Goal: Ask a question

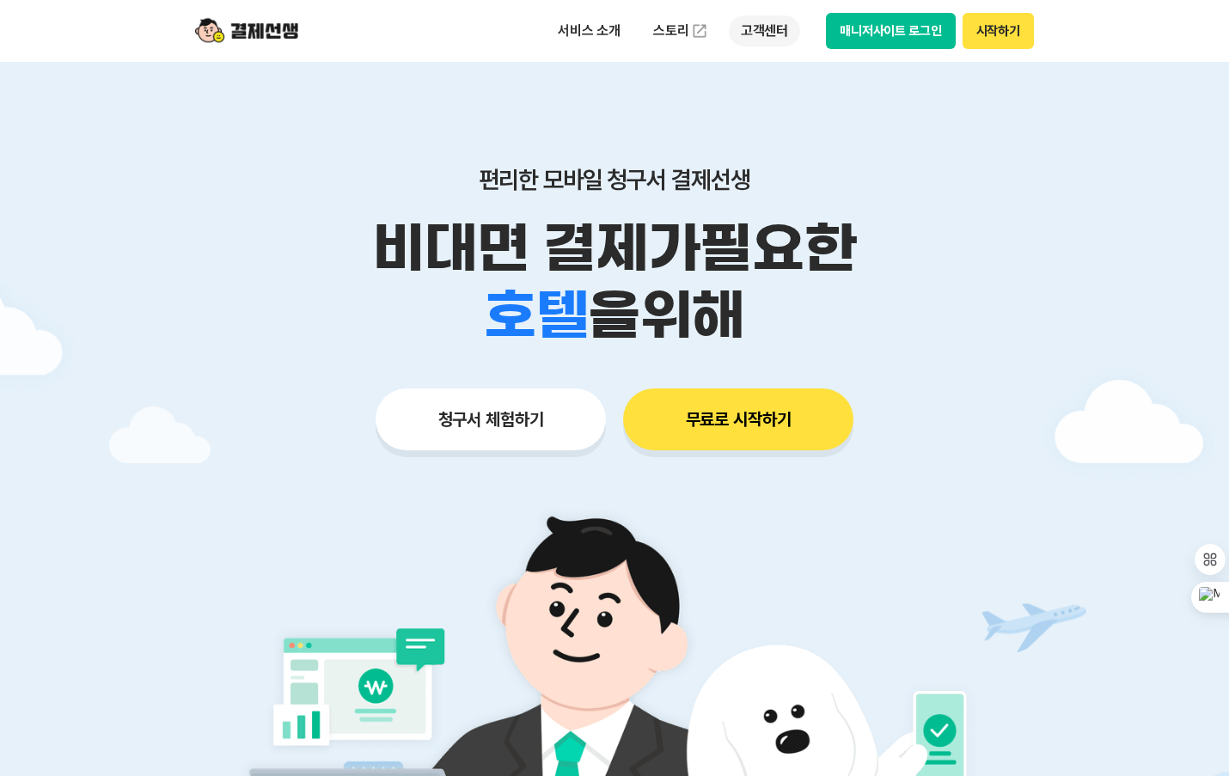
click at [772, 31] on p "고객센터" at bounding box center [764, 30] width 71 height 31
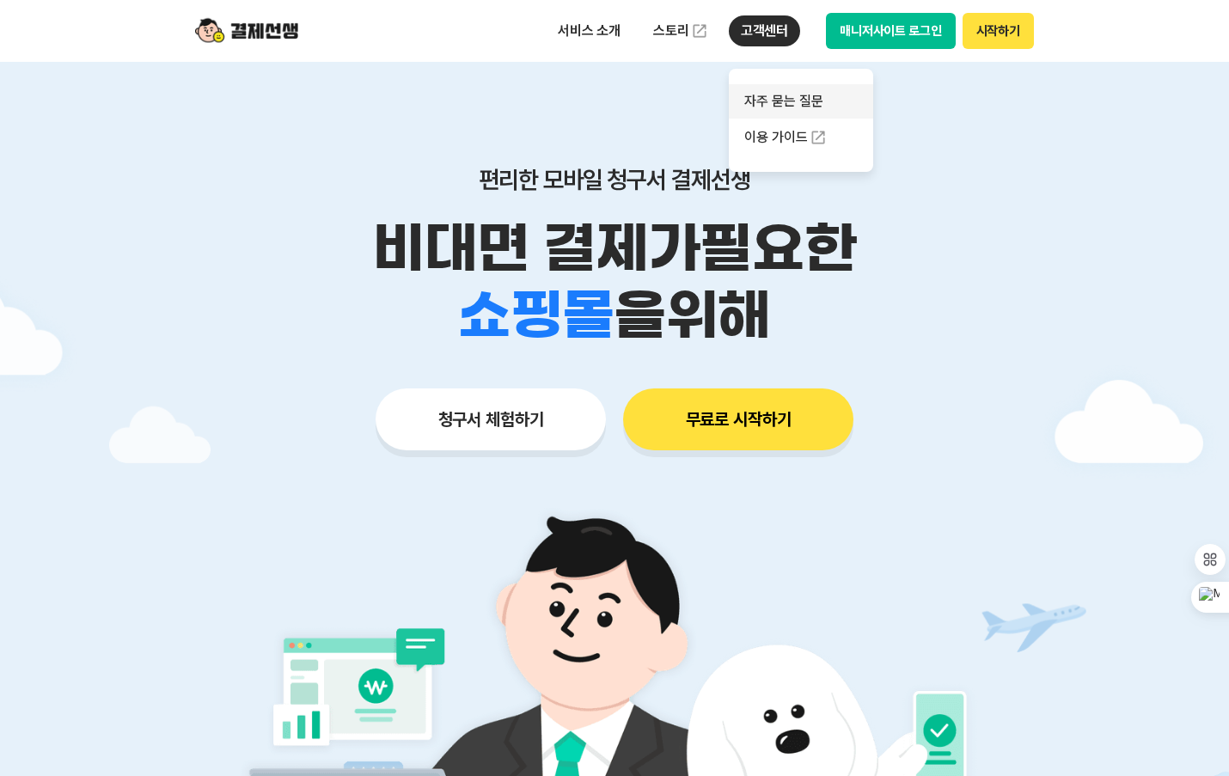
click at [778, 93] on link "자주 묻는 질문" at bounding box center [801, 101] width 144 height 34
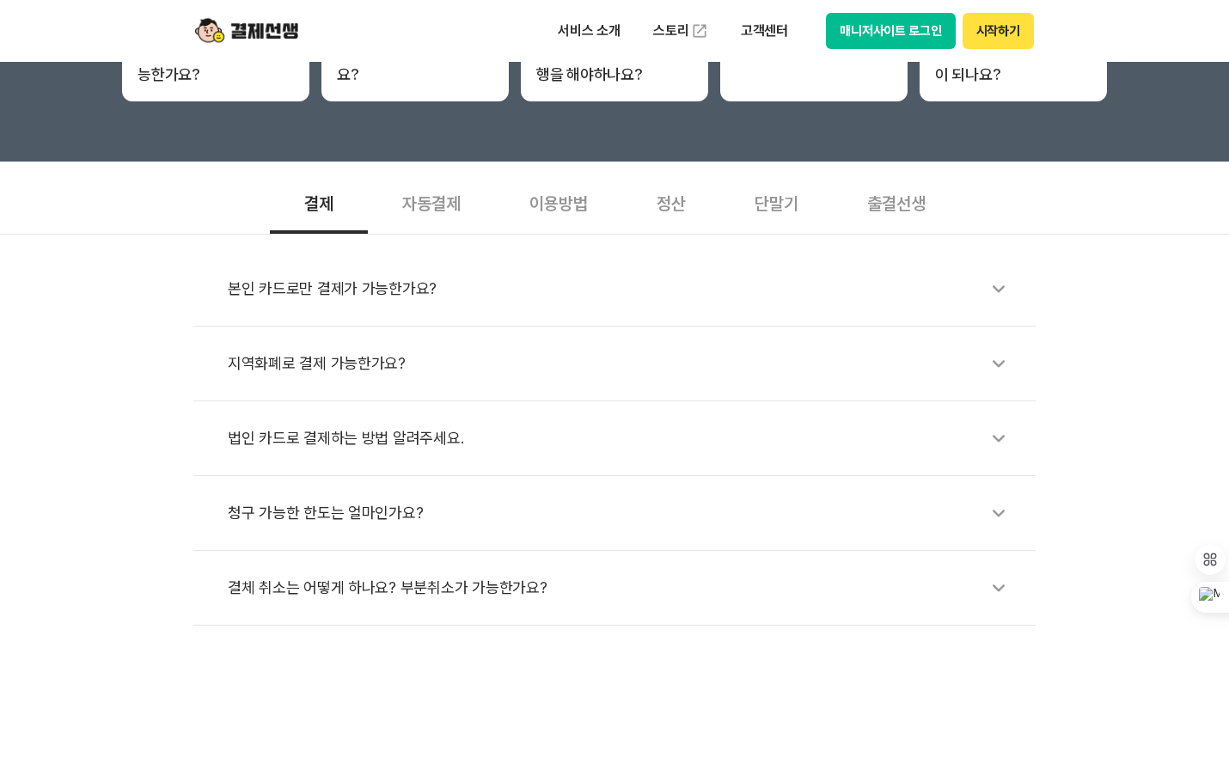
scroll to position [516, 0]
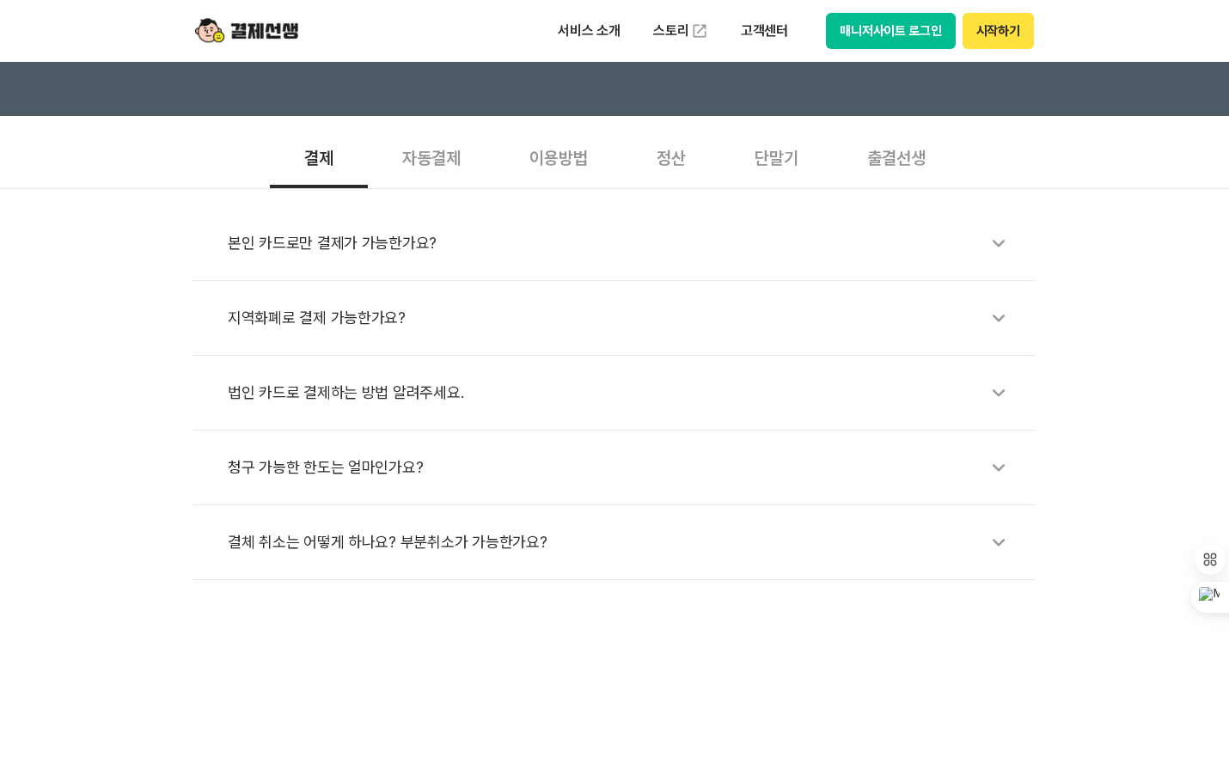
click at [772, 233] on div "본인 카드로만 결제가 가능한가요?" at bounding box center [623, 243] width 791 height 40
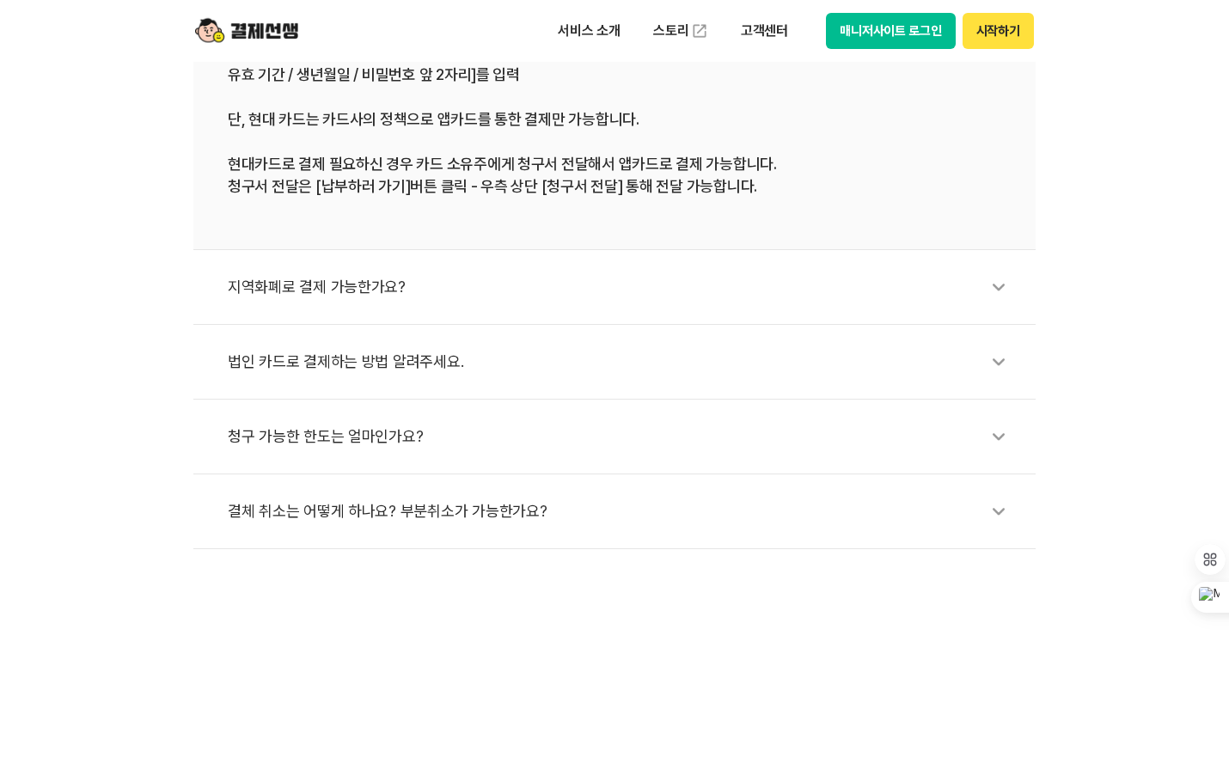
scroll to position [859, 0]
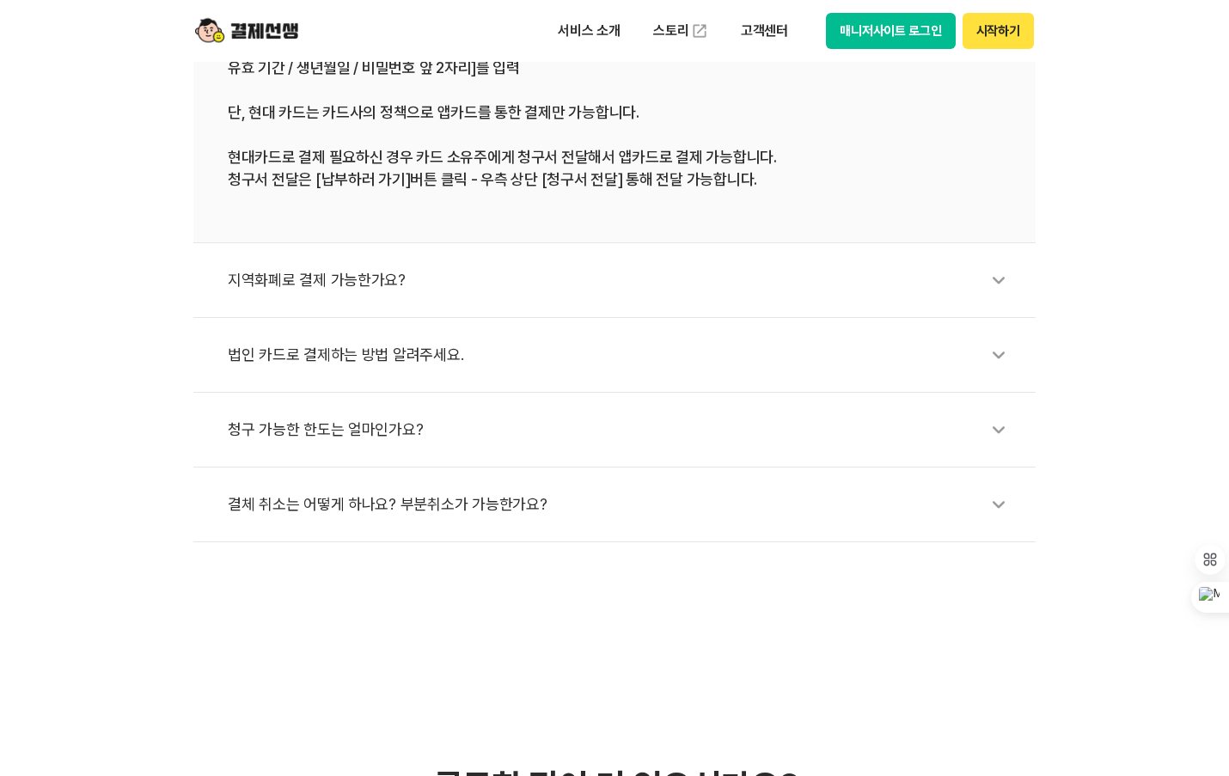
click at [740, 377] on li "법인 카드로 결제하는 방법 알려주세요." at bounding box center [614, 355] width 842 height 75
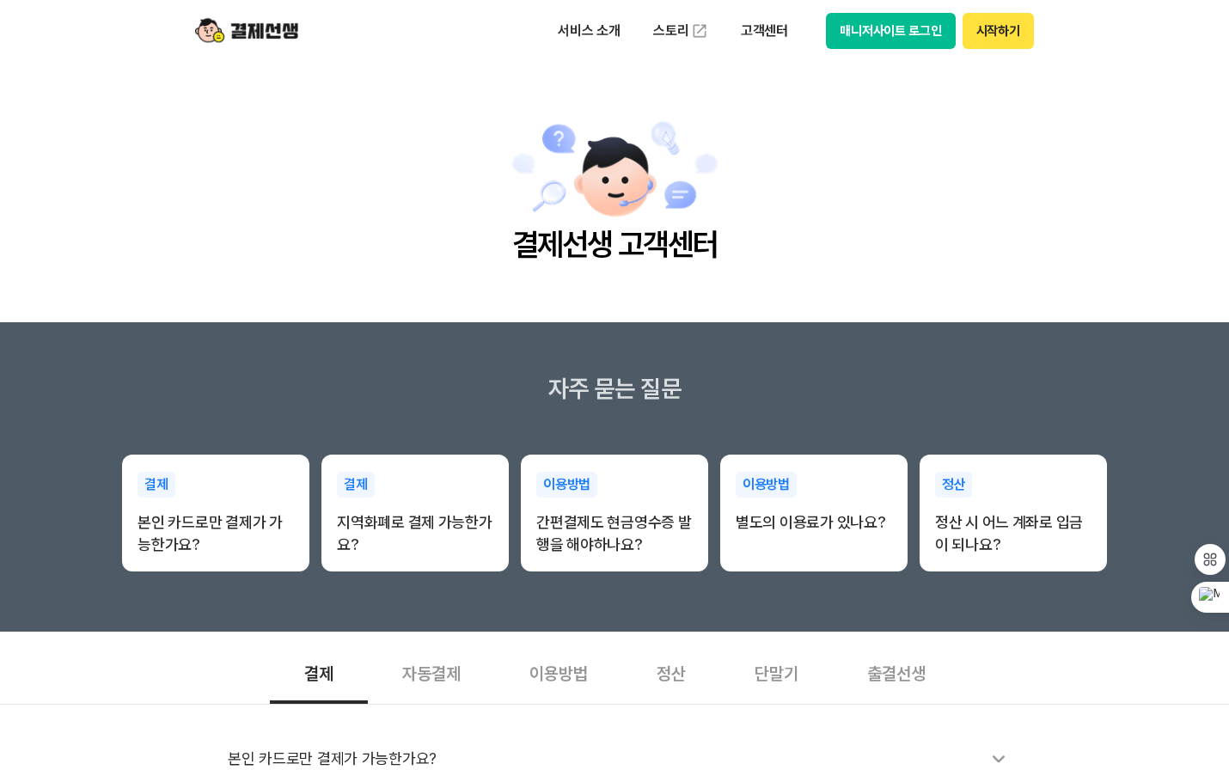
scroll to position [430, 0]
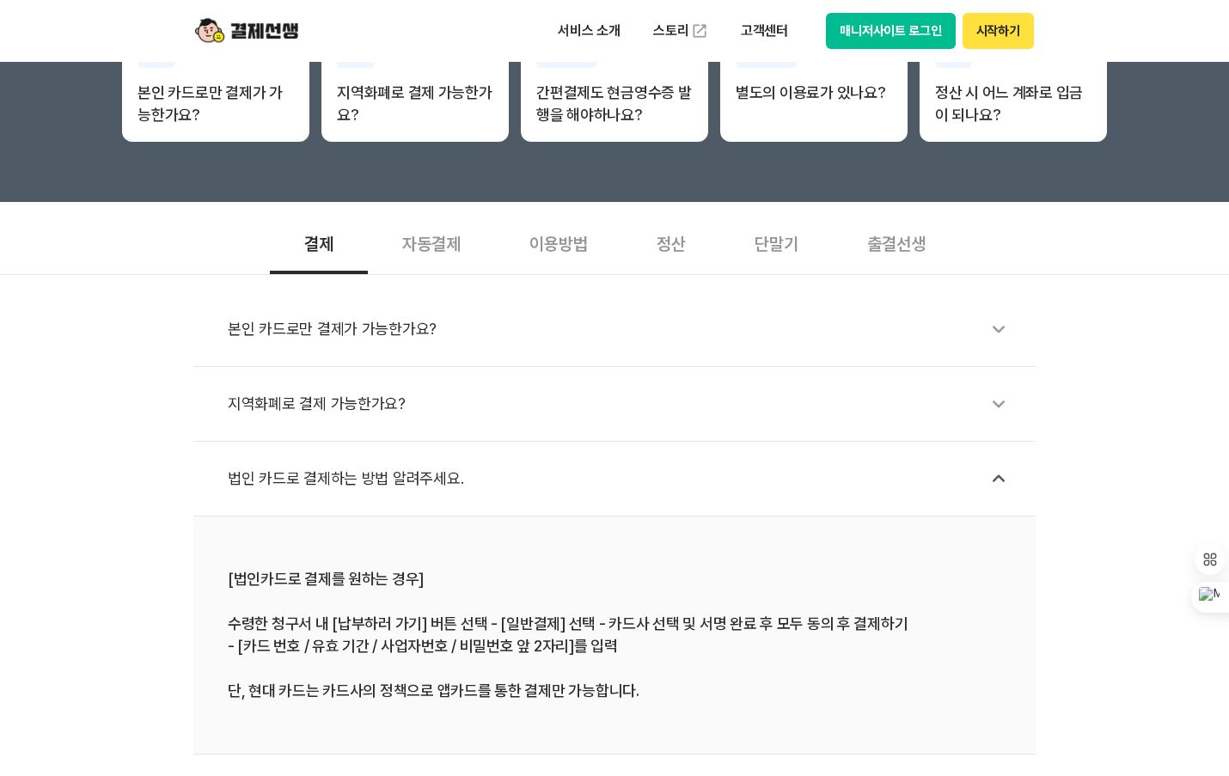
click at [449, 241] on div "자동결제" at bounding box center [431, 243] width 127 height 64
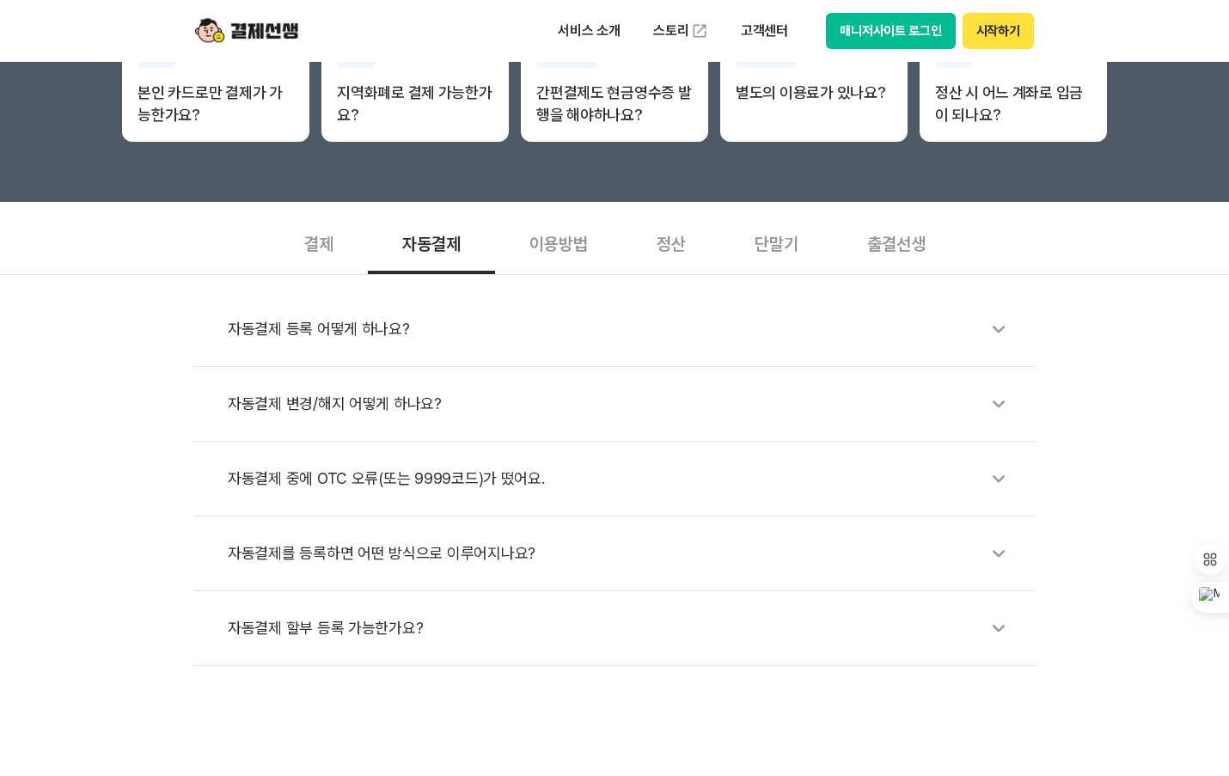
click at [551, 241] on div "이용방법" at bounding box center [558, 243] width 127 height 64
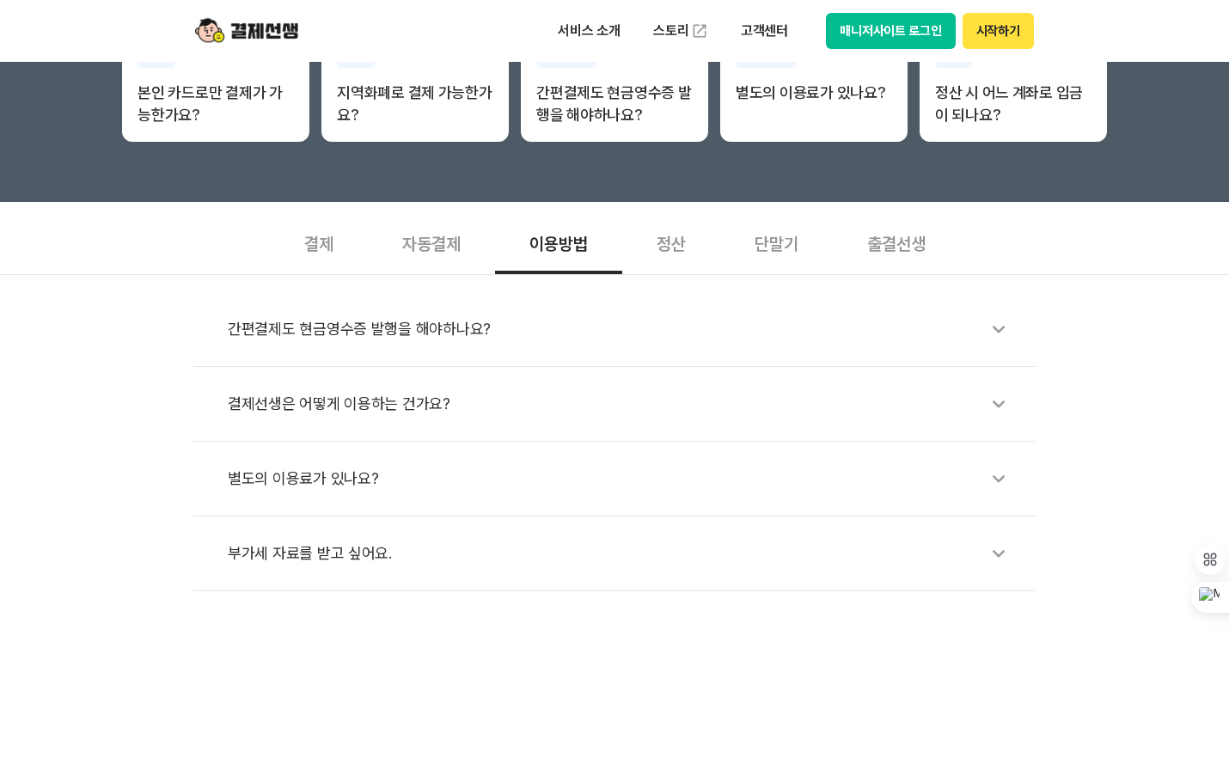
click at [657, 239] on div "정산" at bounding box center [671, 243] width 98 height 64
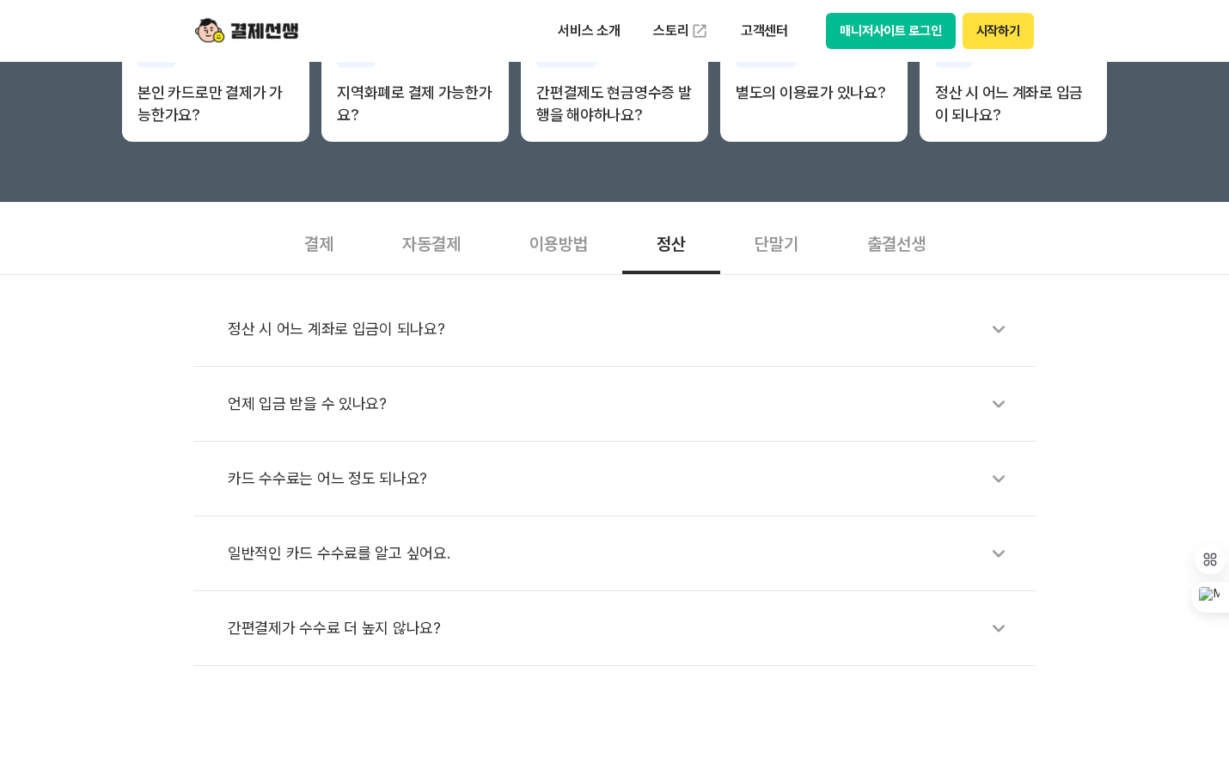
click at [764, 250] on div "단말기" at bounding box center [776, 243] width 113 height 64
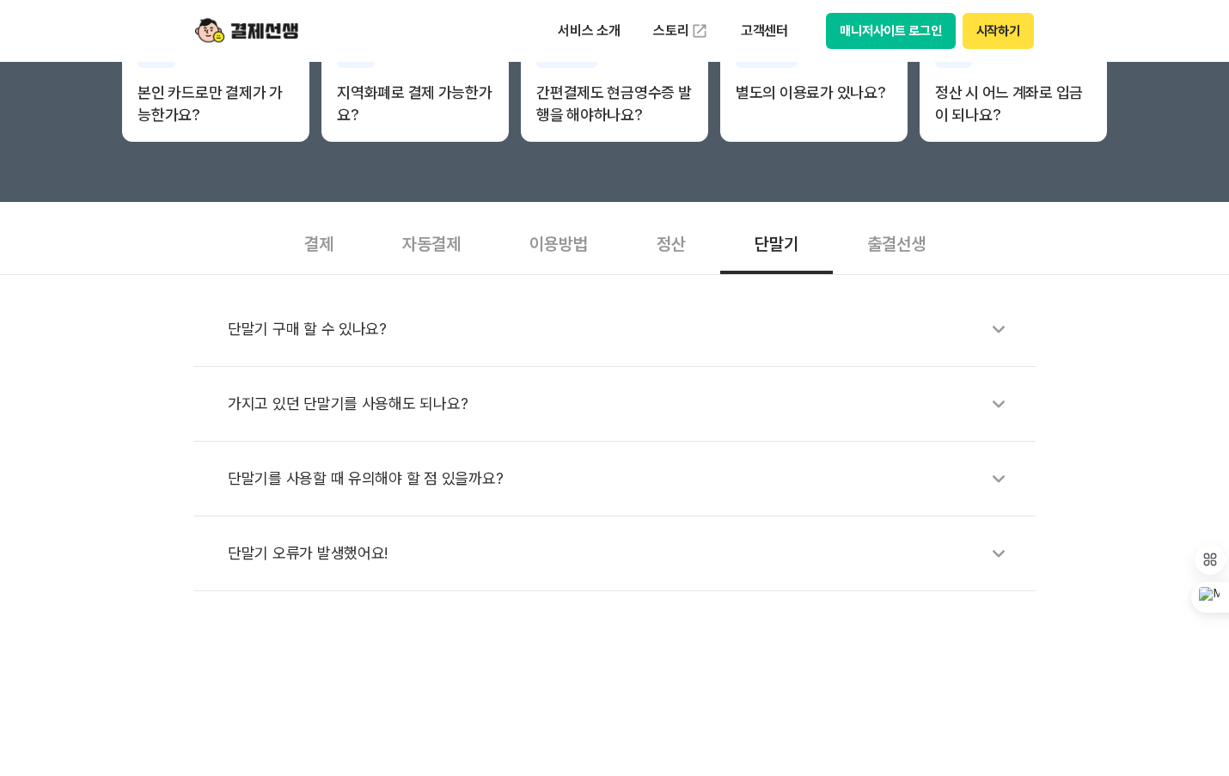
click at [885, 252] on div "출결선생" at bounding box center [896, 243] width 127 height 64
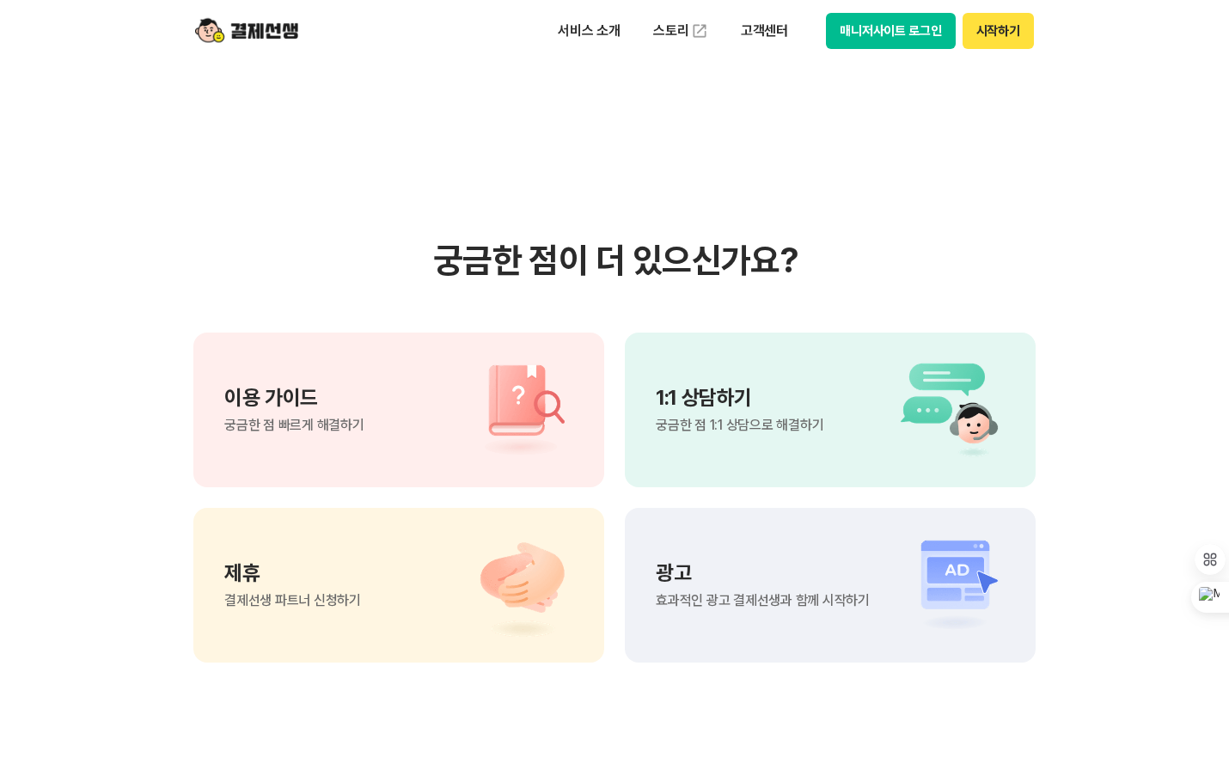
scroll to position [1375, 0]
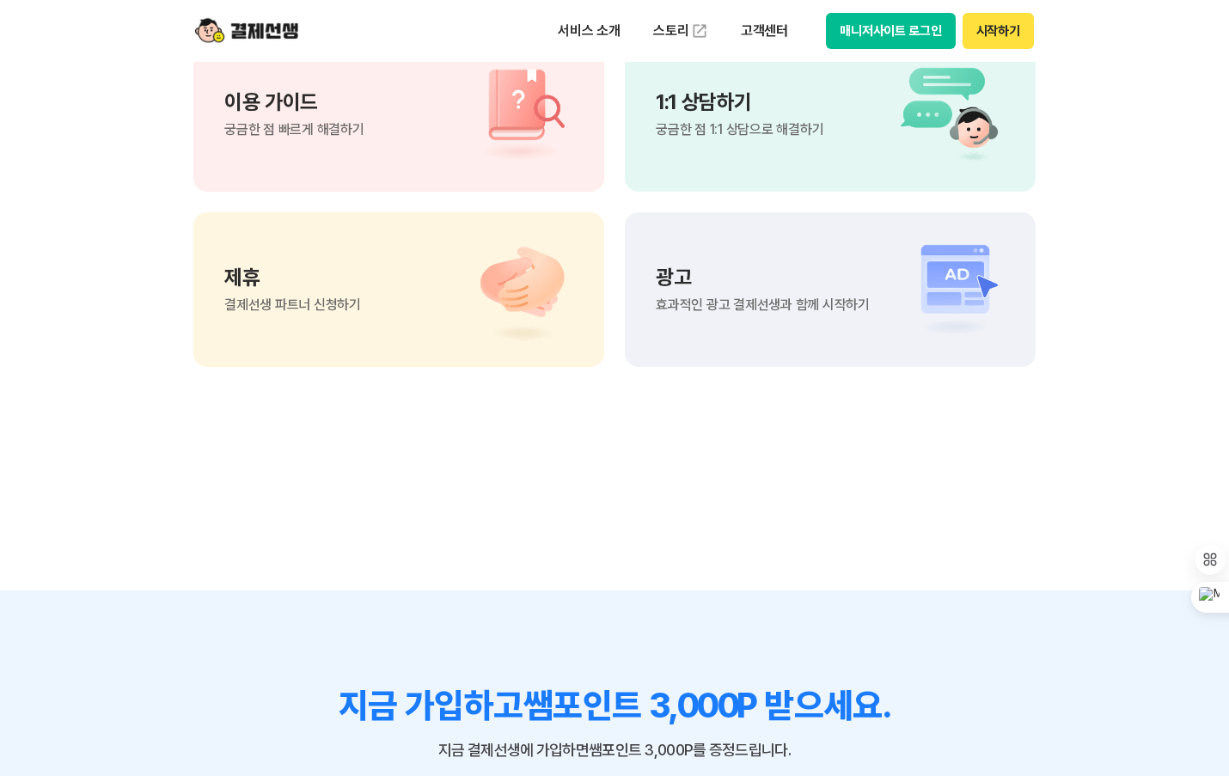
click at [370, 125] on div "이용 가이드 궁금한 점 빠르게 해결하기" at bounding box center [398, 114] width 411 height 155
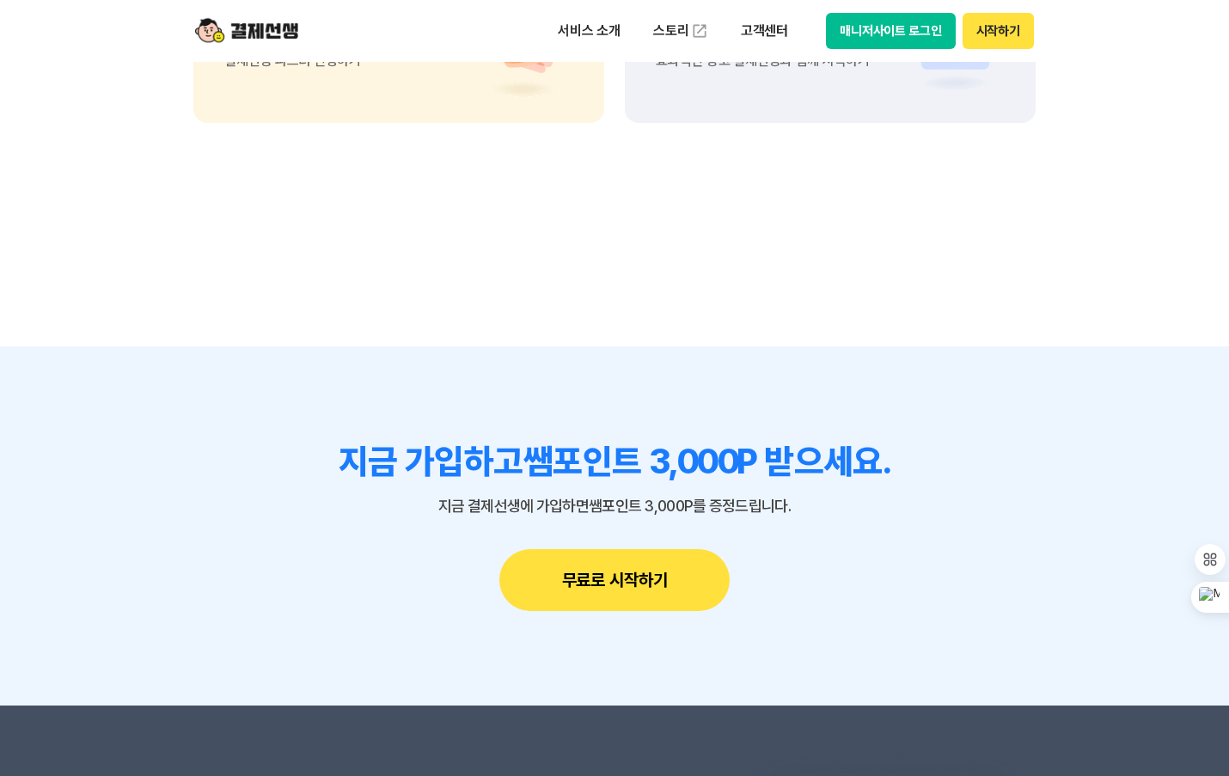
scroll to position [1289, 0]
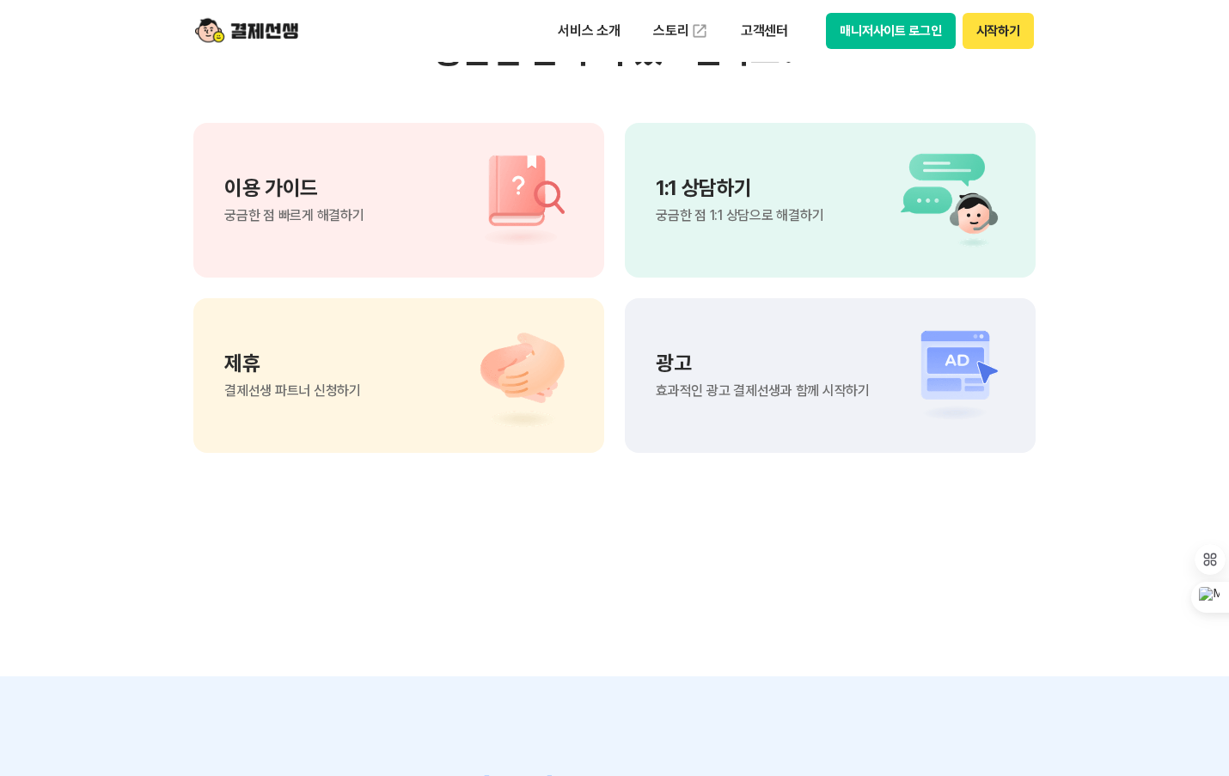
click at [778, 217] on span "궁금한 점 1:1 상담으로 해결하기" at bounding box center [740, 216] width 168 height 14
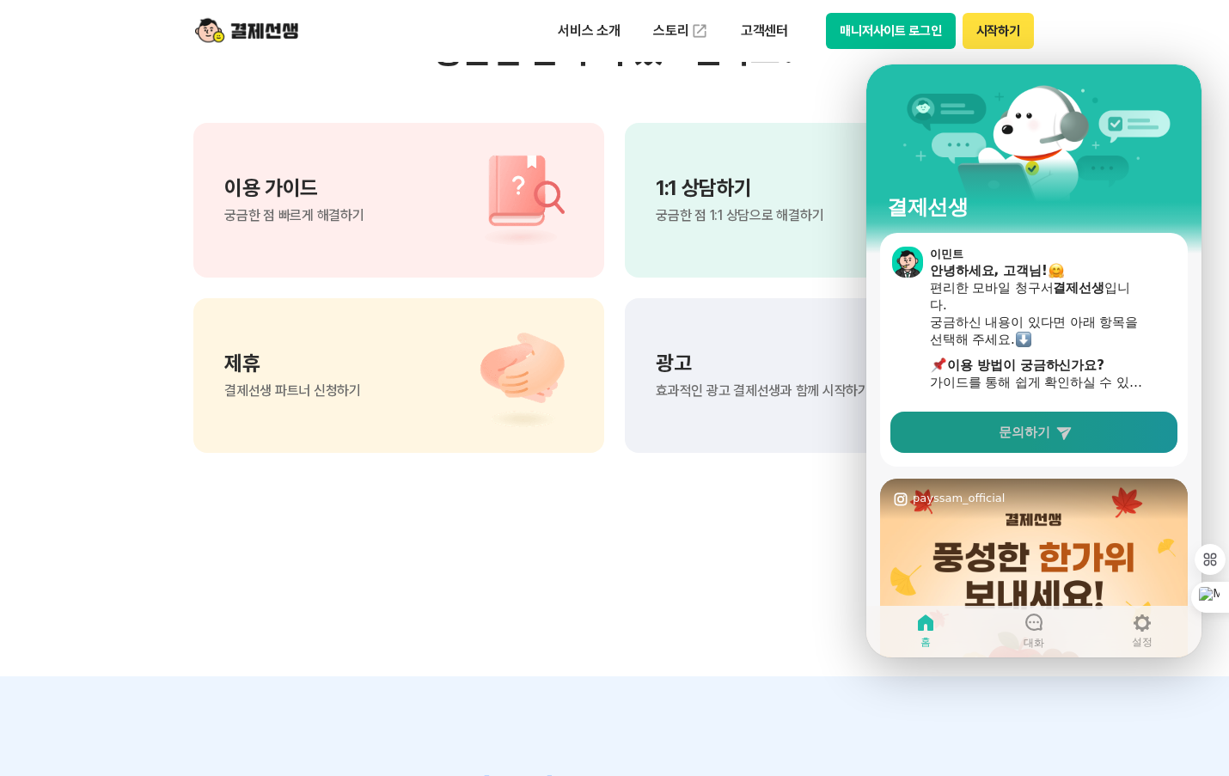
click at [972, 437] on link "문의하기" at bounding box center [1033, 432] width 287 height 41
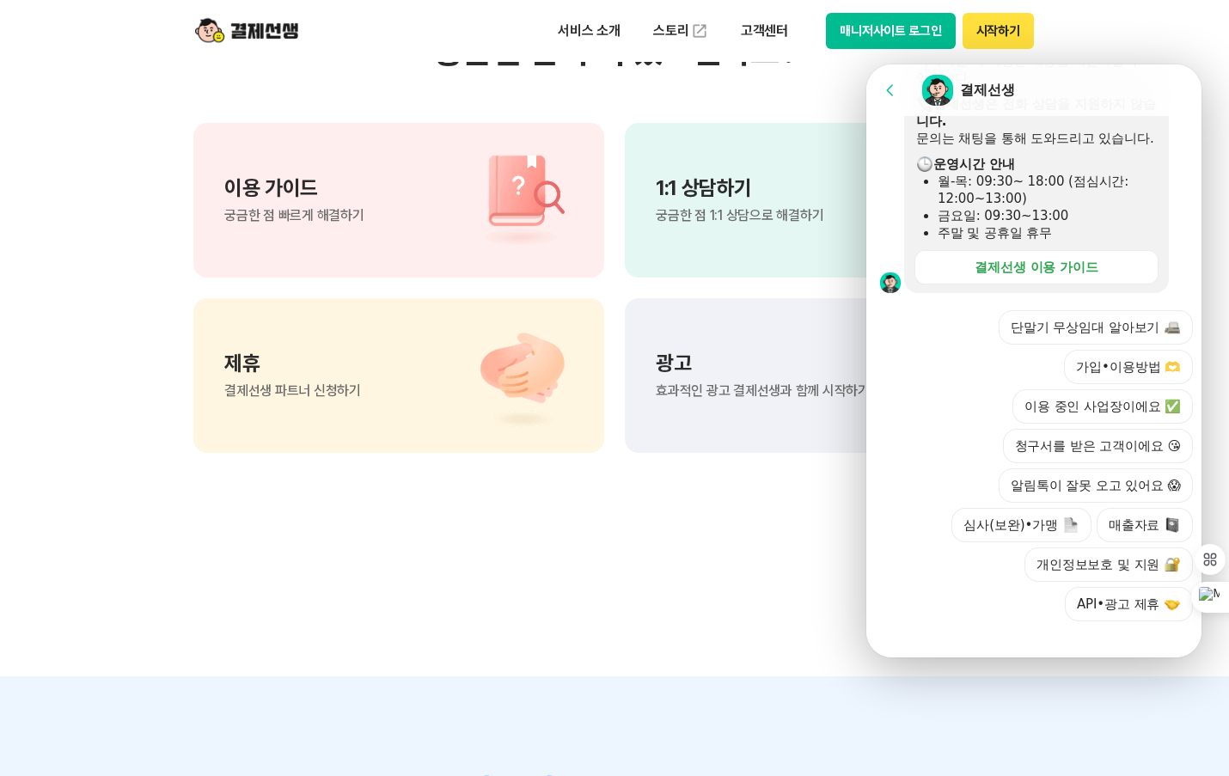
scroll to position [505, 0]
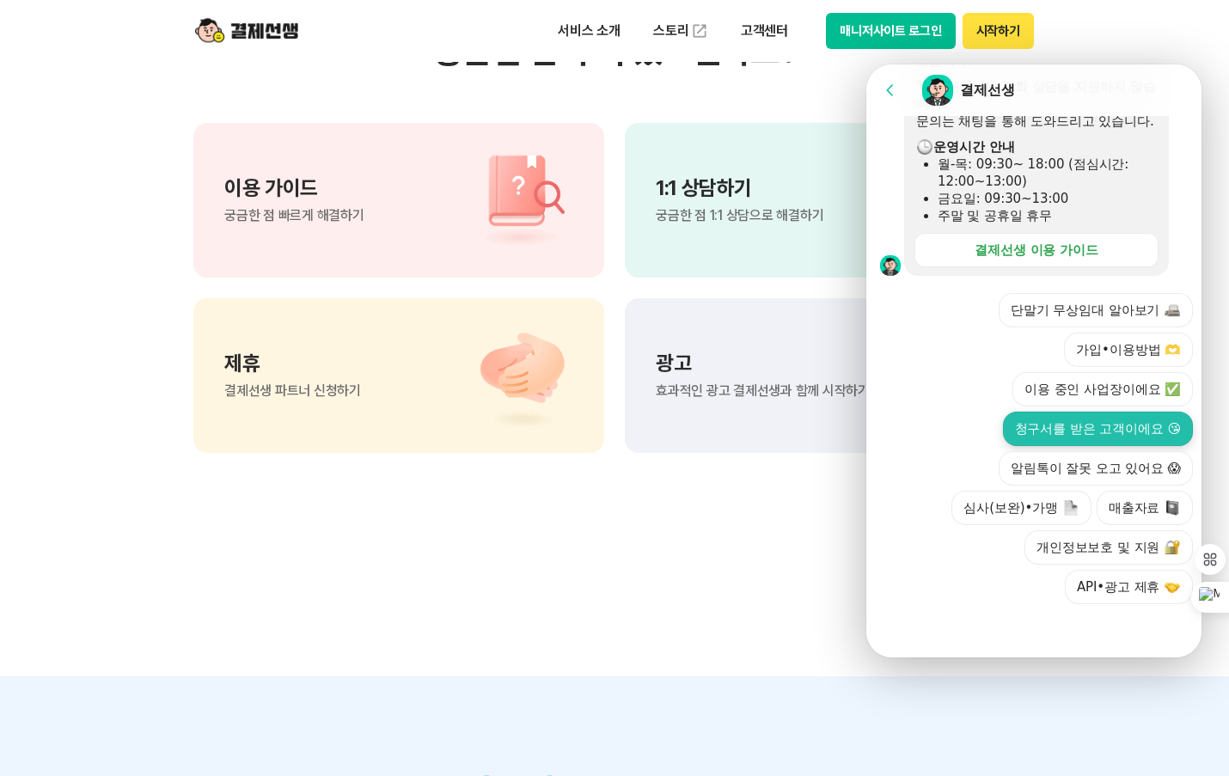
click at [1027, 424] on button "청구서를 받은 고객이에요 😘" at bounding box center [1098, 429] width 190 height 34
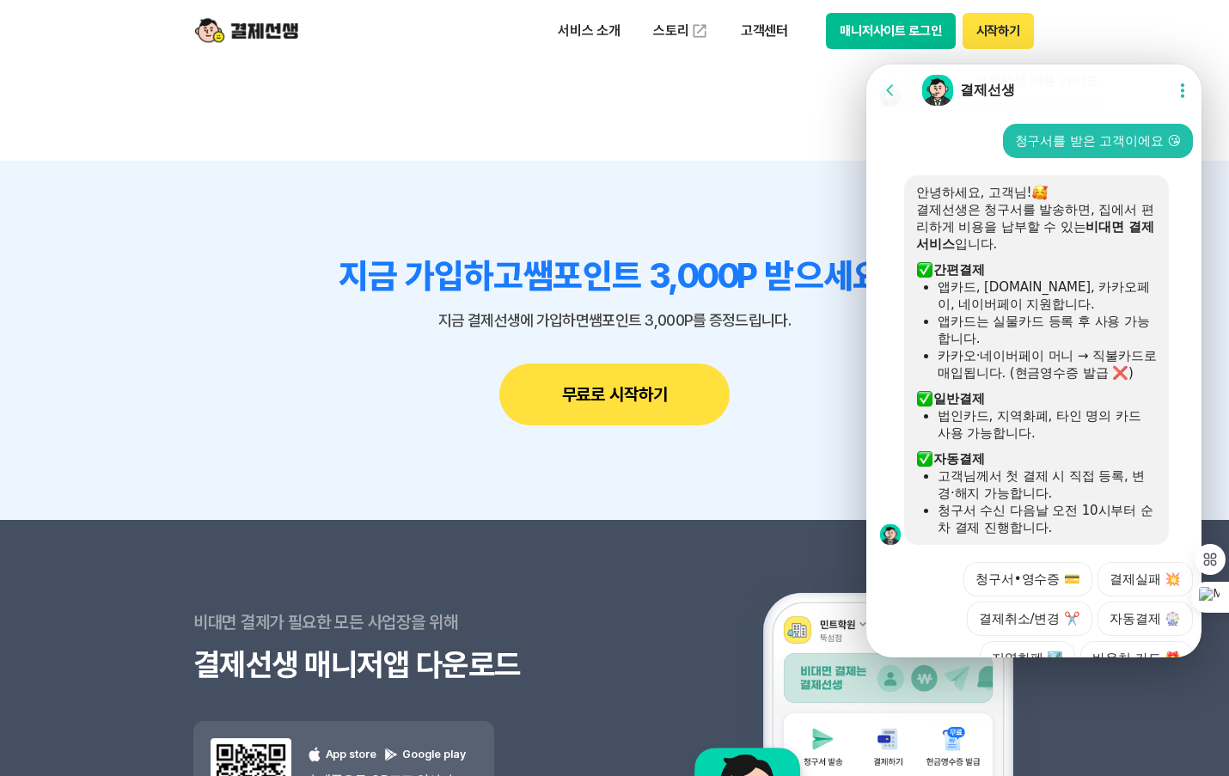
scroll to position [825, 0]
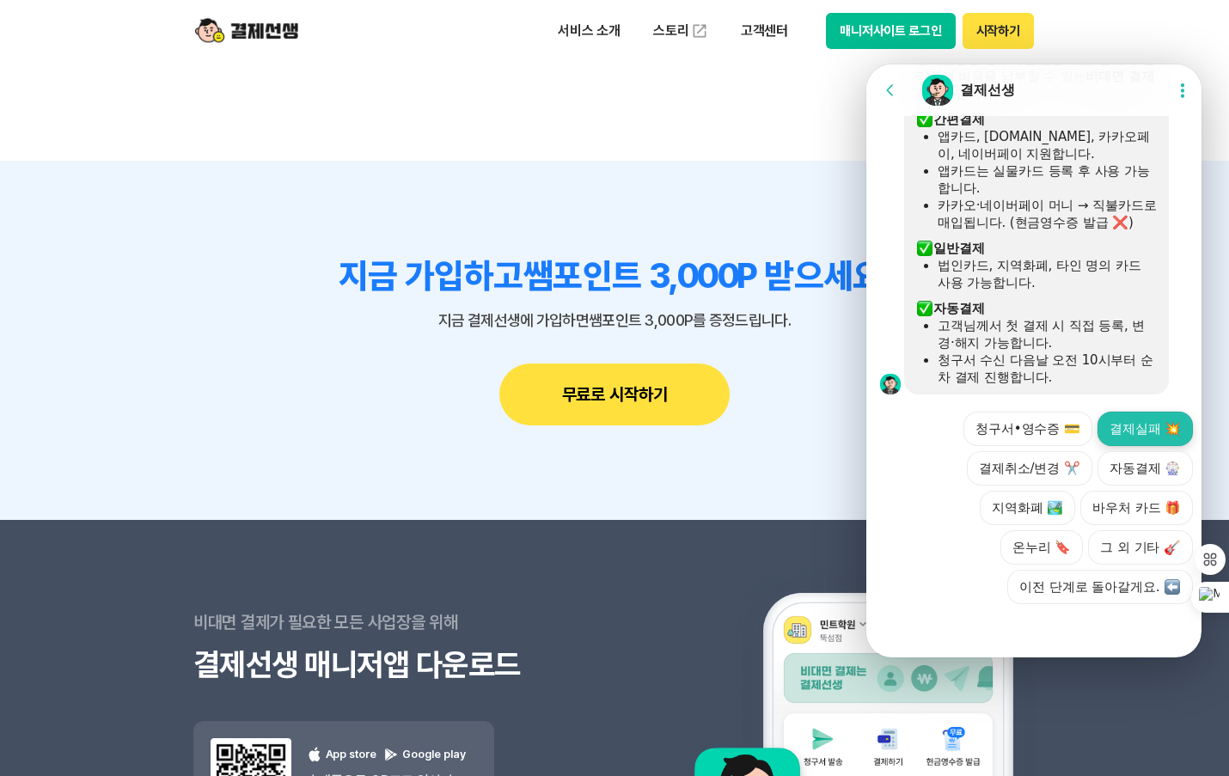
click at [1130, 438] on button "결제실패 💥" at bounding box center [1144, 429] width 95 height 34
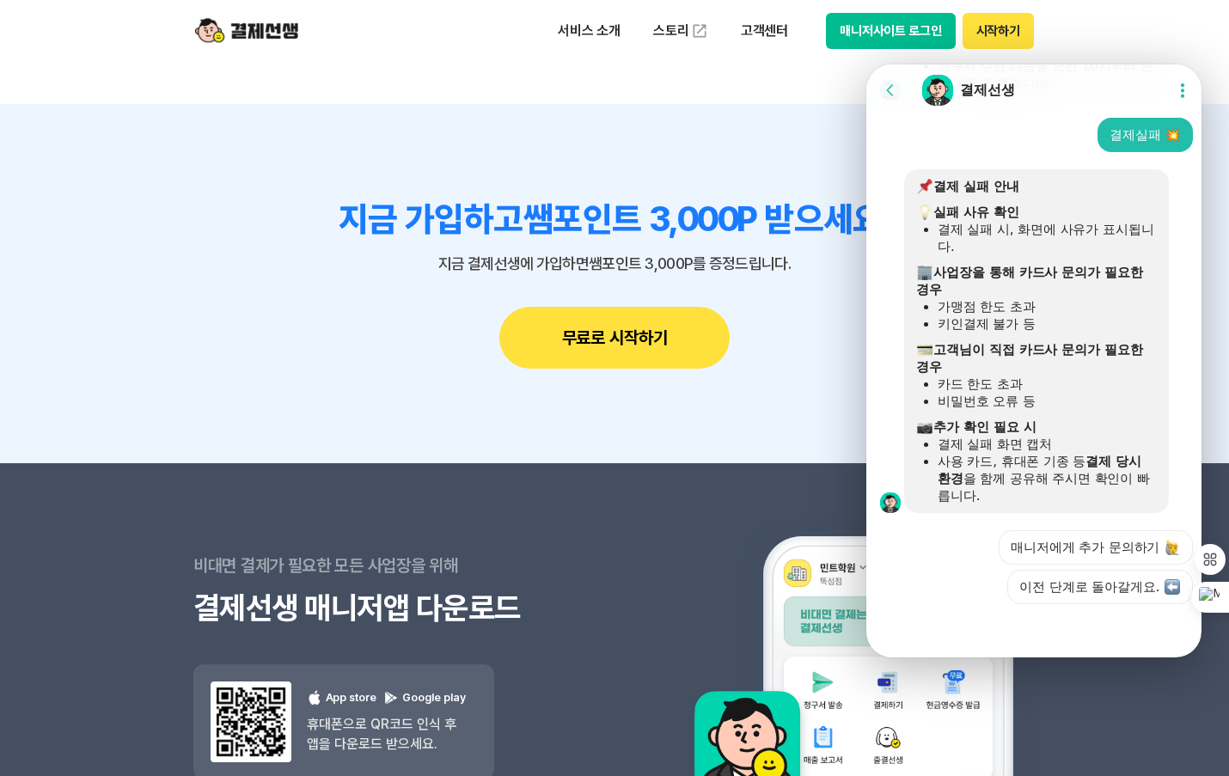
scroll to position [1890, 0]
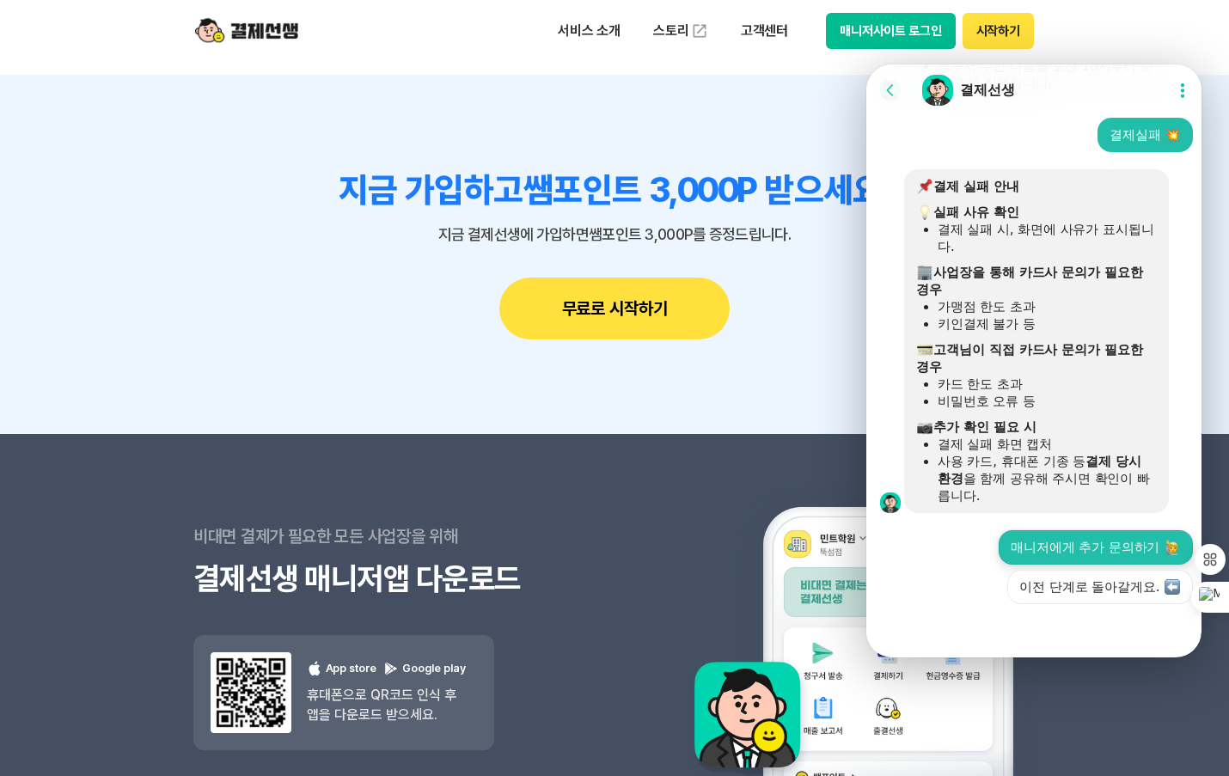
click at [1086, 546] on button "매니저에게 추가 문의하기" at bounding box center [1095, 547] width 194 height 34
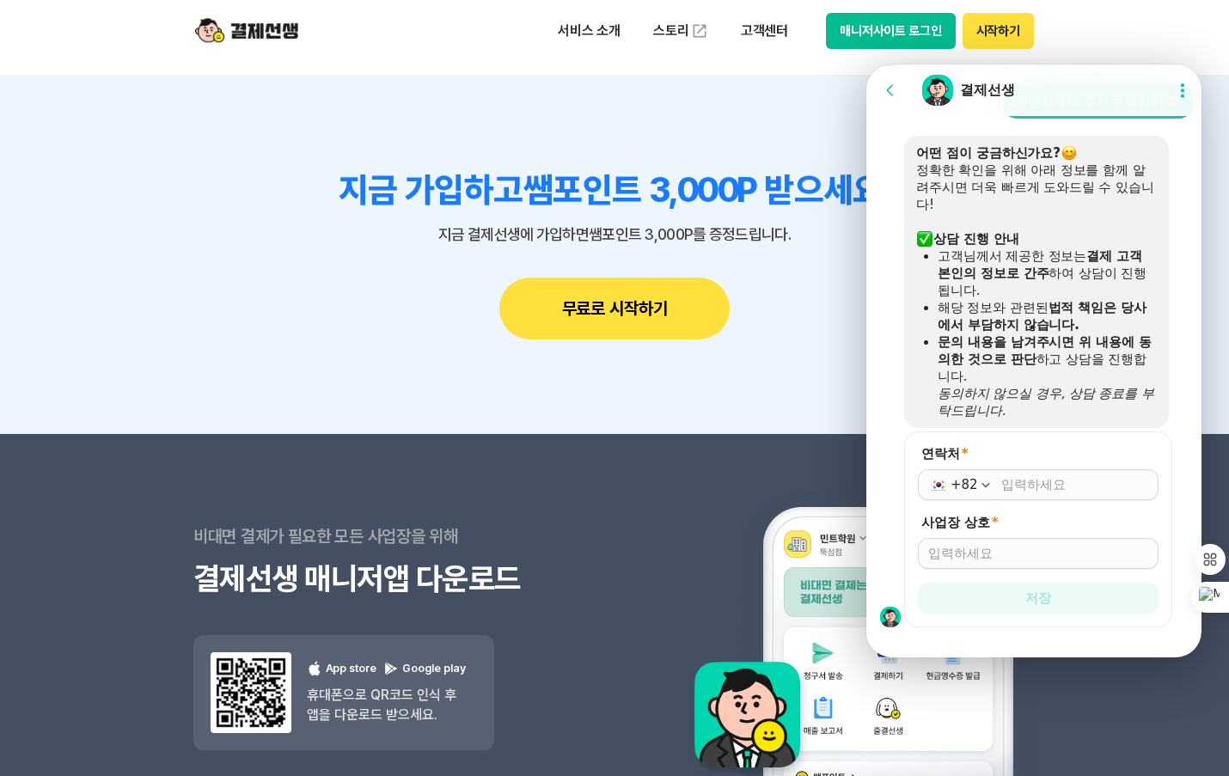
scroll to position [1588, 0]
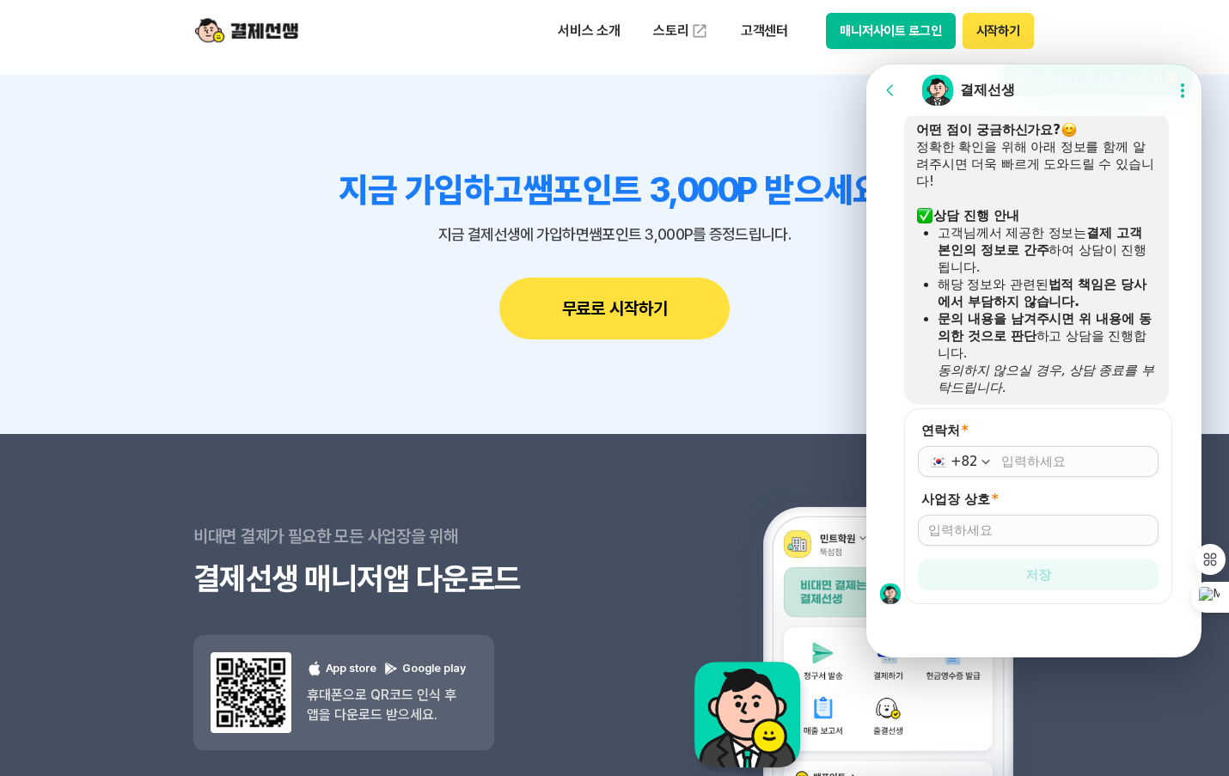
click at [1028, 463] on input "연락처 *" at bounding box center [1074, 461] width 147 height 17
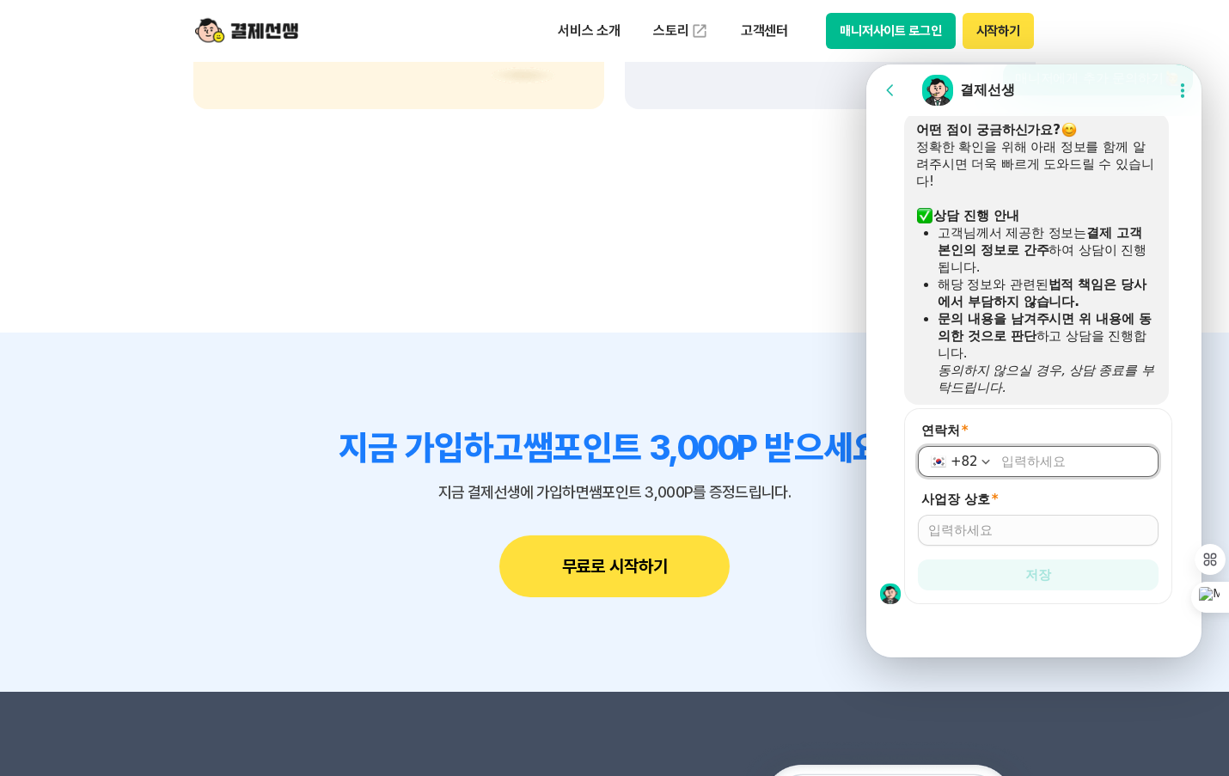
click at [1028, 463] on input "연락처 *" at bounding box center [1074, 461] width 147 height 17
type input "[PHONE_NUMBER]"
click at [997, 530] on input "사업장 상호 *" at bounding box center [1038, 530] width 220 height 17
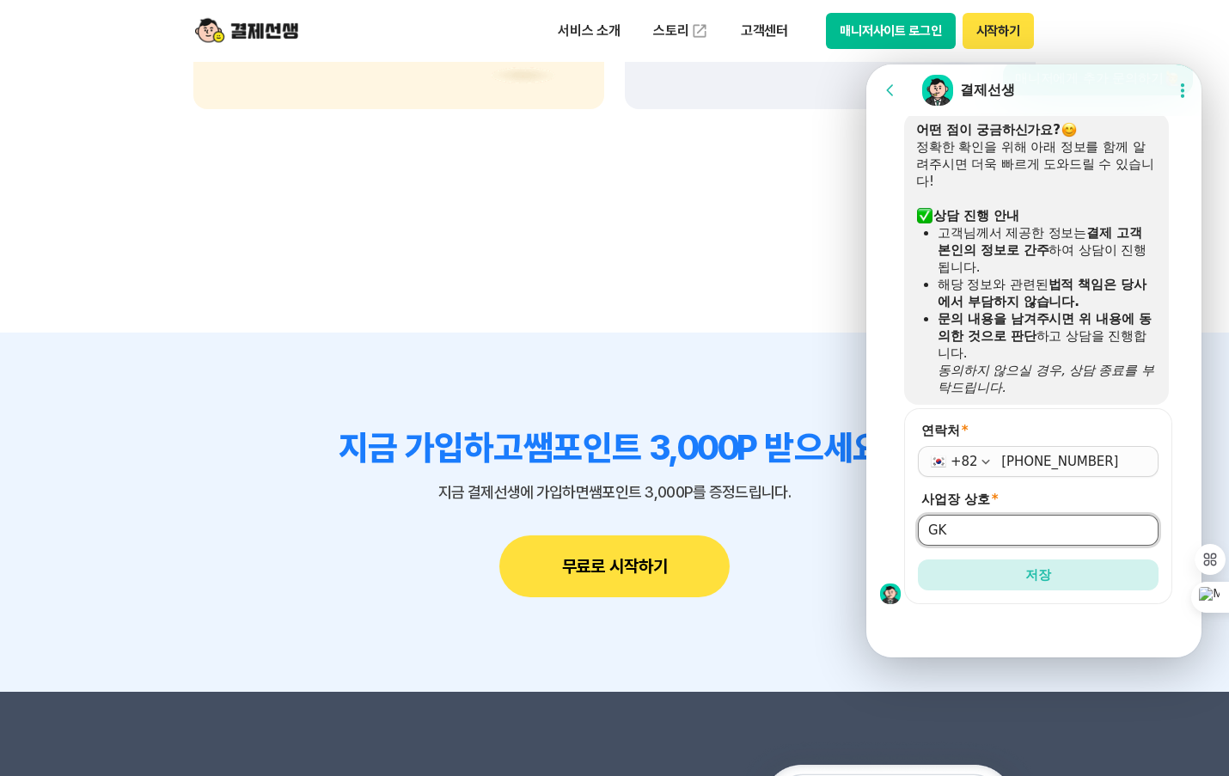
type input "G"
type input "한국굿윌인스트루먼트(주)"
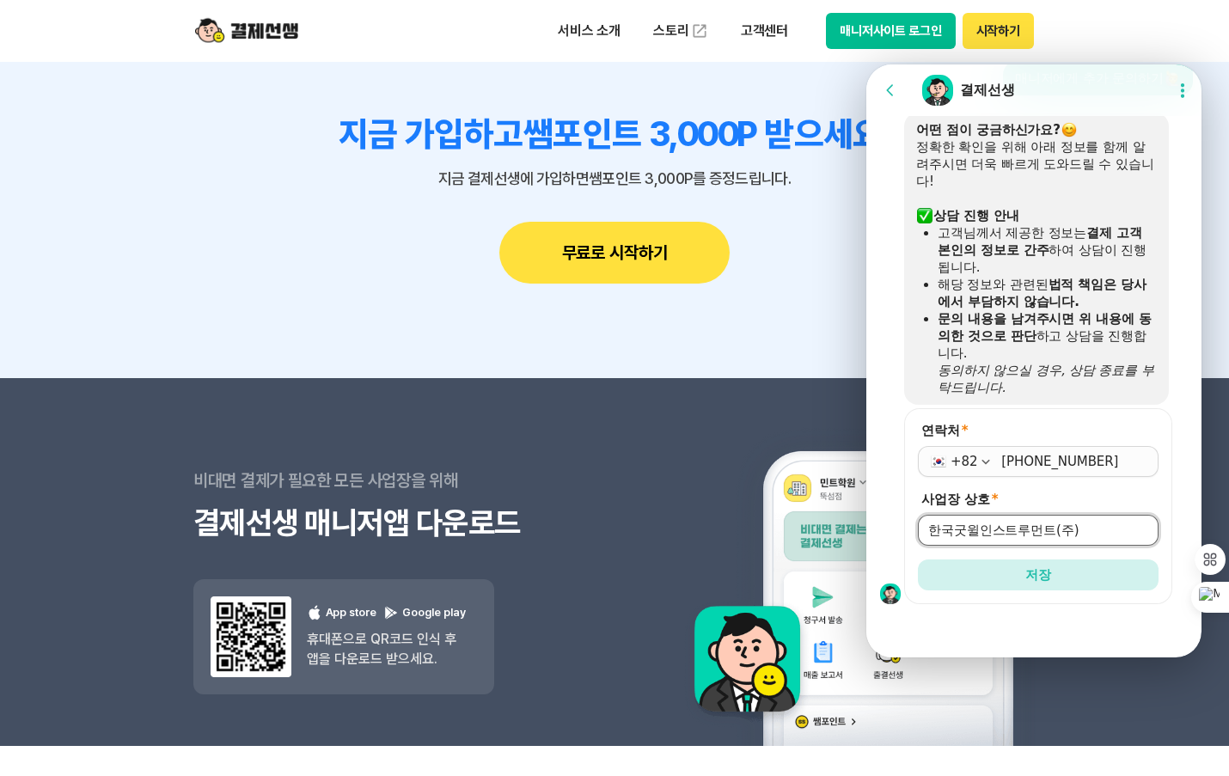
scroll to position [2062, 0]
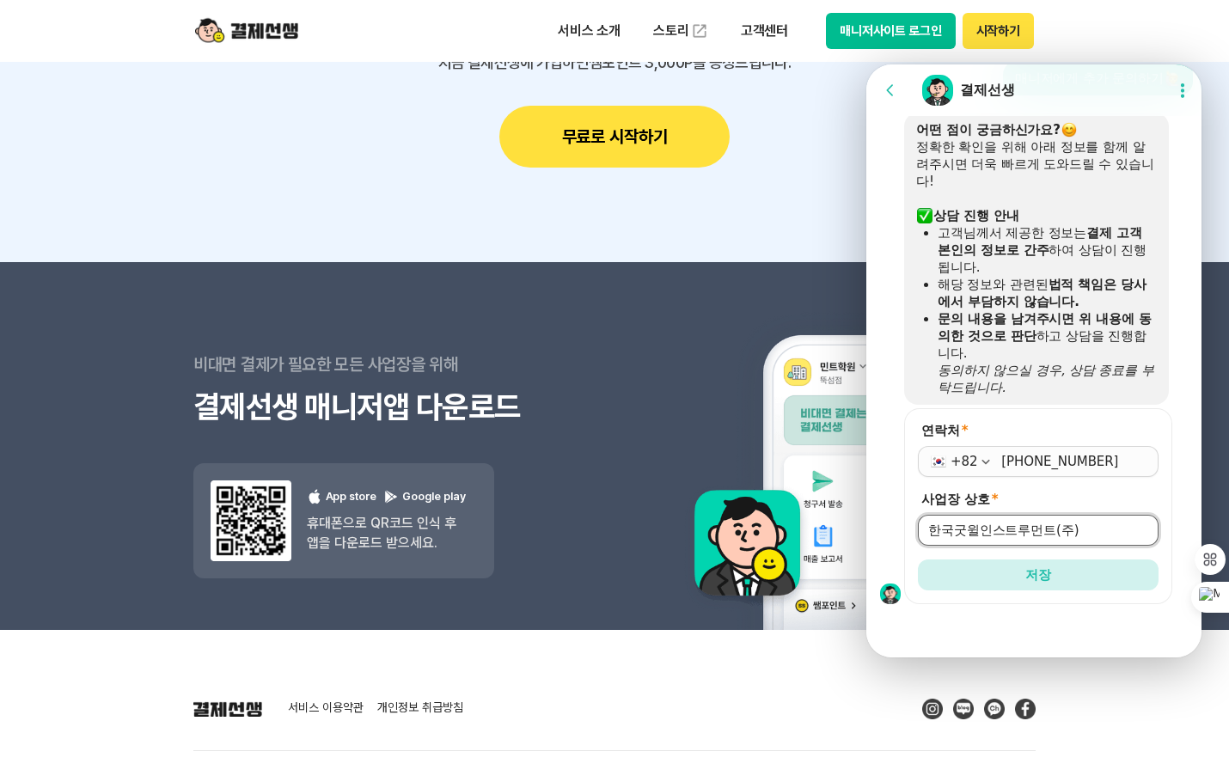
click at [1098, 534] on input "한국굿윌인스트루먼트(주)" at bounding box center [1038, 530] width 220 height 17
drag, startPoint x: 1098, startPoint y: 534, endPoint x: 934, endPoint y: 526, distance: 164.3
click at [934, 526] on input "한국굿윌인스트루먼트(주)" at bounding box center [1038, 530] width 220 height 17
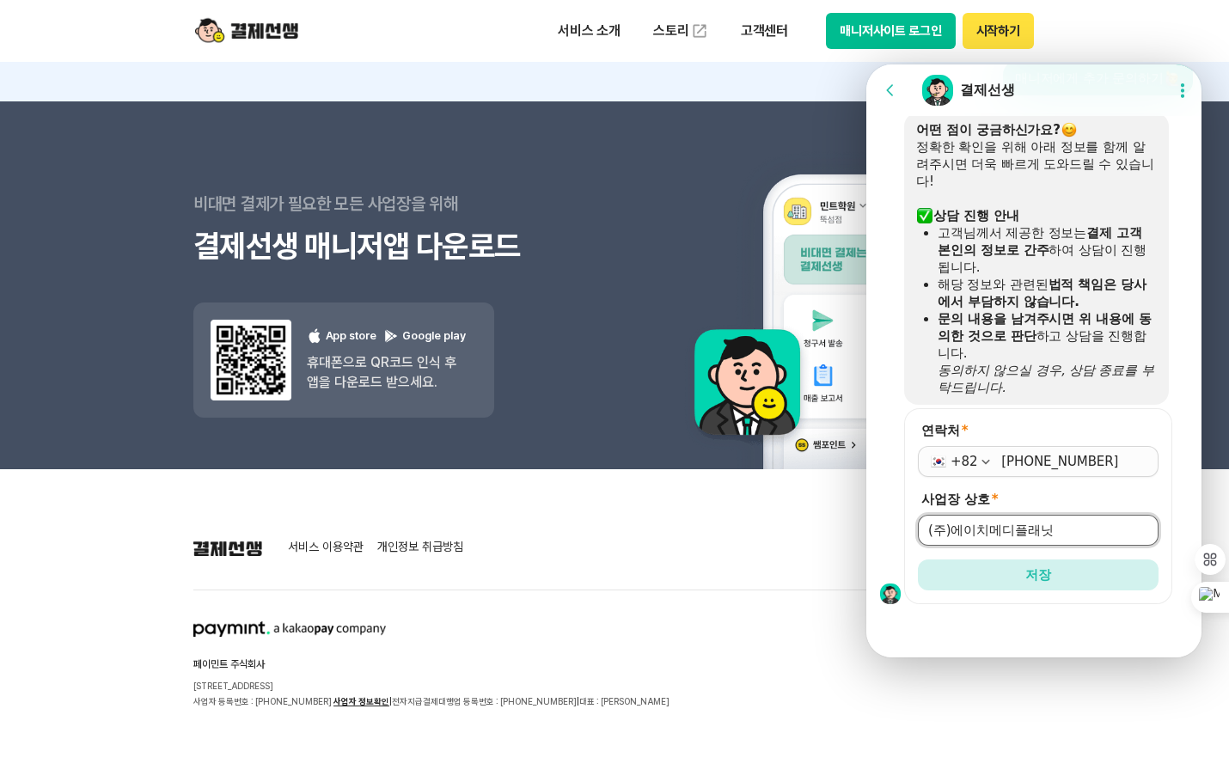
scroll to position [2242, 0]
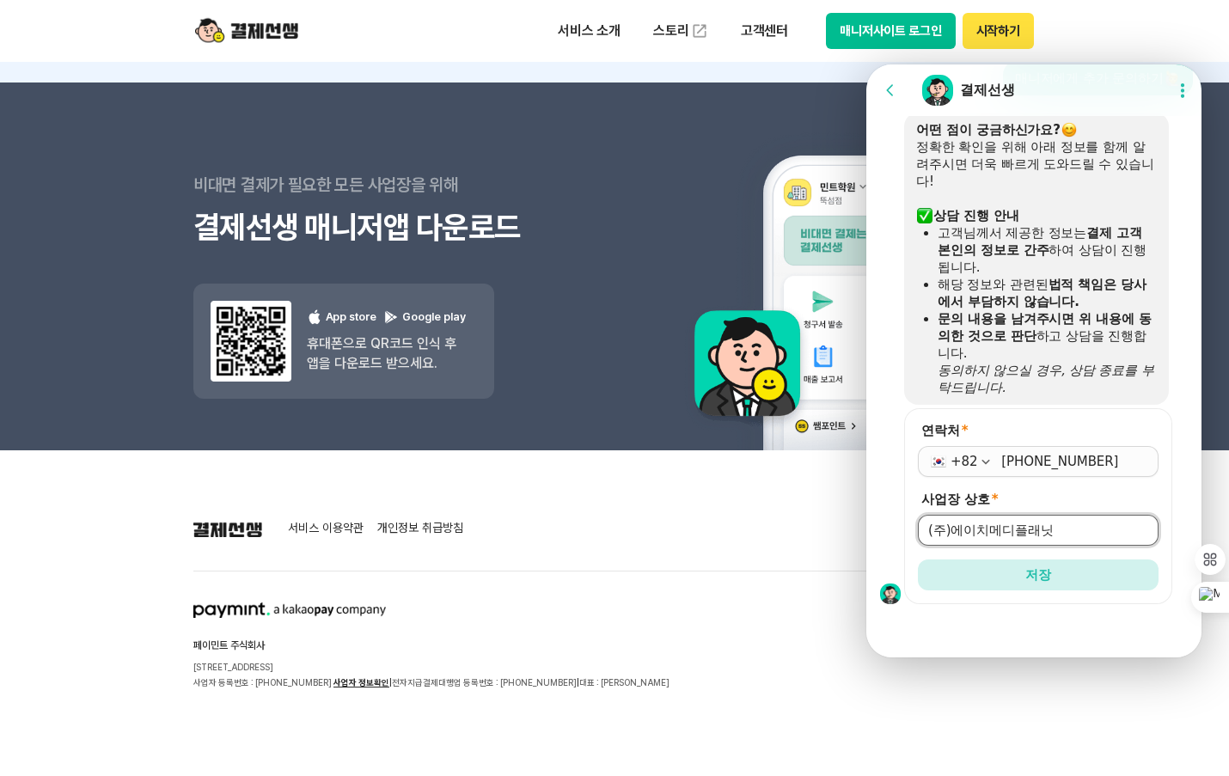
type input "(주)에이치메디플래닛"
click at [1125, 516] on div "(주)에이치메디플래닛" at bounding box center [1038, 530] width 241 height 31
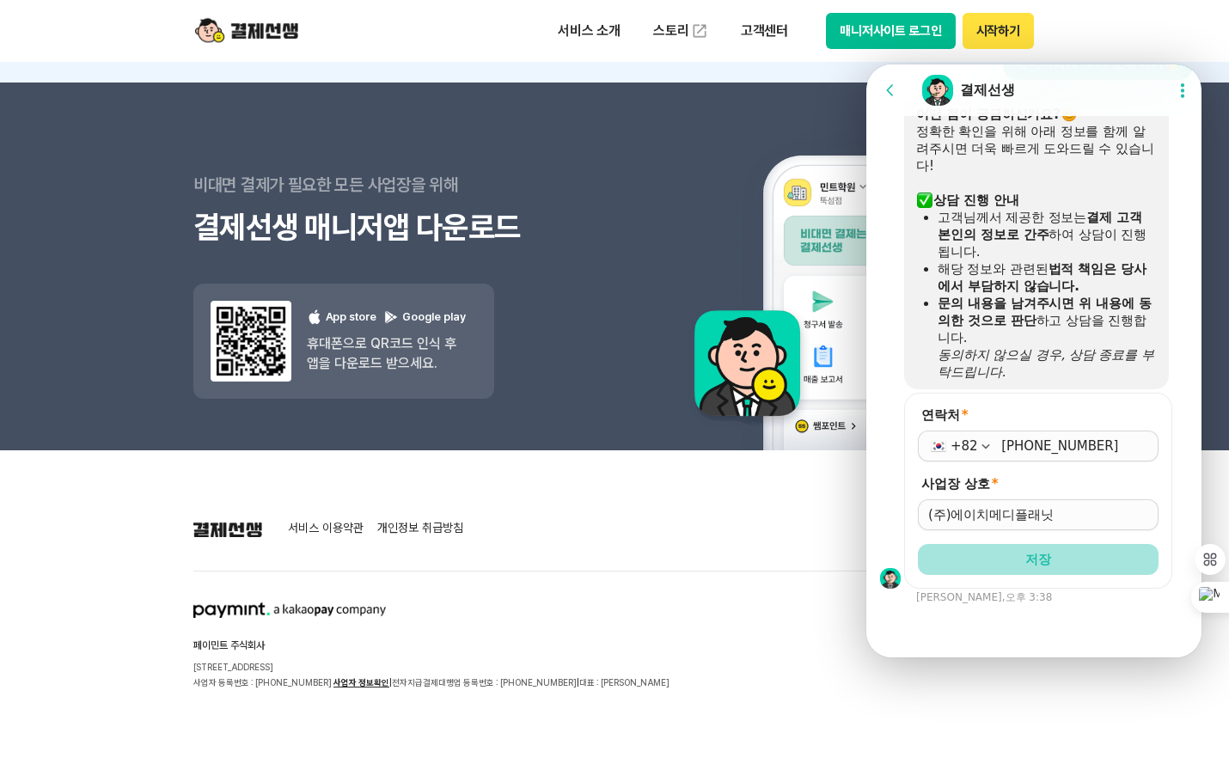
click at [1099, 558] on button "저장" at bounding box center [1038, 559] width 241 height 31
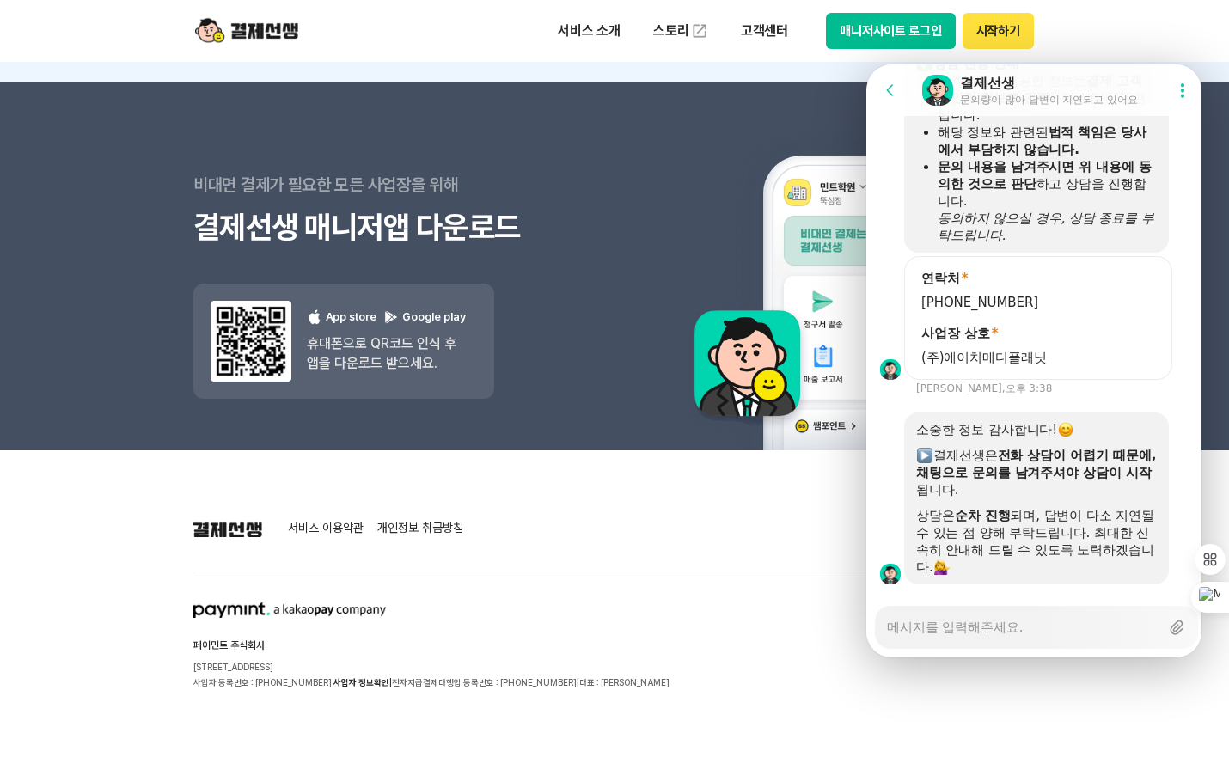
scroll to position [1772, 0]
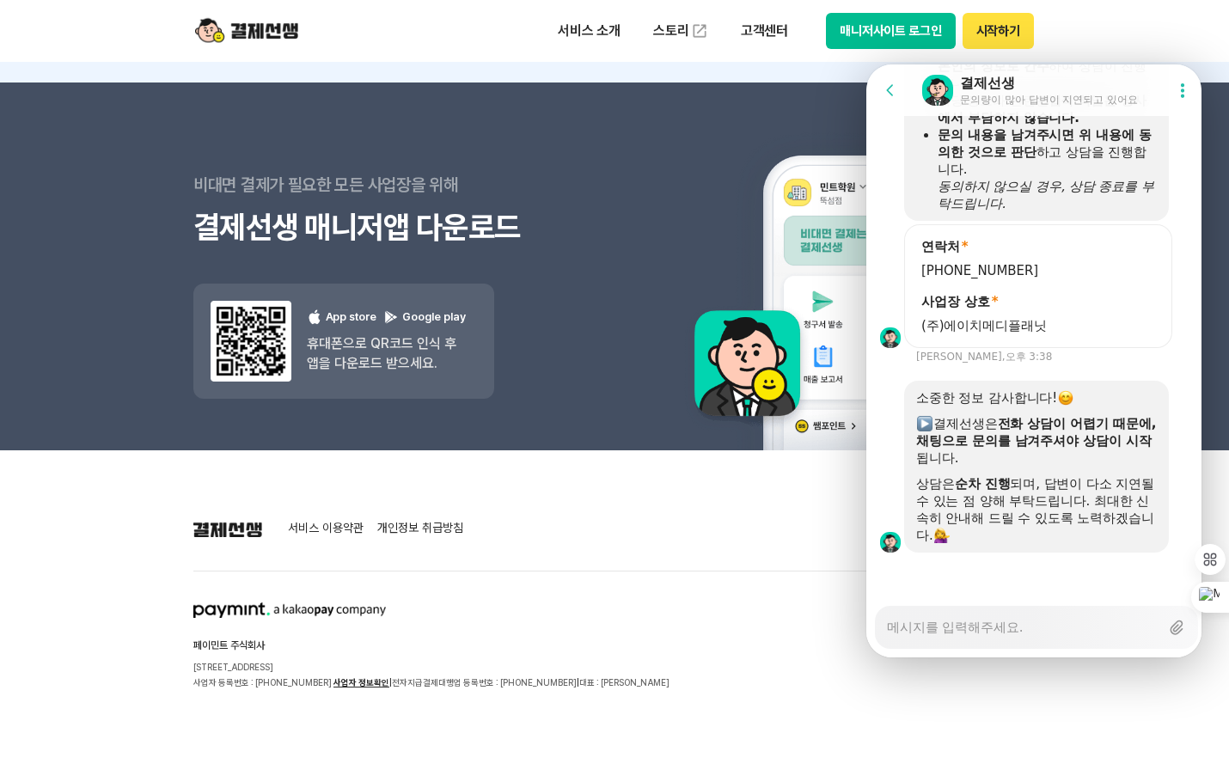
click at [974, 634] on textarea "Messenger Input Textarea" at bounding box center [1023, 621] width 272 height 29
type textarea "x"
type textarea "ㅂ"
type textarea "x"
type textarea "버"
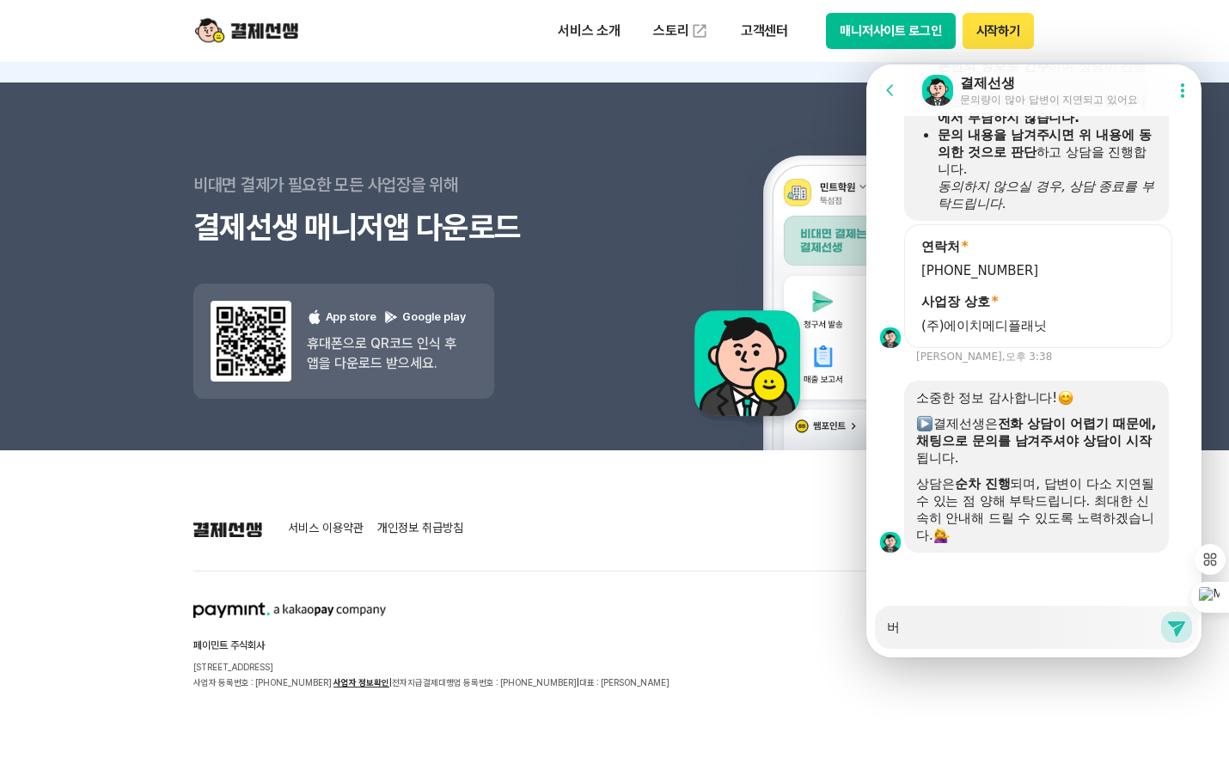
type textarea "x"
type textarea "법"
type textarea "x"
type textarea "법ㅇ"
type textarea "x"
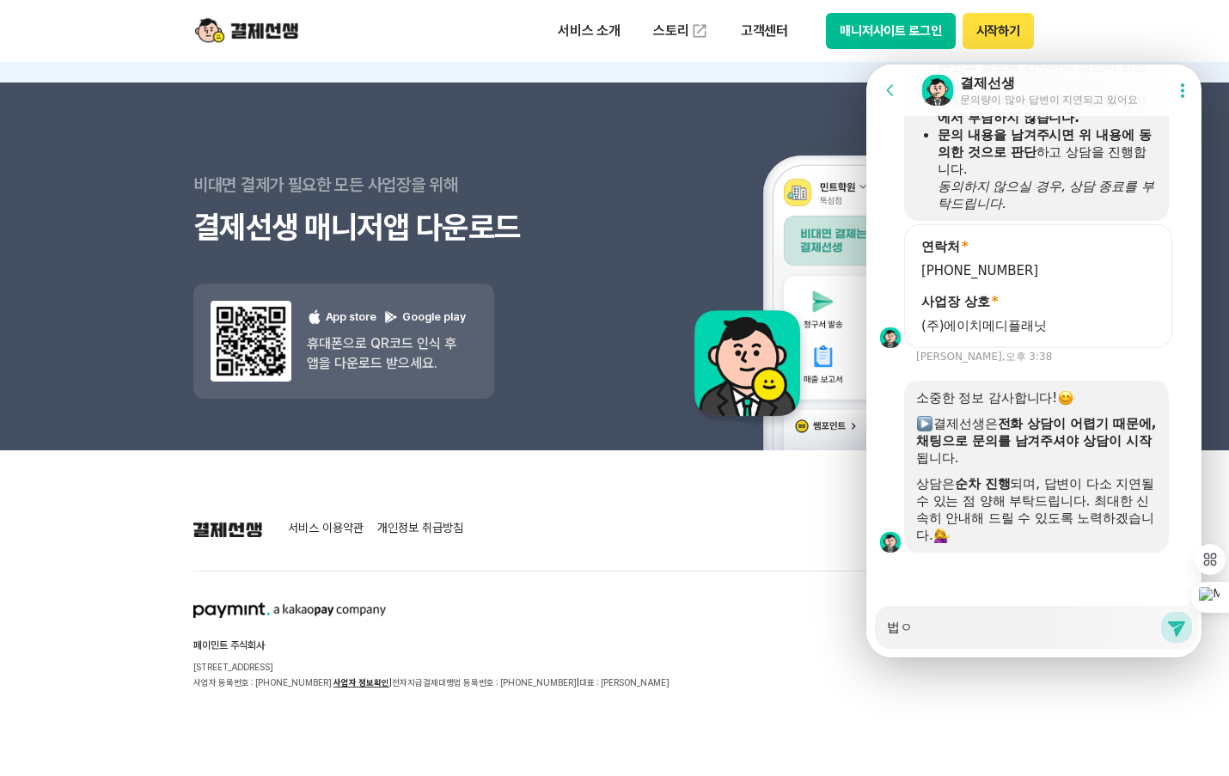
type textarea "법이"
type textarea "x"
type textarea "법인"
type textarea "x"
type textarea "법인ㅋ"
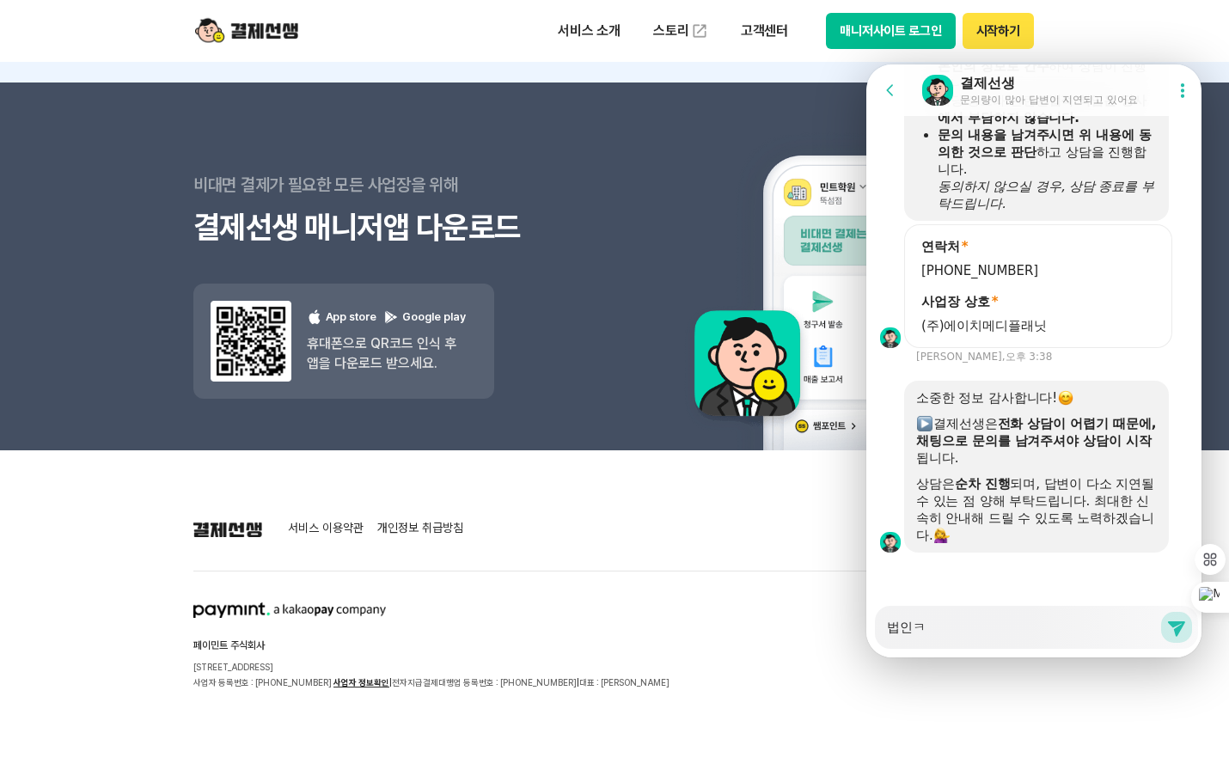
type textarea "x"
type textarea "법인카"
type textarea "x"
type textarea "법인칻"
type textarea "x"
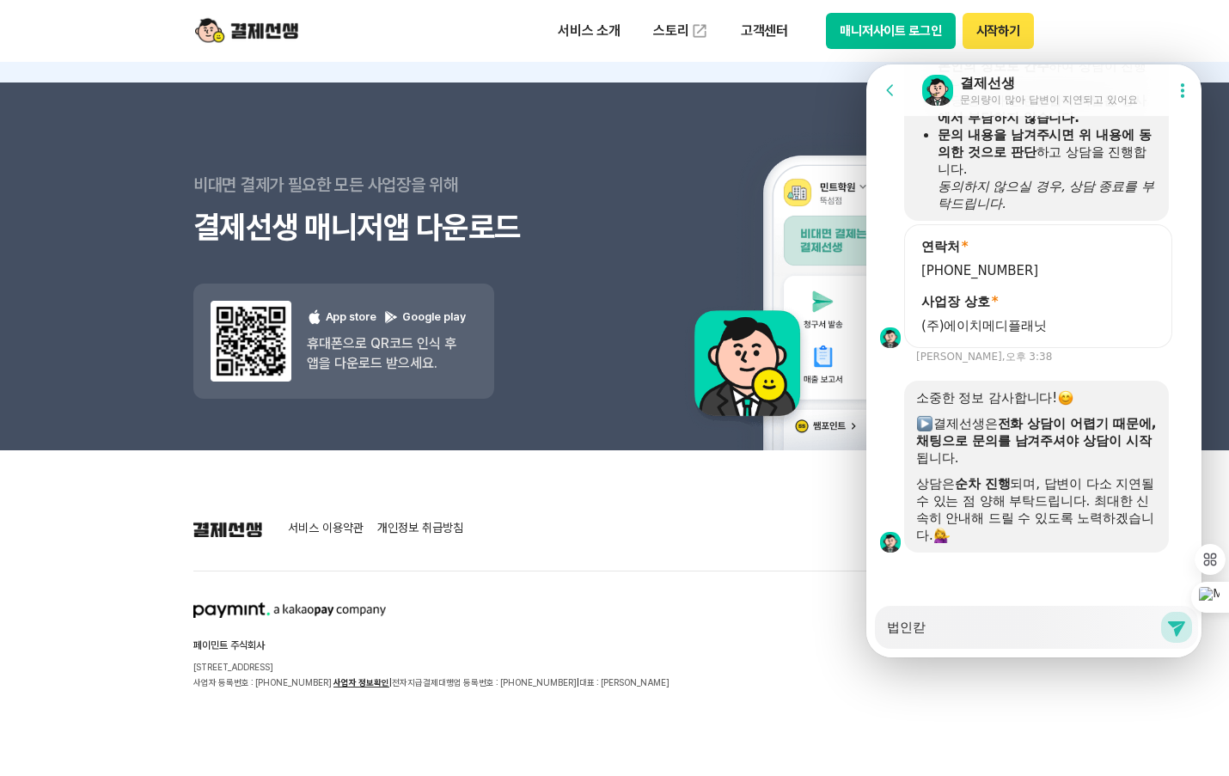
type textarea "법인카드"
type textarea "x"
type textarea "법인카드"
type textarea "x"
type textarea "법인카드 ㄱ"
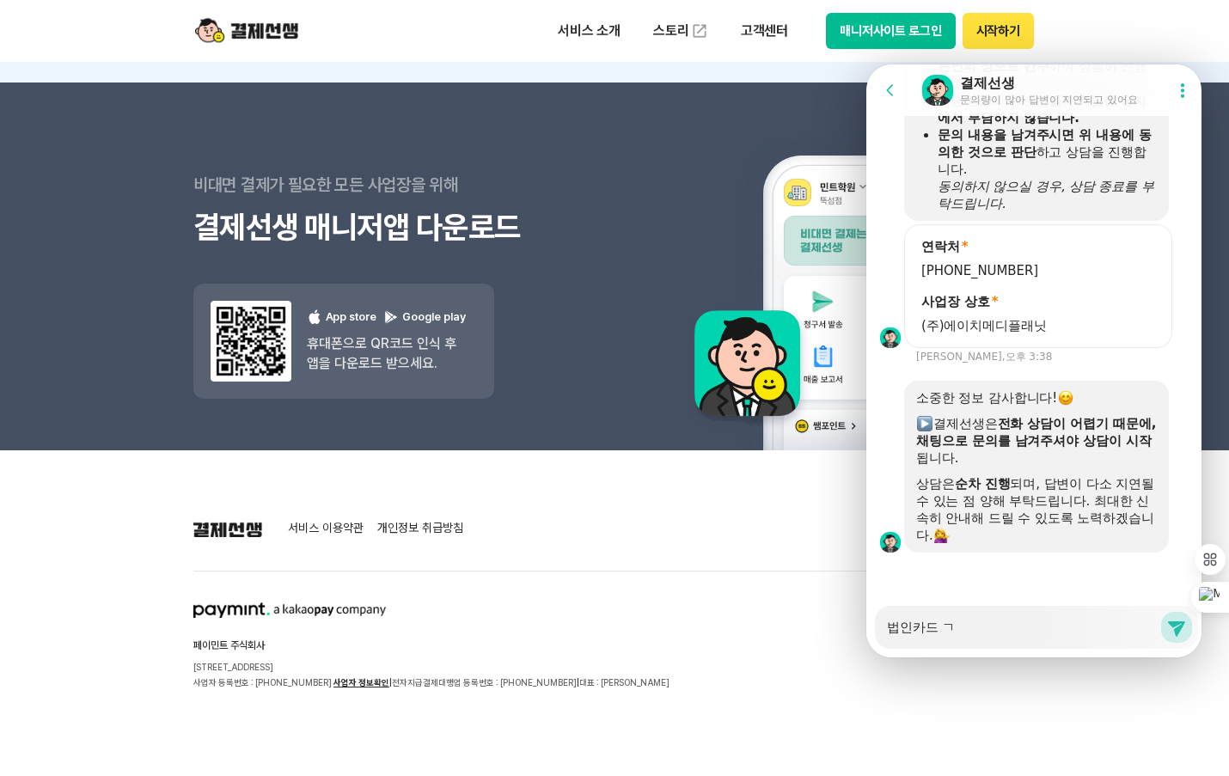
type textarea "x"
type textarea "법인카드 겨"
type textarea "x"
type textarea "법인카드 결"
type textarea "x"
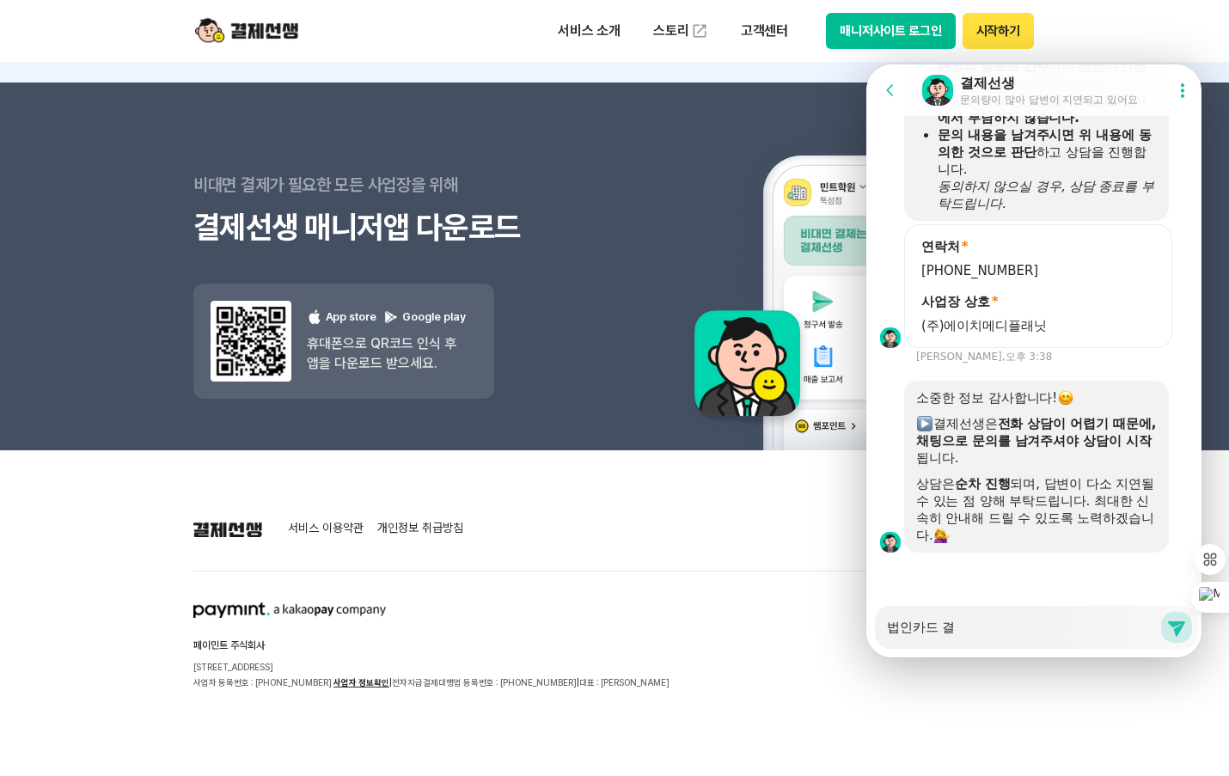
type textarea "법인카드 결ㅈ"
type textarea "x"
type textarea "법인카드 결제"
type textarea "x"
type textarea "법인카드 결젯"
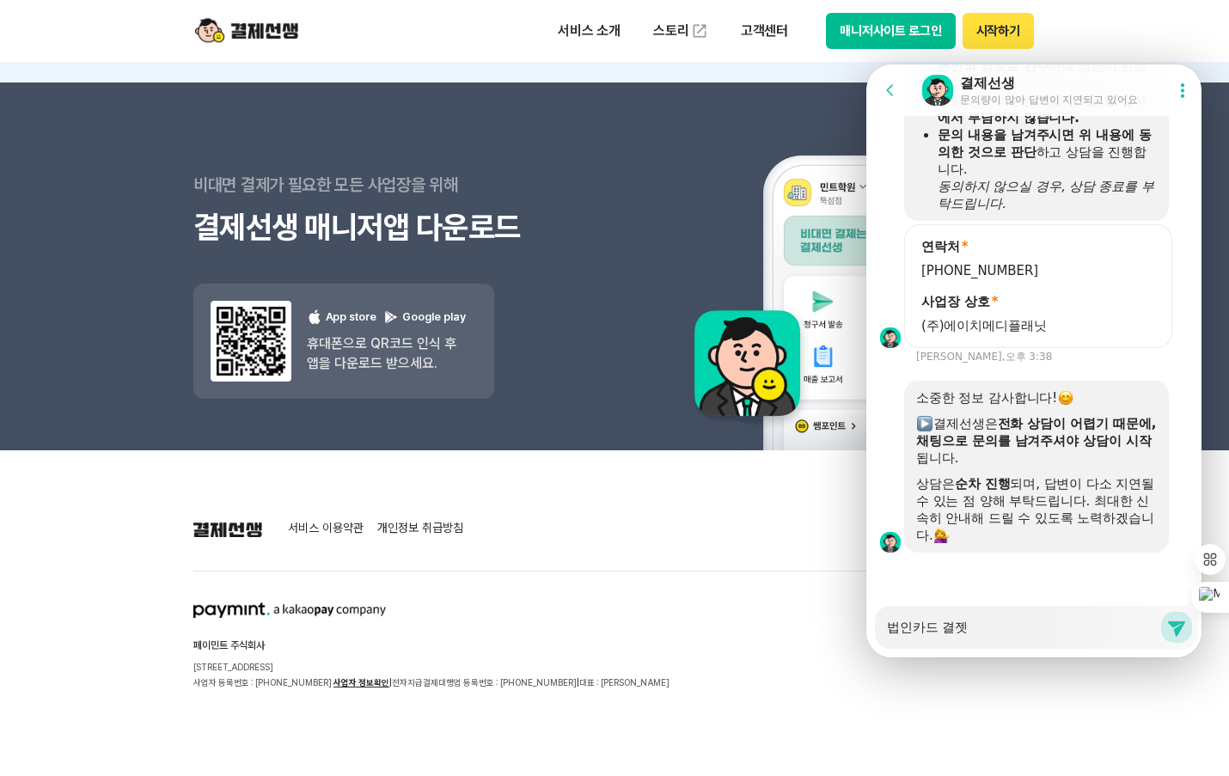
type textarea "x"
type textarea "법인카드 결제시"
type textarea "x"
type textarea "법인카드 결제시"
type textarea "x"
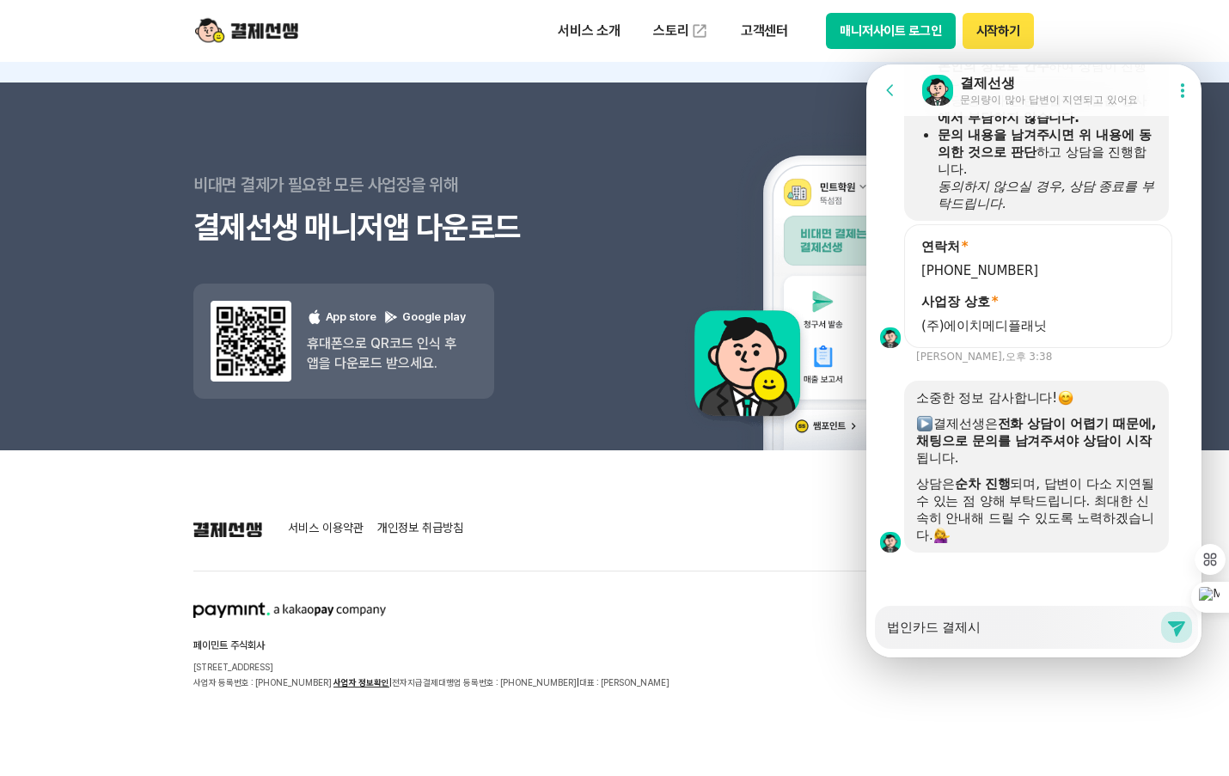
type textarea "법인카드 결제시 ㅇ"
type textarea "x"
type textarea "법인카드 결제시 오"
type textarea "x"
type textarea "법인카드 결제시 올"
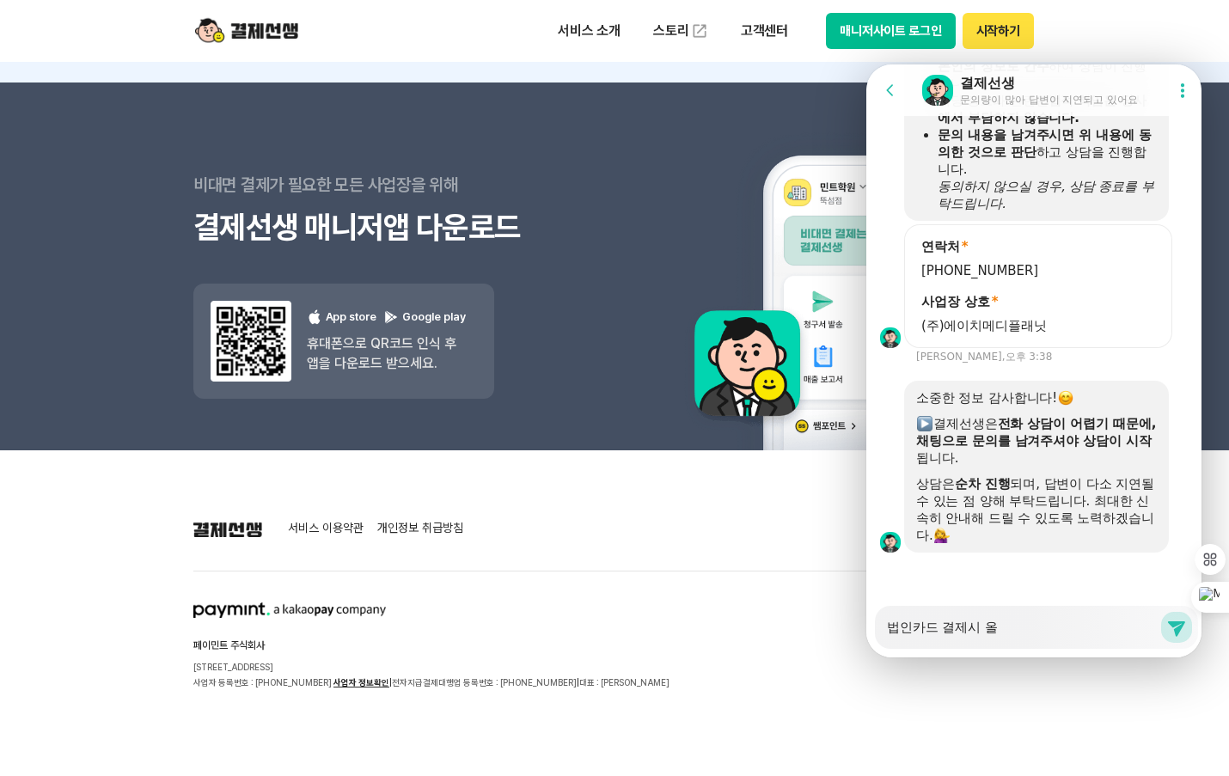
type textarea "x"
type textarea "법인카드 결제시 오류"
type textarea "x"
type textarea "법인카드 결제시 오륰"
type textarea "x"
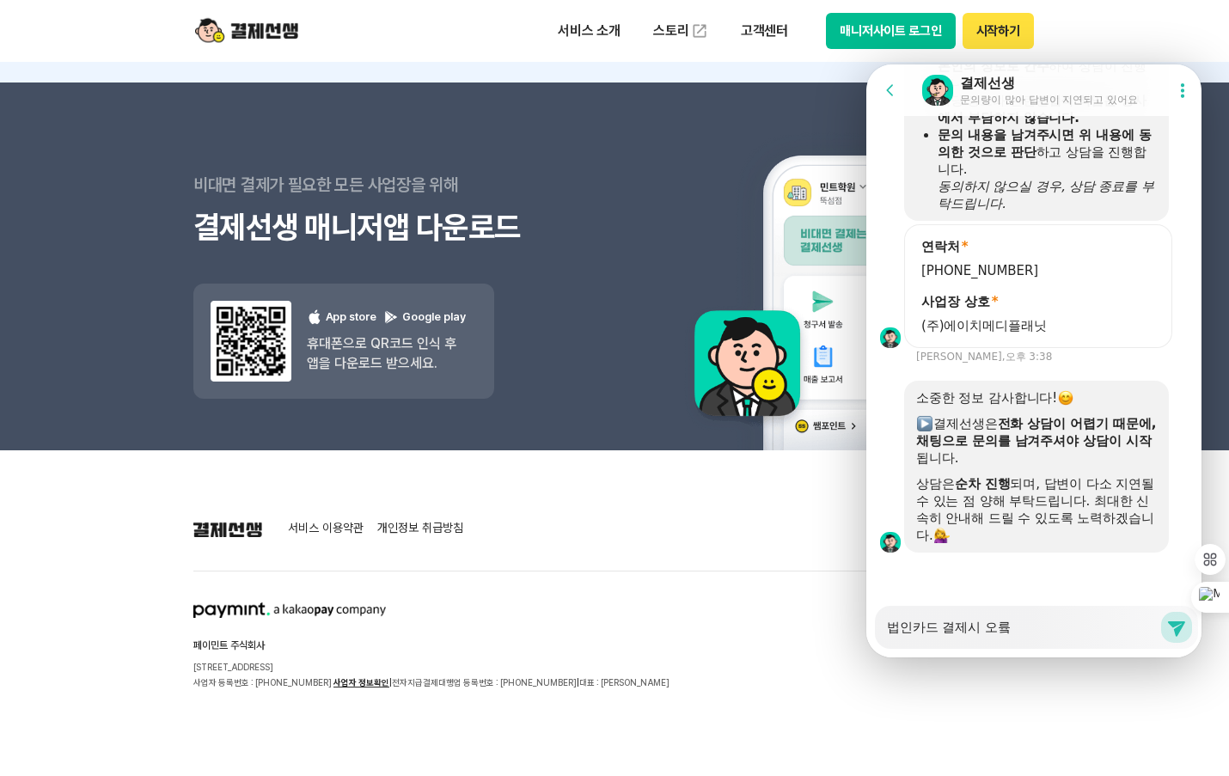
type textarea "법인카드 결제시 오류코"
type textarea "x"
type textarea "법인카드 결제시 오류콛"
type textarea "x"
type textarea "법인카드 결제시 오류코드"
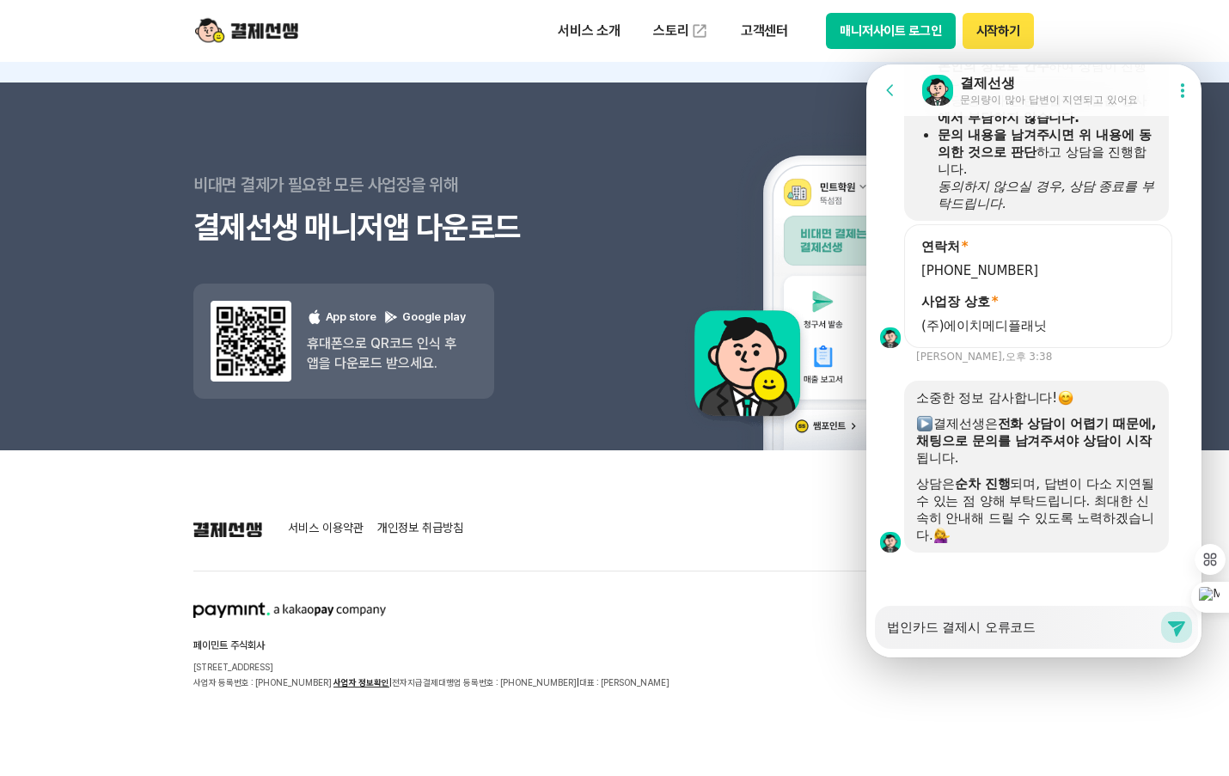
type textarea "x"
type textarea "법인카드 결제시 오류코드"
type textarea "x"
type textarea "법인카드 결제시 오류코드 8"
type textarea "x"
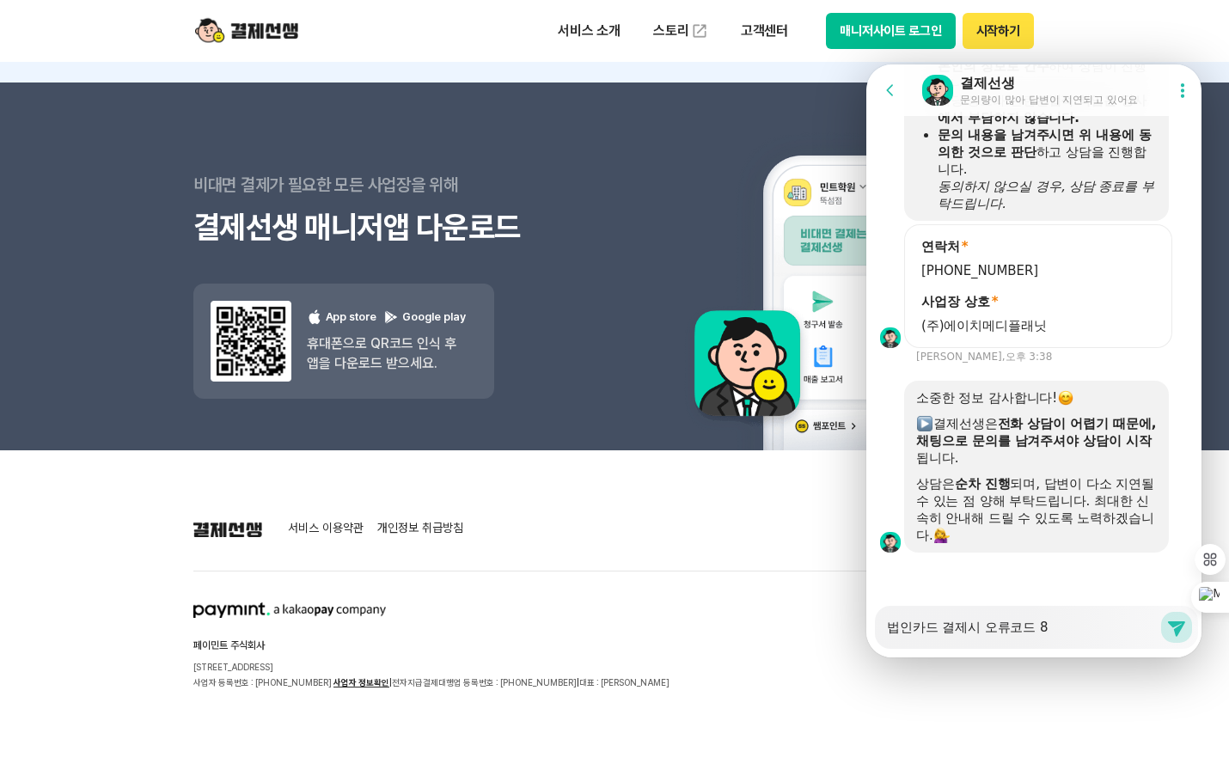
type textarea "법인카드 결제시 오류코드 81"
type textarea "x"
type textarea "법인카드 결제시 오류코드 811"
type textarea "x"
type textarea "법인카드 결제시 오류코드 8110"
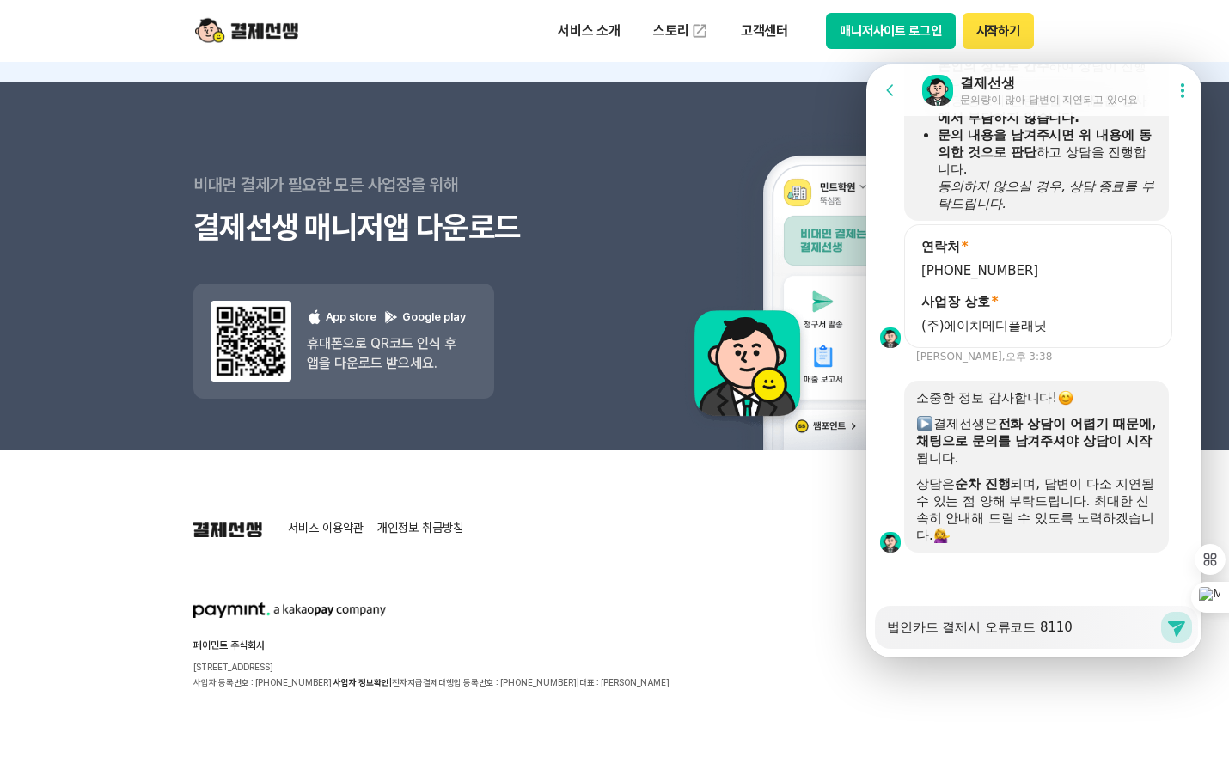
type textarea "x"
type textarea "법인카드 결제시 오류코드 8110"
type textarea "x"
type textarea "법인카드 결제시 오류코드 8110 S"
type textarea "x"
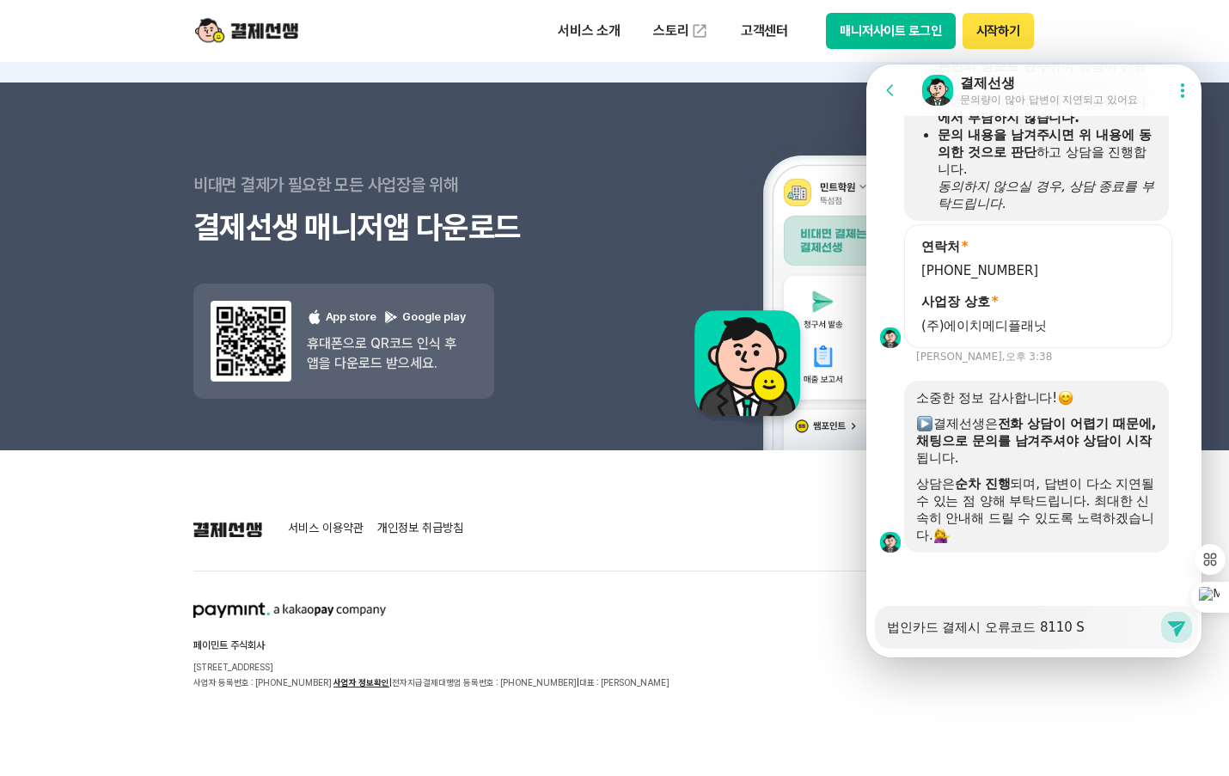
type textarea "법인카드 결제시 오류코드 8110 SK"
type textarea "x"
type textarea "법인카드 결제시 오류코드 8110 S"
type textarea "x"
type textarea "법인카드 결제시 오류코드 8110"
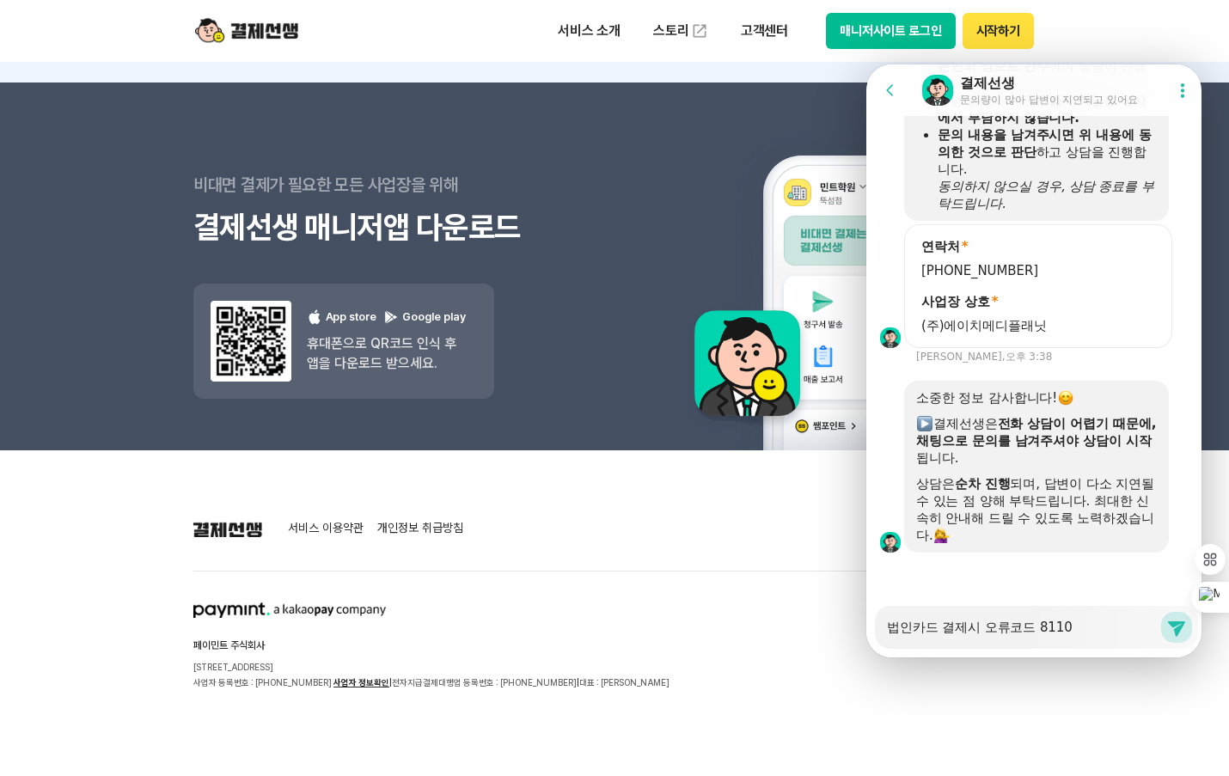
type textarea "x"
type textarea "법인카드 결제시 오류코드 8110 ㄴ"
type textarea "x"
type textarea "법인카드 결제시 오류코드 8110 나"
type textarea "x"
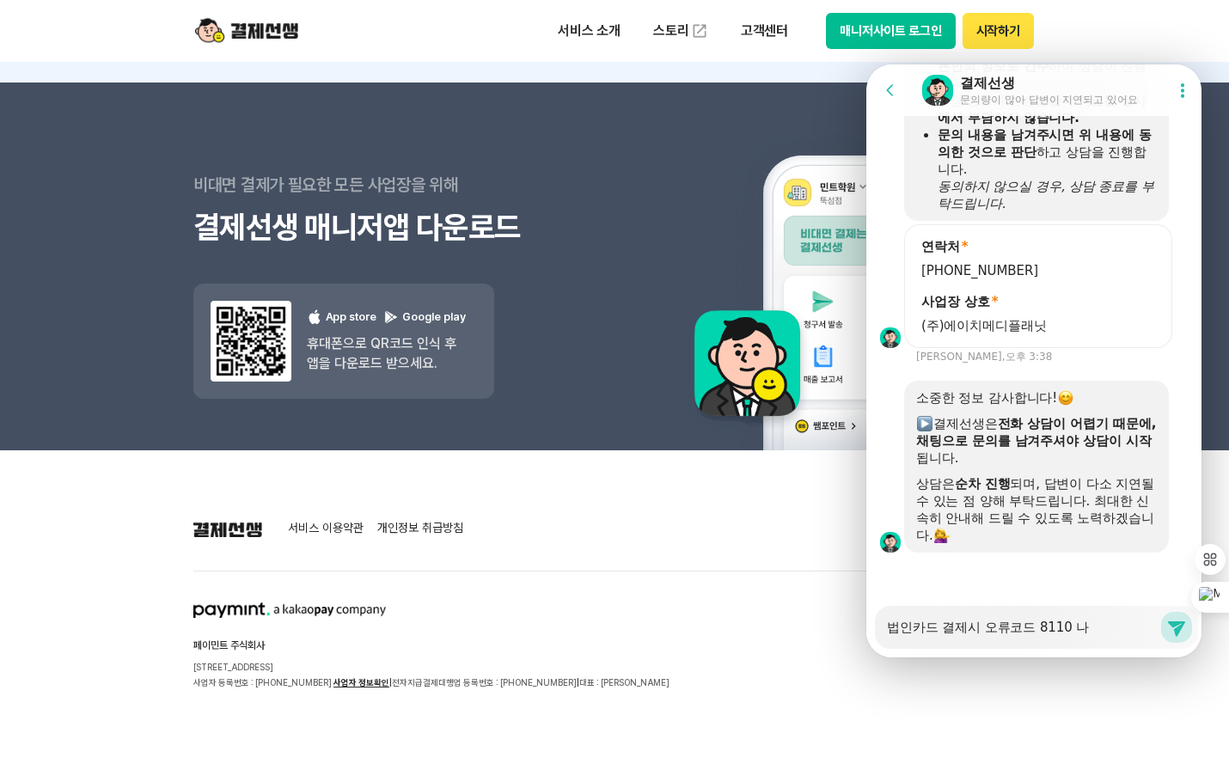
type textarea "법인카드 결제시 오류코드 8110 낭"
type textarea "x"
type textarea "법인카드 결제시 오류코드 8110 나오"
type textarea "x"
type textarea "법인카드 결제시 오류코드 8110 나옴"
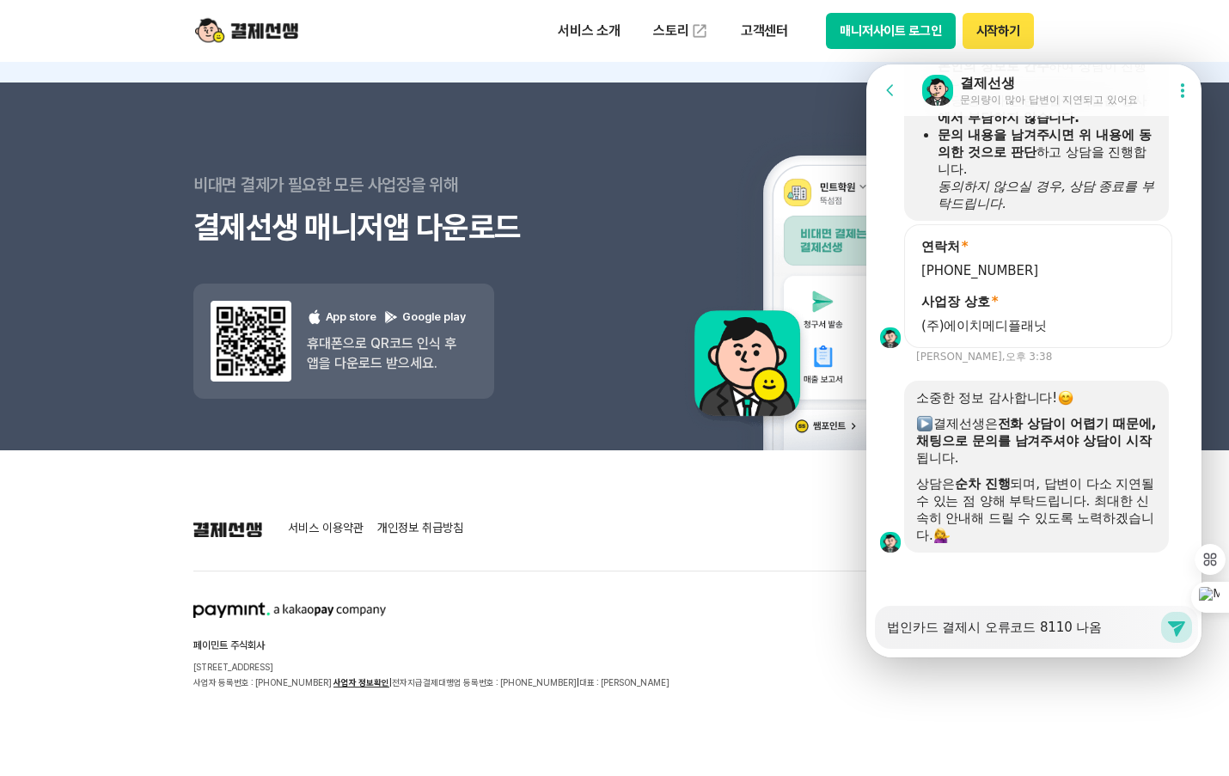
type textarea "x"
type textarea "법인카드 결제시 오류코드 8110 나오며"
type textarea "x"
type textarea "법인카드 결제시 오류코드 8110 나오면"
type textarea "x"
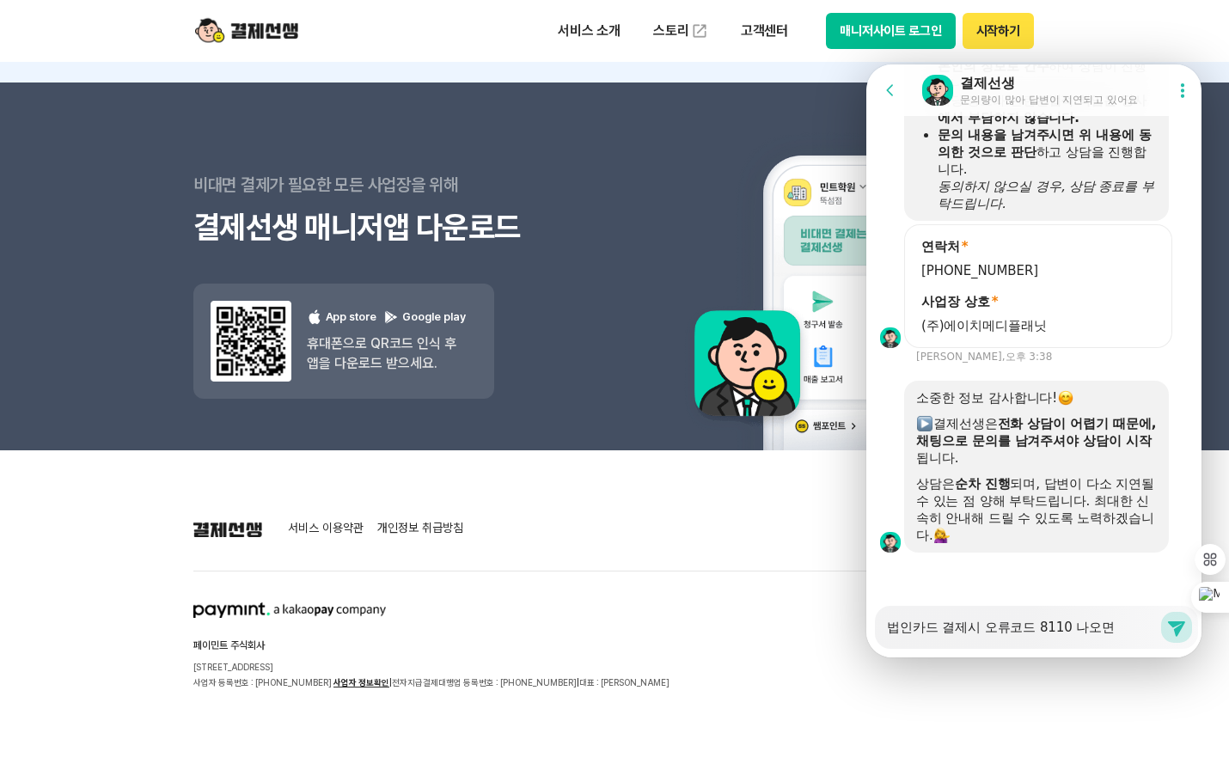
type textarea "법인카드 결제시 오류코드 8110 나오면"
type textarea "x"
type textarea "법인카드 결제시 오류코드 8110 나오면"
type textarea "x"
type textarea "법인카드 결제시 오류코드 8110 나오"
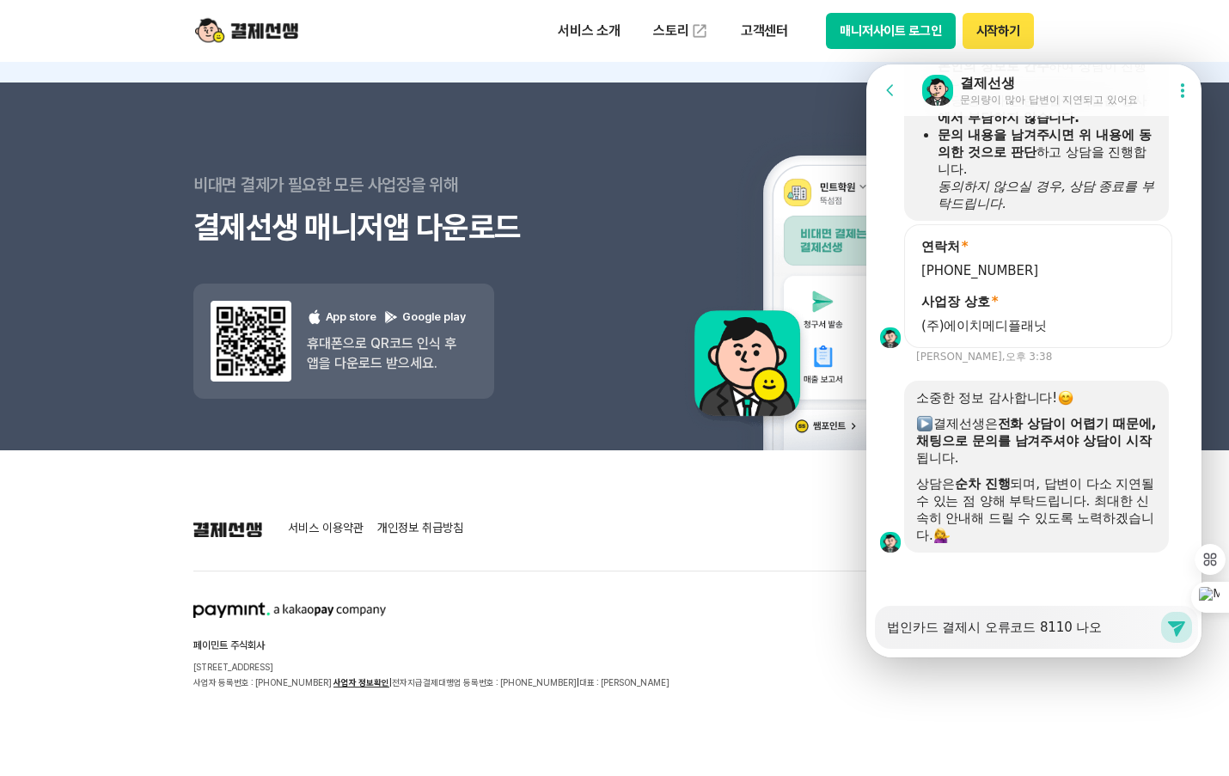
type textarea "x"
type textarea "법인카드 결제시 오류코드 8110 나"
type textarea "x"
type textarea "법인카드 결제시 오류코드 8110"
type textarea "x"
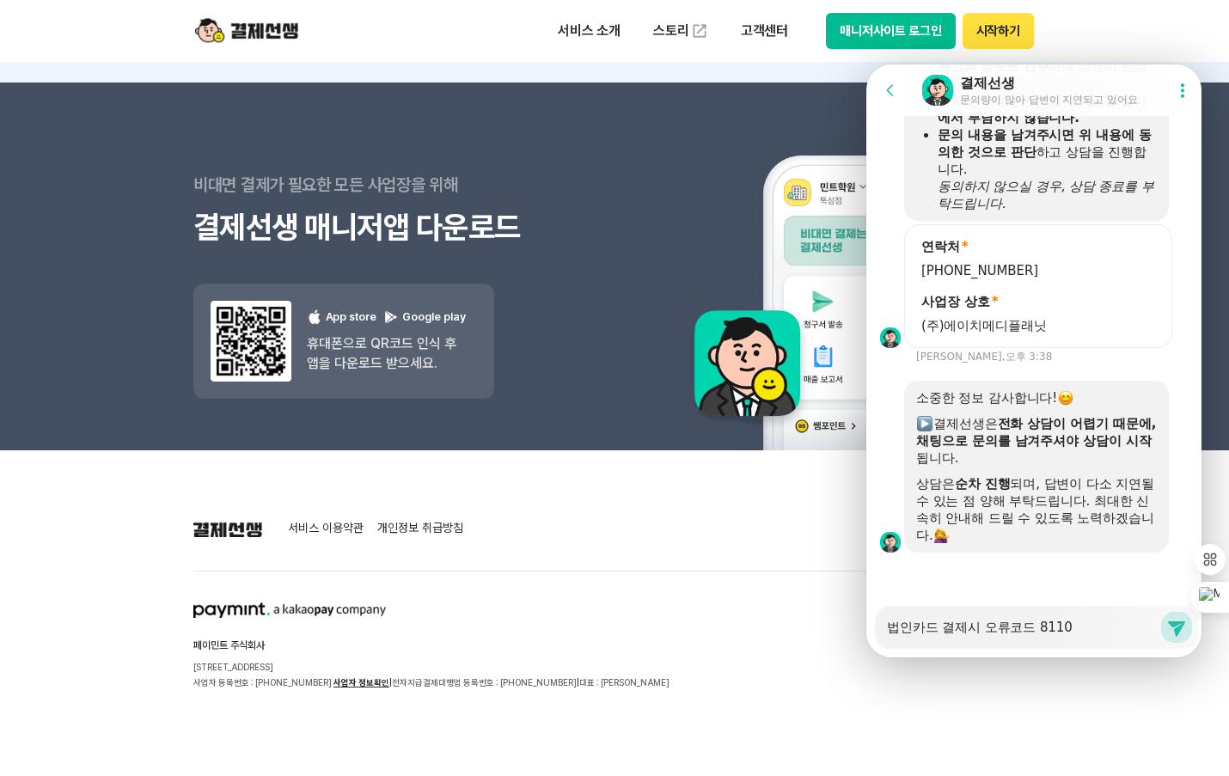
type textarea "법인카드 결제시 오류코드 8110 ㄱ"
type textarea "x"
type textarea "법인카드 결제시 오류코드 8110 고"
type textarea "x"
type textarea "법인카드 결제시 오류코드 8110 과"
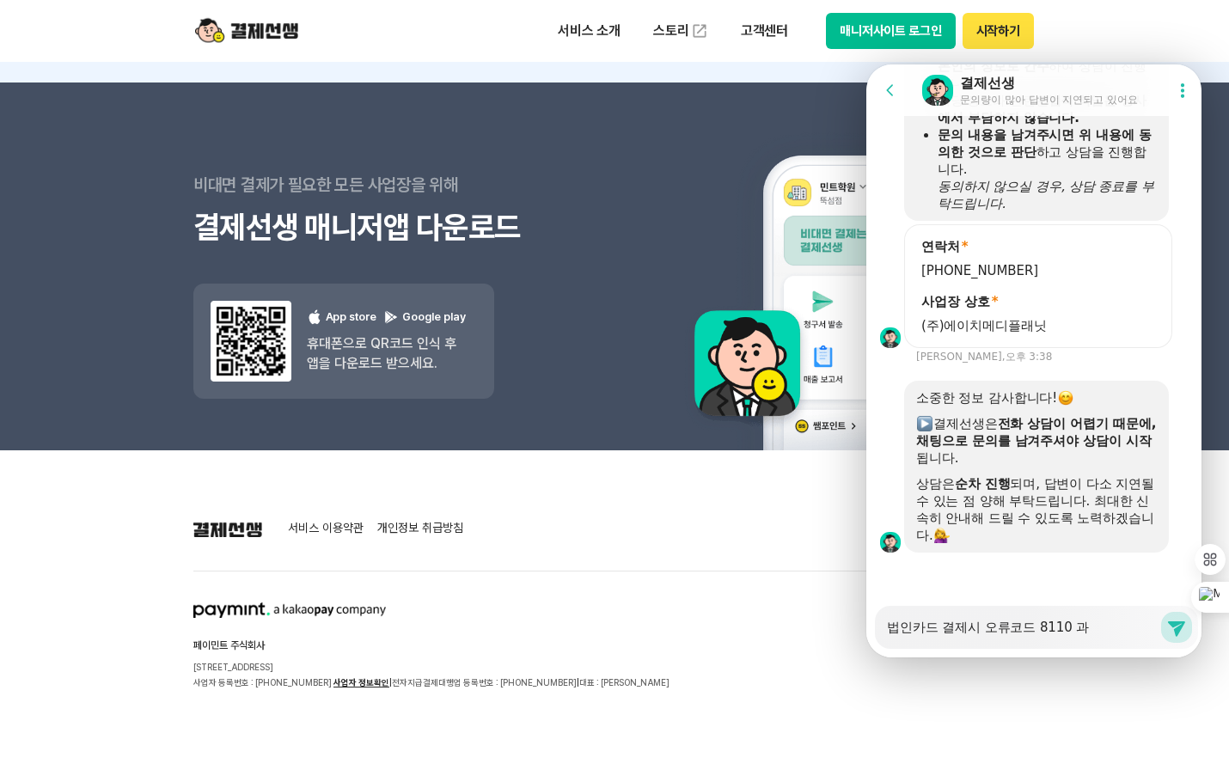
type textarea "x"
type textarea "법인카드 결제시 오류코드 8110 과"
type textarea "x"
type textarea "법인카드 결제시 오류코드 8110 과 K"
type textarea "x"
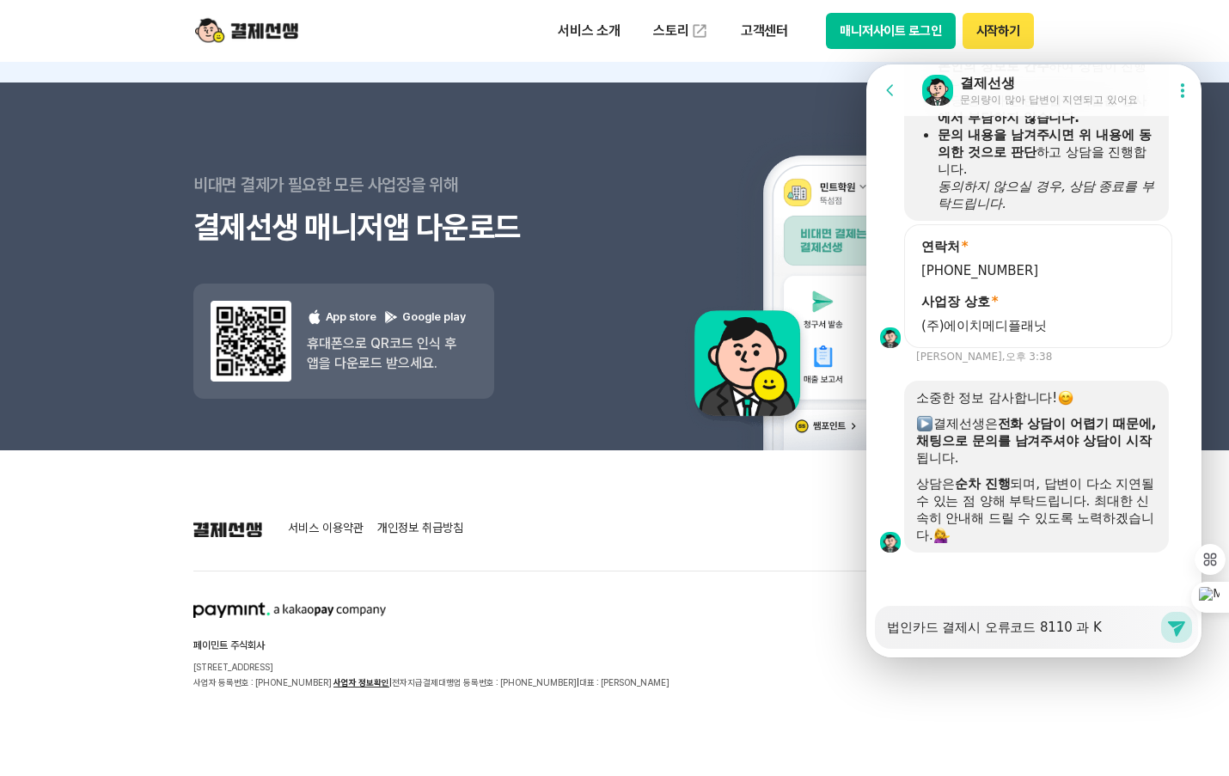
type textarea "법인카드 결제시 오류코드 8110 과 KE"
type textarea "x"
type textarea "법인카드 결제시 오류코드 8110 과 KEY"
type textarea "x"
type textarea "법인카드 결제시 오류코드 8110 과 KEY_"
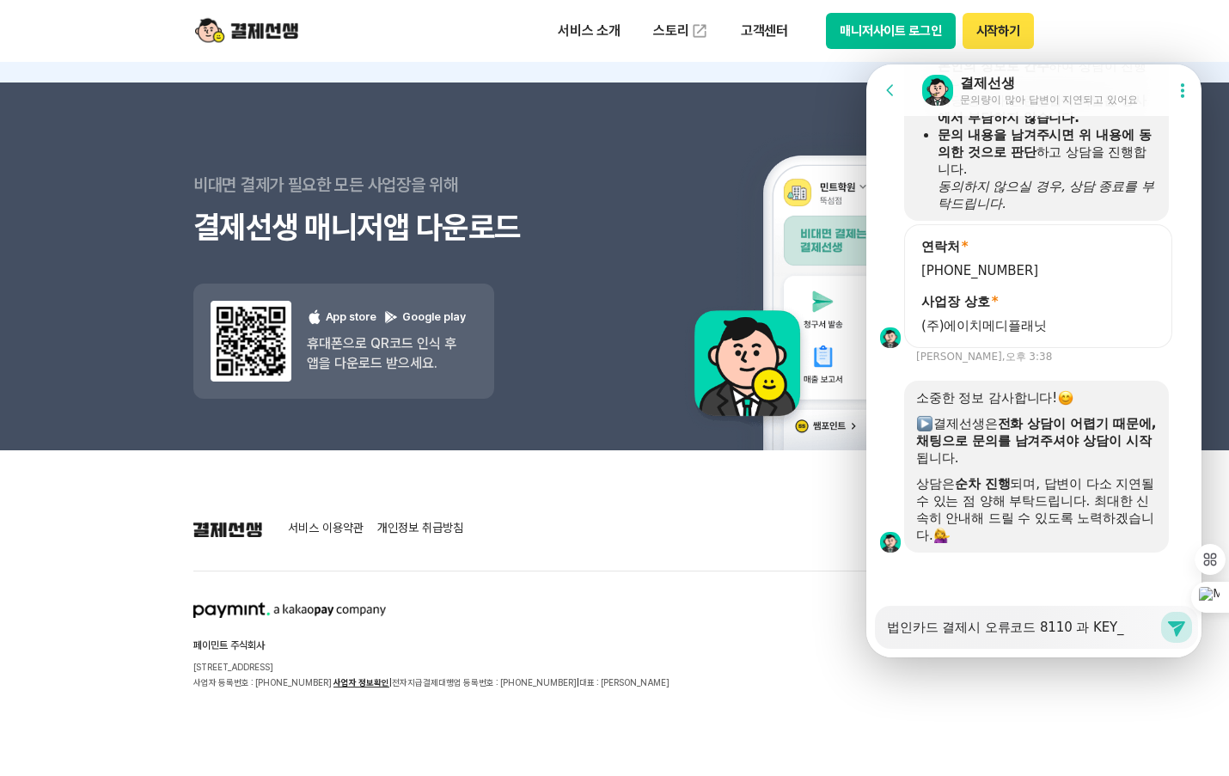
type textarea "x"
type textarea "법인카드 결제시 오류코드 8110 과 KEY_I"
type textarea "x"
type textarea "법인카드 결제시 오류코드 8110 과 KEY_IN"
type textarea "x"
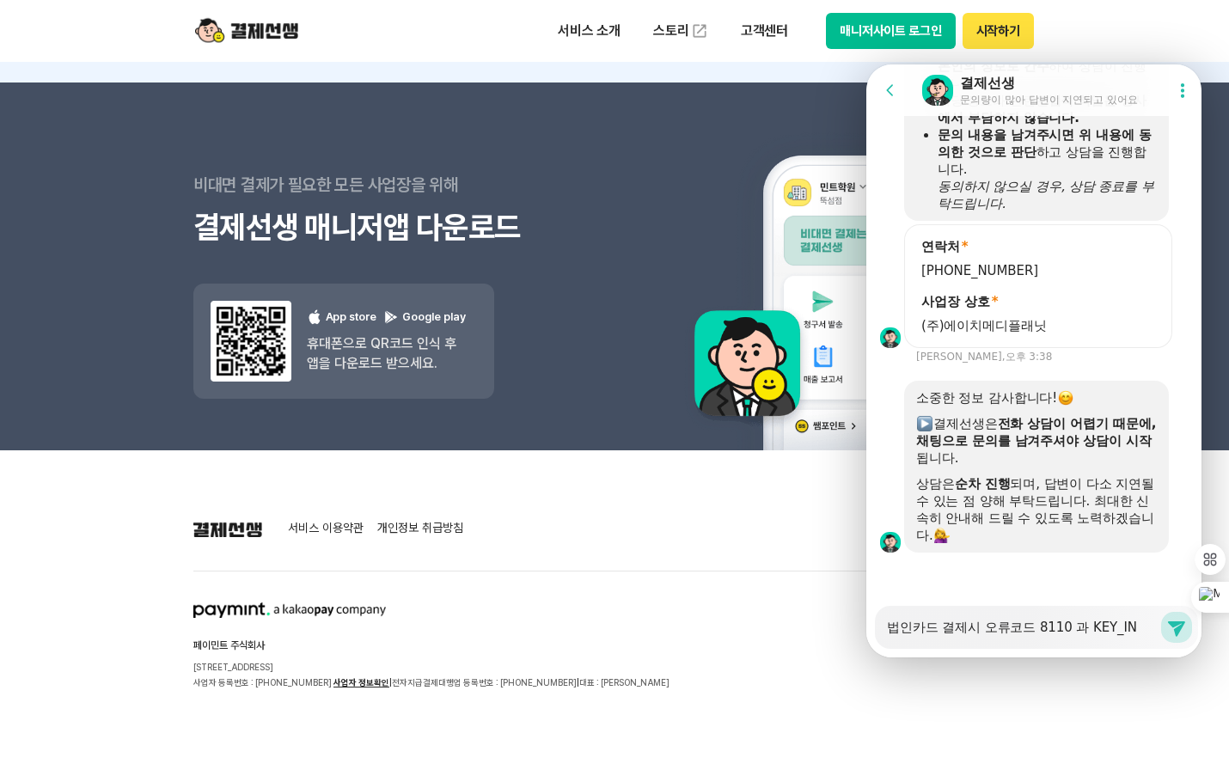
type textarea "법인카드 결제시 오류코드 8110 과 KEY_IN"
type textarea "x"
type textarea "법인카드 결제시 오류코드 8110 과 KEY_IN ㄱ"
type textarea "x"
type textarea "법인카드 결제시 오류코드 8110 과 KEY_IN 거"
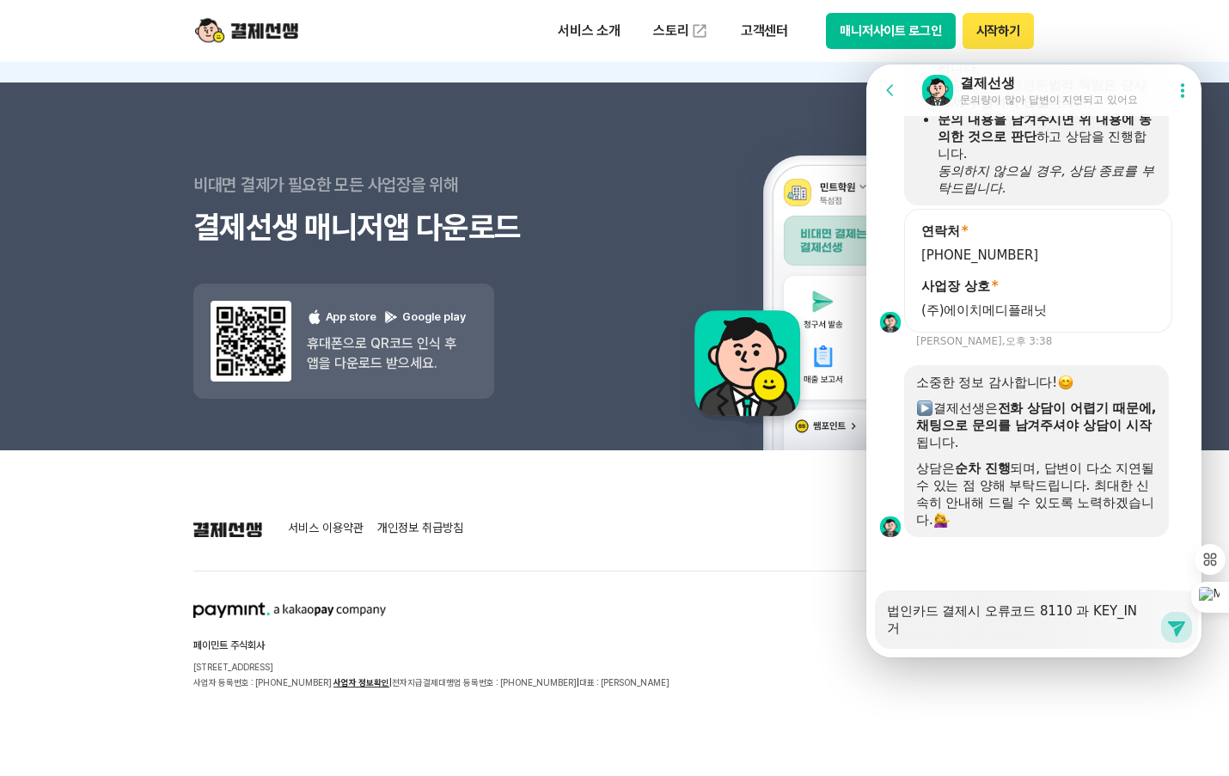
scroll to position [1787, 0]
type textarea "x"
type textarea "법인카드 결제시 오류코드 8110 과 KEY_IN 걸"
type textarea "x"
type textarea "법인카드 결제시 오류코드 8110 과 KEY_IN 거래"
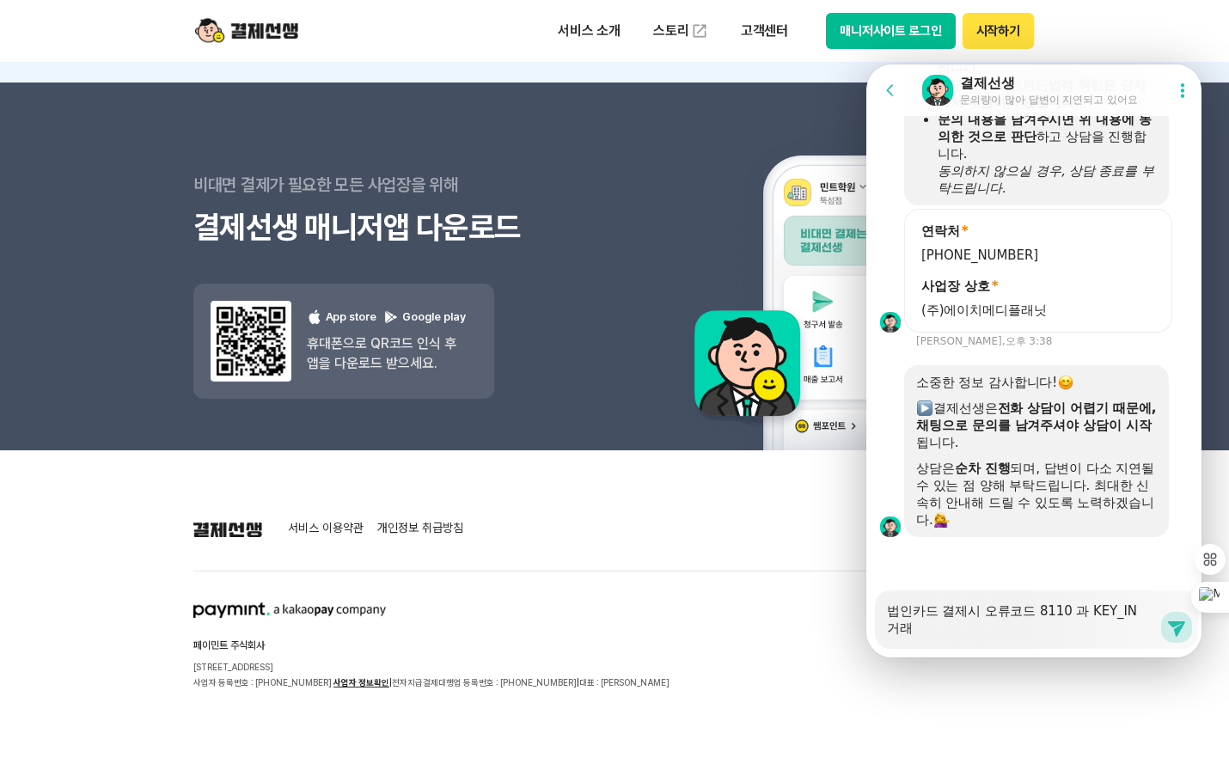
type textarea "x"
type textarea "법인카드 결제시 오류코드 8110 과 KEY_IN 거랩"
type textarea "x"
type textarea "법인카드 결제시 오류코드 8110 과 KEY_IN 거래부"
type textarea "x"
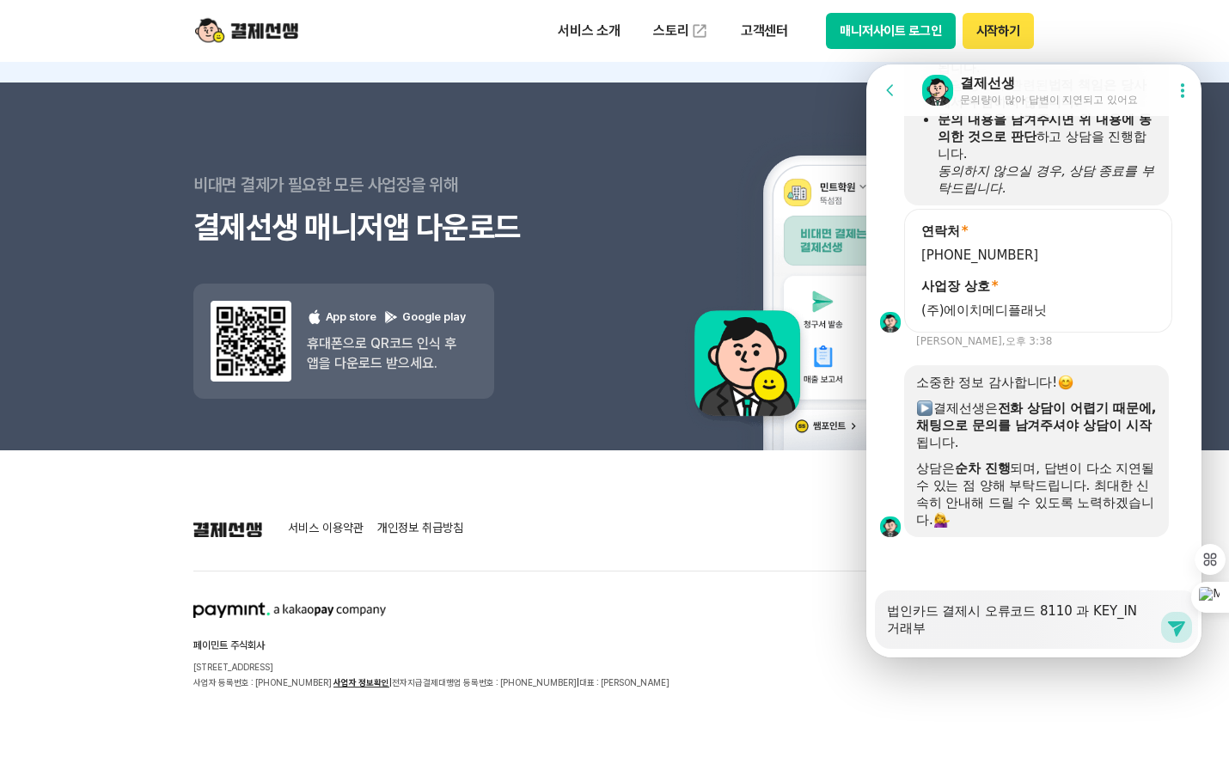
type textarea "법인카드 결제시 오류코드 8110 과 KEY_IN 거래불"
type textarea "x"
type textarea "법인카드 결제시 오류코드 8110 과 KEY_IN 거래불가"
type textarea "x"
type textarea "법인카드 결제시 오류코드 8110 과 KEY_IN 거래불가"
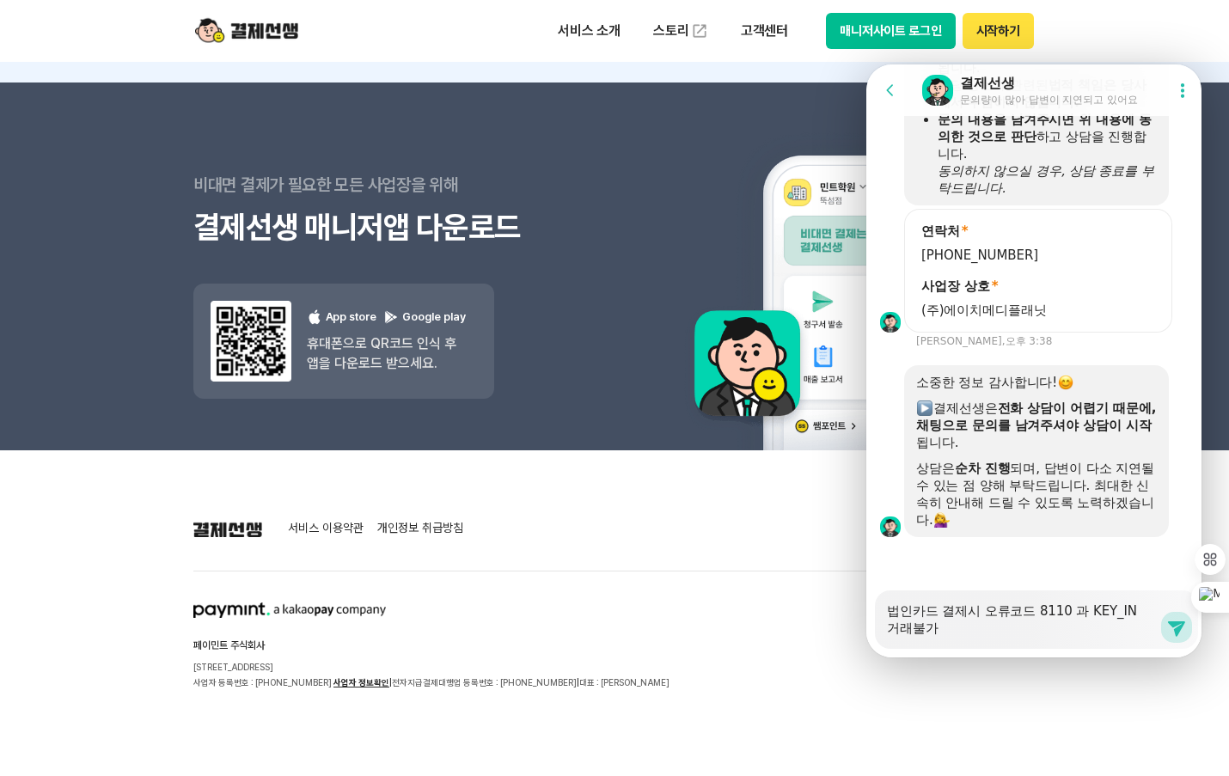
type textarea "x"
type textarea "법인카드 결제시 오류코드 8110 과 KEY_IN 거래[DEMOGRAPHIC_DATA] ㅁ"
type textarea "x"
type textarea "법인카드 결제시 오류코드 8110 과 KEY_IN 거래불가 메"
type textarea "x"
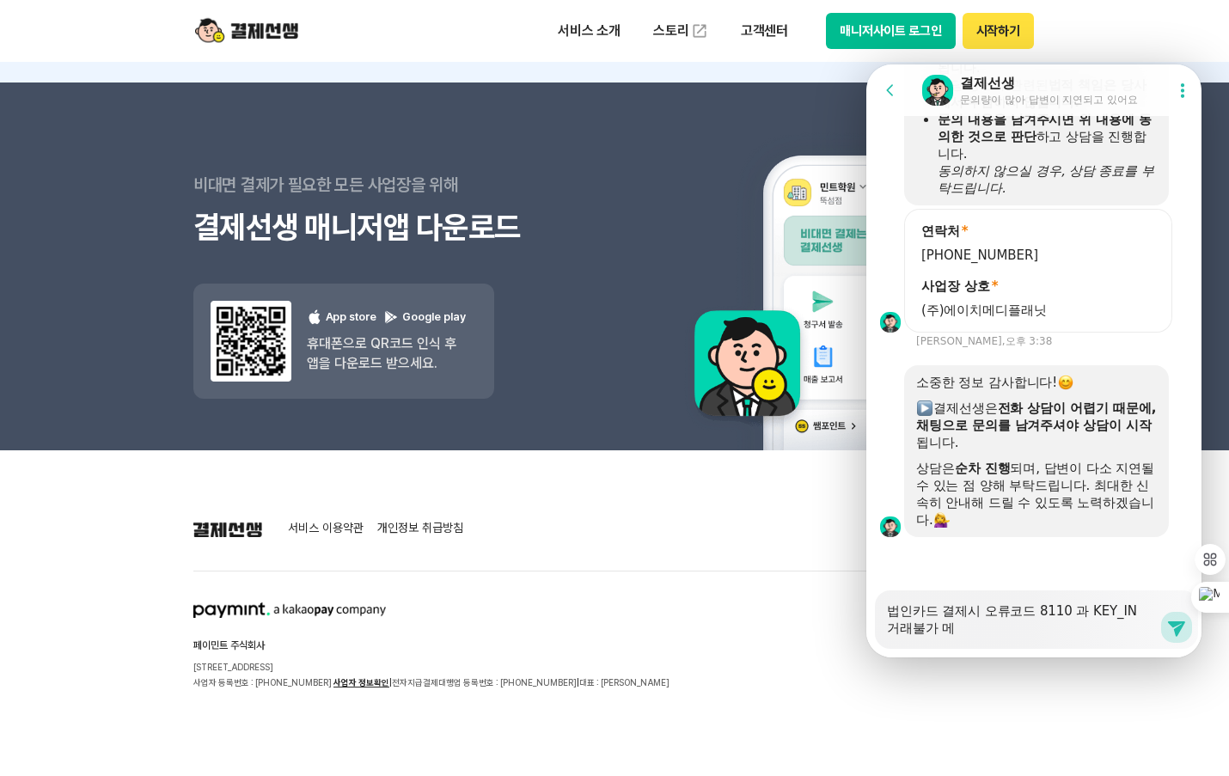
type textarea "법인카드 결제시 오류코드 8110 과 KEY_IN 거래불가 멧"
type textarea "x"
type textarea "법인카드 결제시 오류코드 8110 과 KEY_IN 거래불가 메세"
type textarea "x"
type textarea "법인카드 결제시 오류코드 8110 과 KEY_IN 거래불가 메세지"
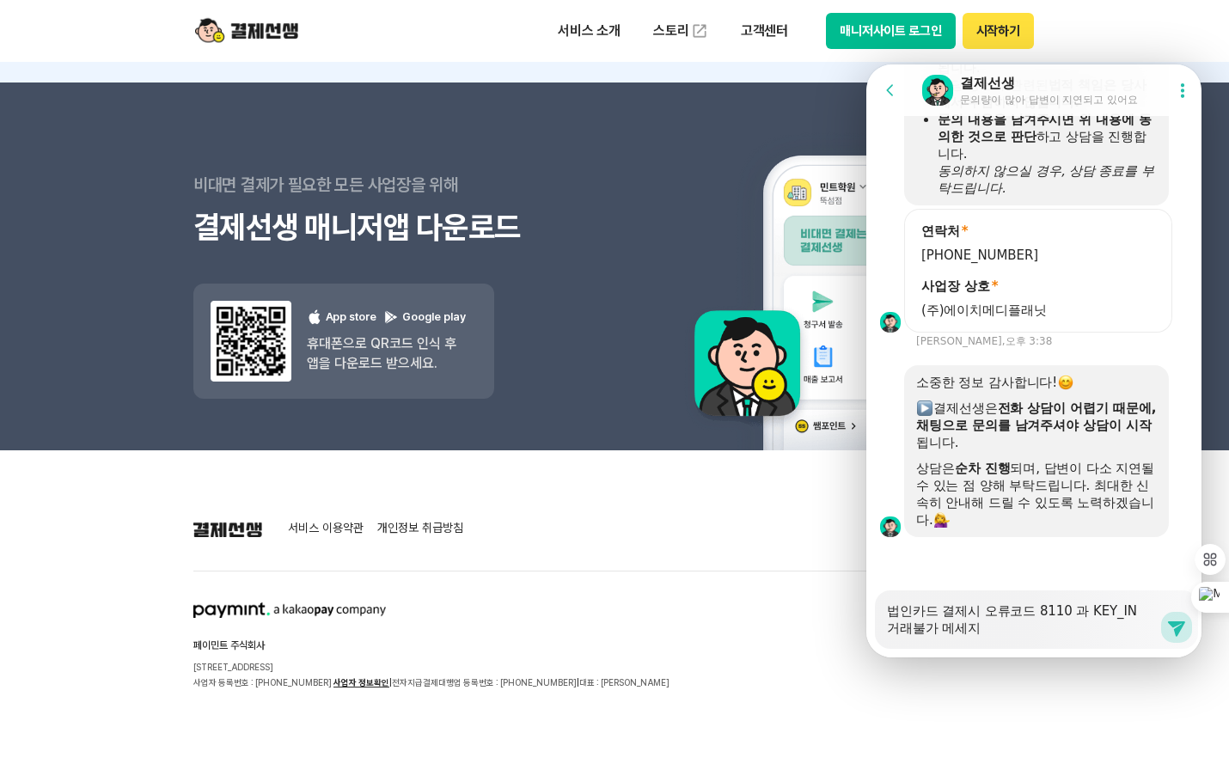
type textarea "x"
type textarea "법인카드 결제시 오류코드 8110 과 KEY_IN 거래불가 메세직"
type textarea "x"
type textarea "법인카드 결제시 오류코드 8110 과 KEY_IN 거래불가 메세지가"
type textarea "x"
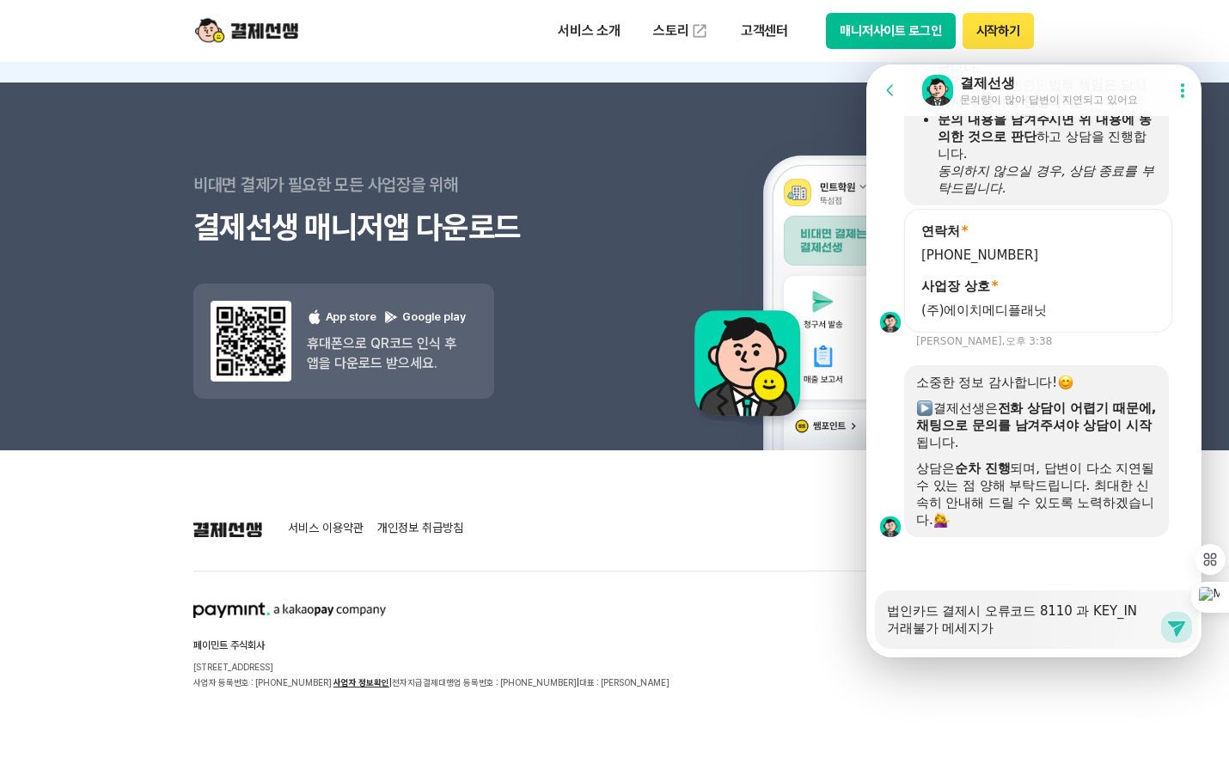
type textarea "법인카드 결제시 오류코드 8110 과 KEY_IN 거래불가 메세지가"
type textarea "x"
type textarea "법인카드 결제시 오류코드 8110 과 KEY_IN 거래불가 메세지가 ㅎ"
type textarea "x"
type textarea "법인카드 결제시 오류코드 8110 과 KEY_IN 거래불가 메세지가 호"
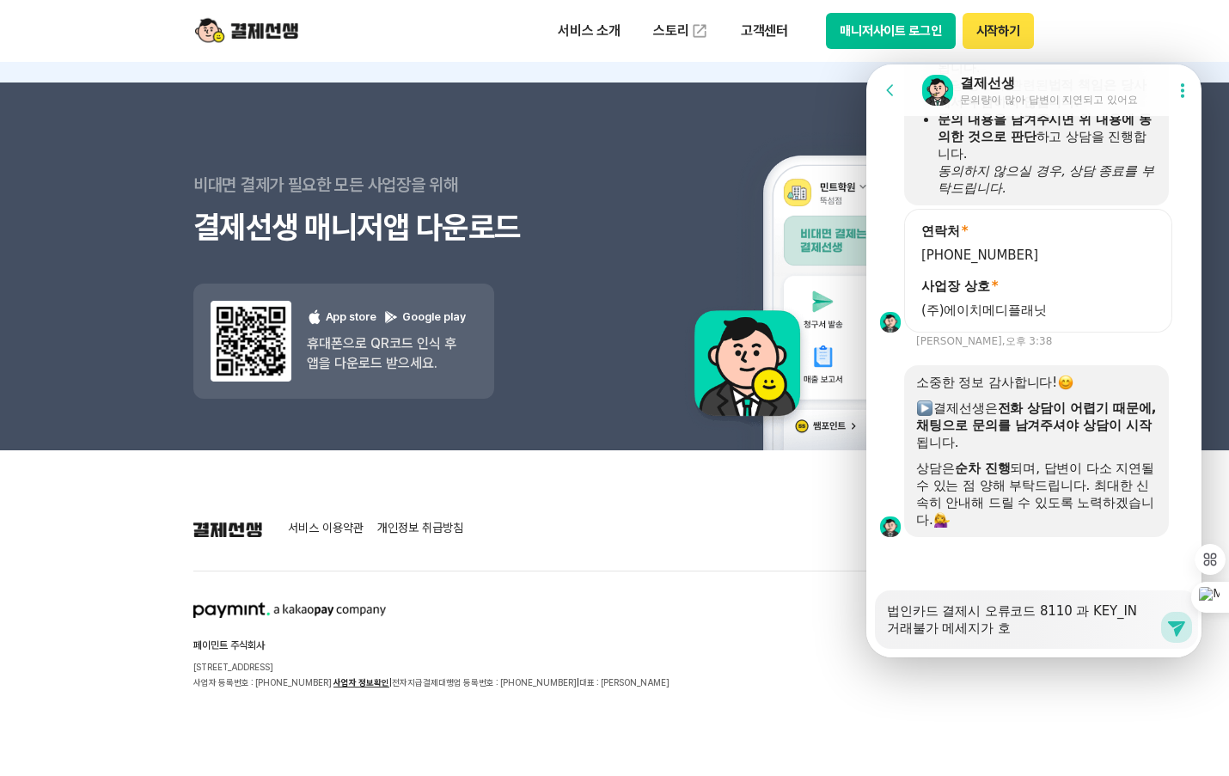
type textarea "x"
type textarea "법인카드 결제시 오류코드 8110 과 KEY_IN 거래불가 메세지가 화"
type textarea "x"
type textarea "법인카드 결제시 오류코드 8110 과 KEY_IN 거래불가 메세지가 확"
type textarea "x"
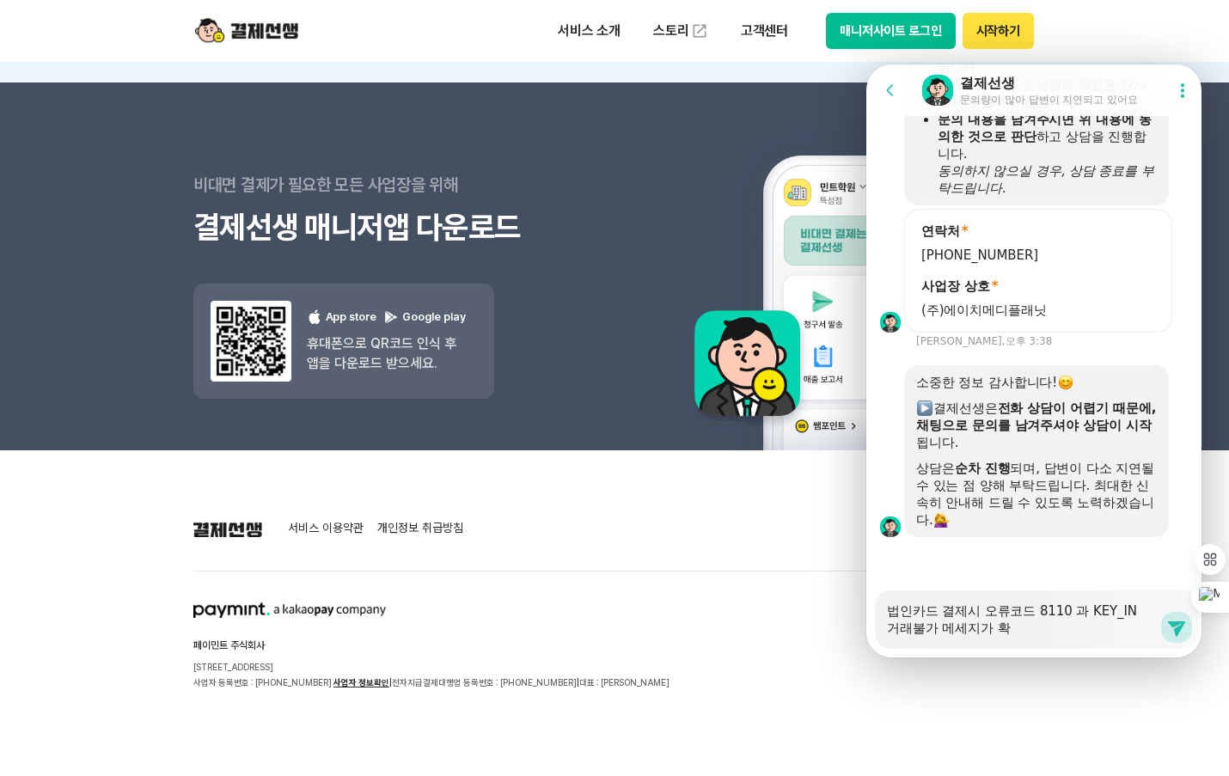
type textarea "법인카드 결제시 오류코드 8110 과 KEY_IN 거래불가 메세지가 확ㅇ"
type textarea "x"
type textarea "법인카드 결제시 오류코드 8110 과 KEY_IN 거래불가 메세지가 확인"
type textarea "x"
type textarea "법인카드 결제시 오류코드 8110 과 KEY_IN 거래불가 메세지가 확인ㄷ"
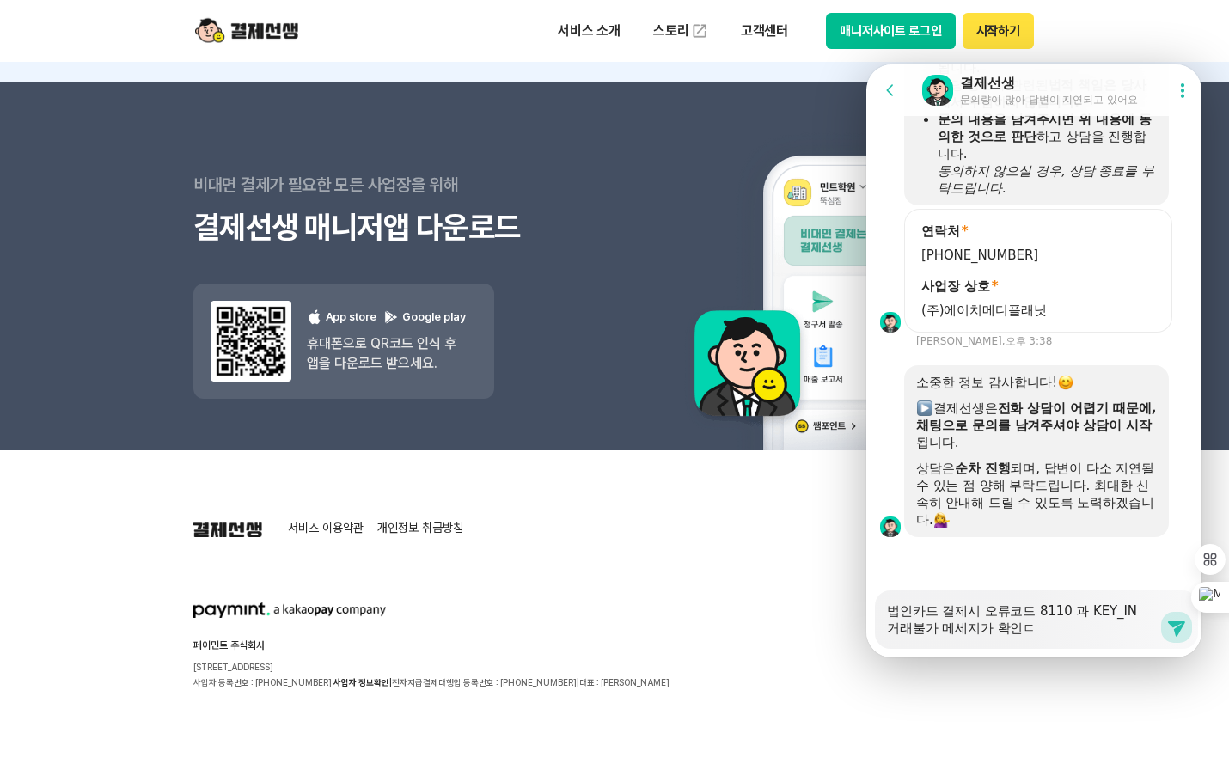
type textarea "x"
type textarea "법인카드 결제시 오류코드 8110 과 KEY_IN 거래불가 메세지가 확인도"
type textarea "x"
type textarea "법인카드 결제시 오류코드 8110 과 KEY_IN 거래불가 메세지가 확인되"
type textarea "x"
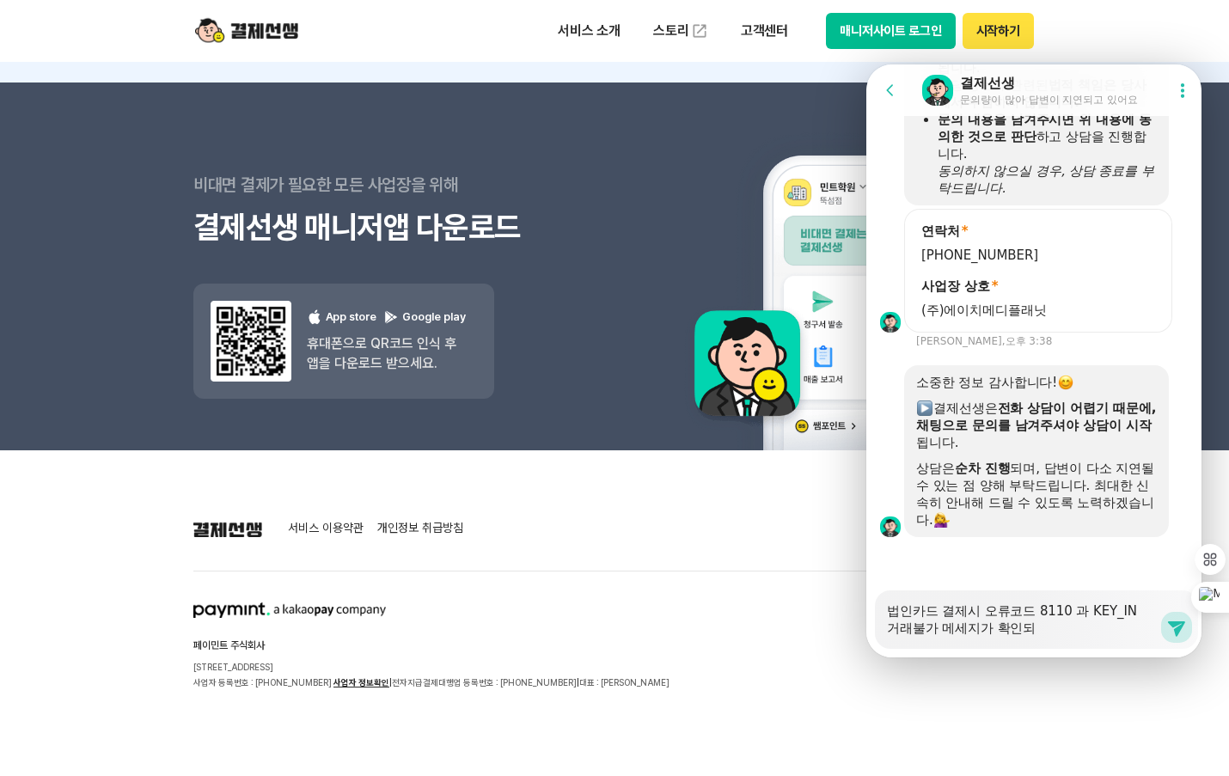
type textarea "법인카드 결제시 오류코드 8110 과 KEY_IN 거래불가 메세지가 확인된"
type textarea "x"
type textarea "법인카드 결제시 오류코드 8110 과 KEY_IN 거래불가 메세지가 확인되느"
type textarea "x"
type textarea "법인카드 결제시 오류코드 8110 과 KEY_IN 거래불가 메세지가 확인되는"
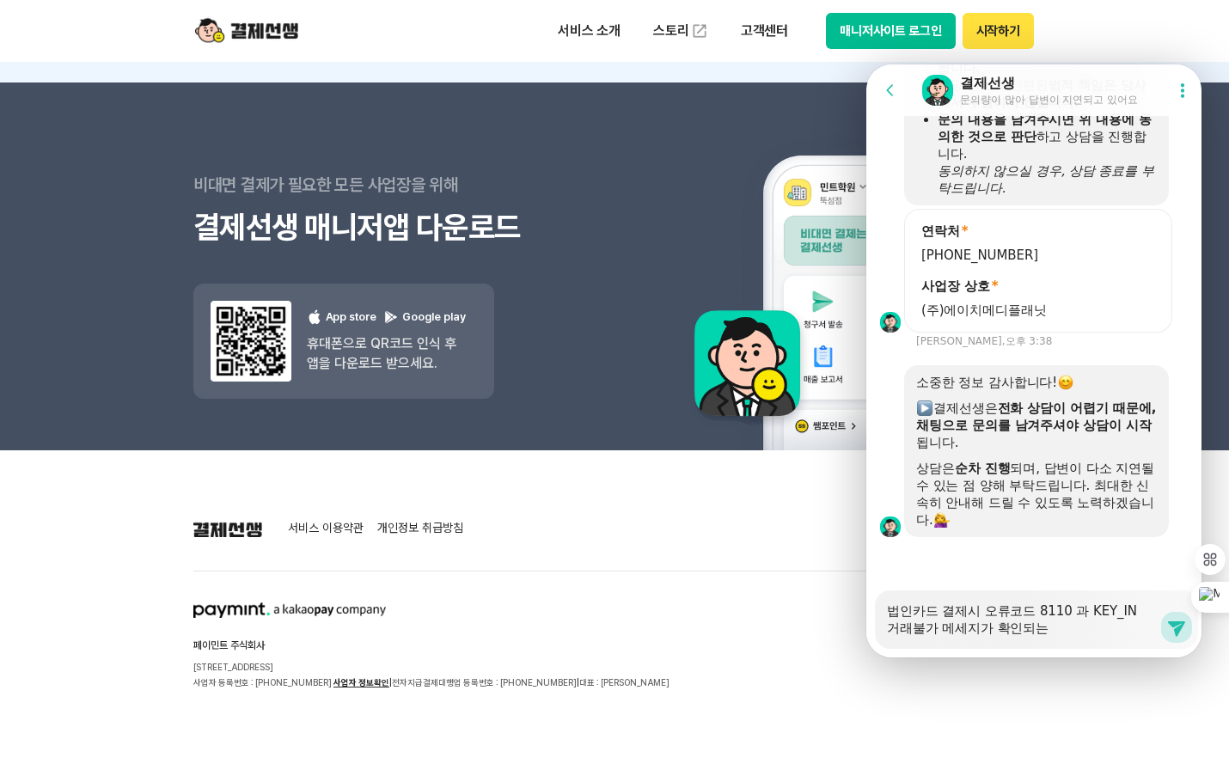
type textarea "x"
type textarea "법인카드 결제시 오류코드 8110 과 KEY_IN 거래불가 메세지가 확인되는ㄷ"
type textarea "x"
type textarea "법인카드 결제시 오류코드 8110 과 KEY_IN 거래불가 메세지가 확인되는데"
type textarea "x"
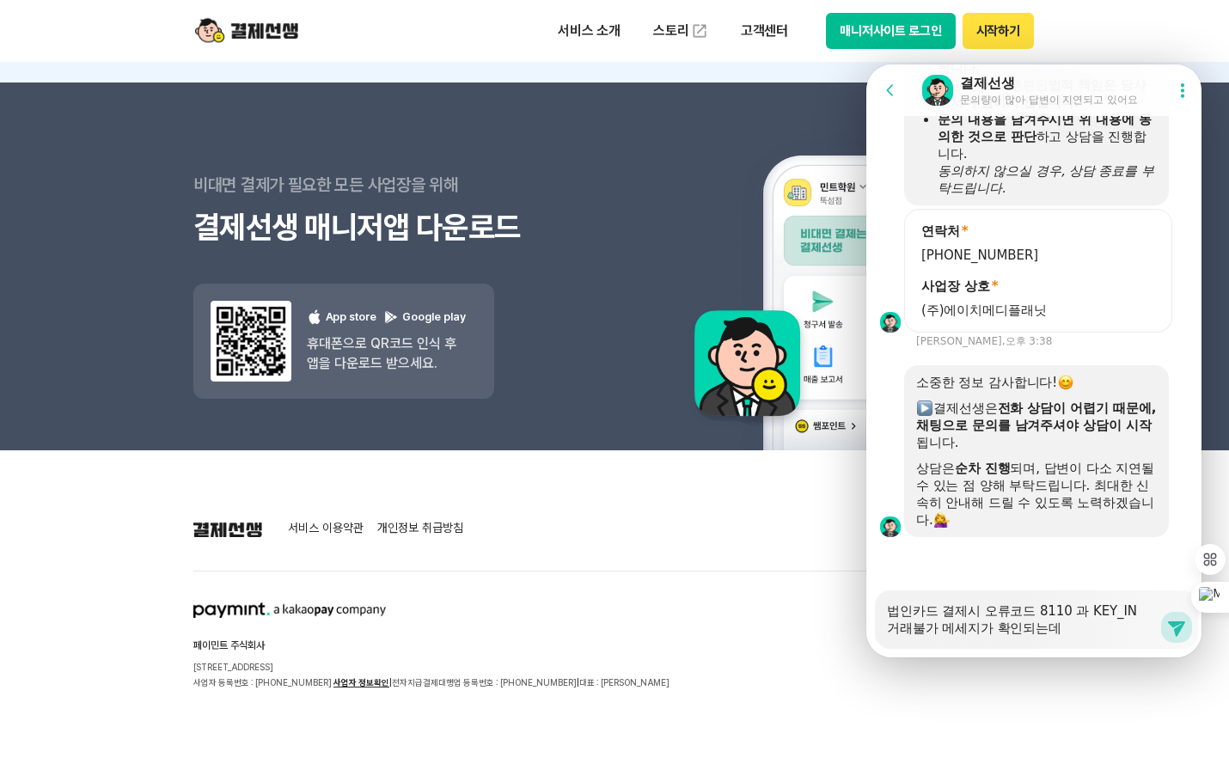
type textarea "법인카드 결제시 오류코드 8110 과 KEY_IN 거래불가 메세지가 확인되는데"
type textarea "x"
type textarea "법인카드 결제시 오류코드 8110 과 KEY_IN 거래불가 메세지가 확인되는데 ㅇ"
type textarea "x"
type textarea "법인카드 결제시 오류코드 8110 과 KEY_IN 거래불가 메세지가 확인되는데 어"
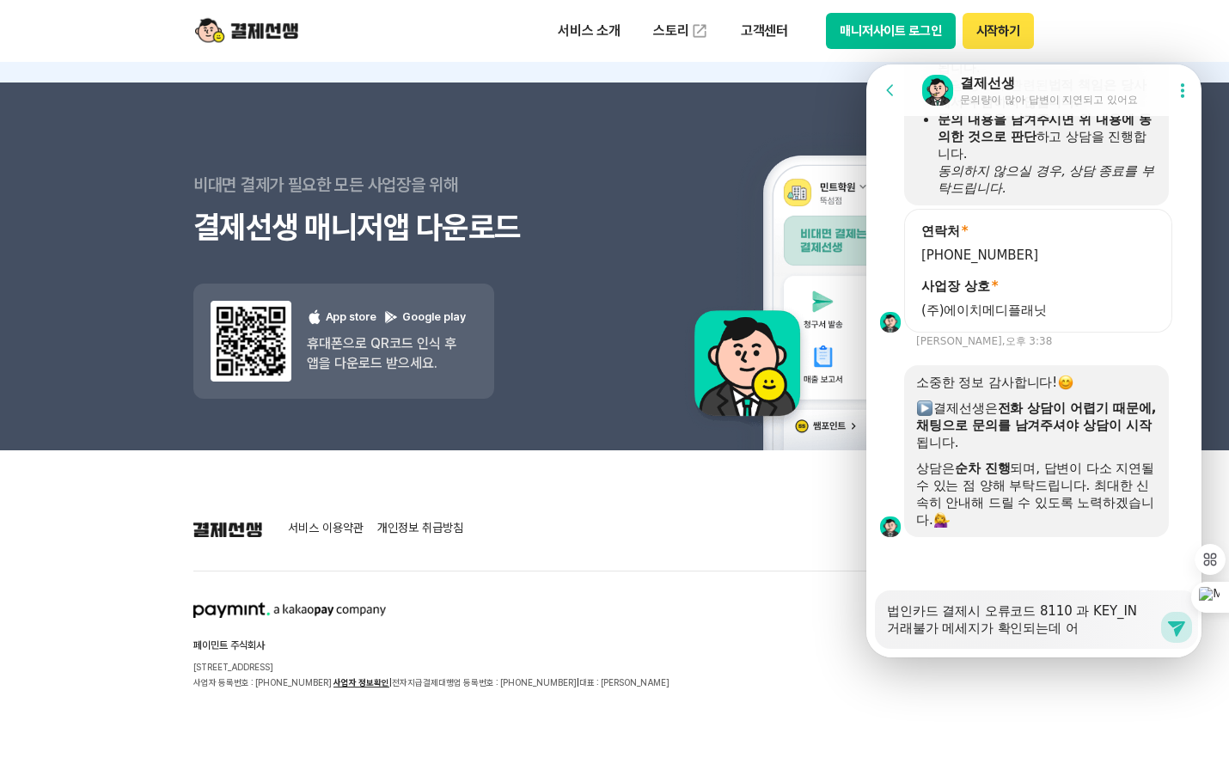
type textarea "x"
type textarea "법인카드 결제시 오류코드 8110 과 KEY_IN 거래불가 메세지가 확인되는데 어ㄸ"
type textarea "x"
type textarea "법인카드 결제시 오류코드 8110 과 KEY_IN 거래불가 메세지가 확인되는데 어떠"
type textarea "x"
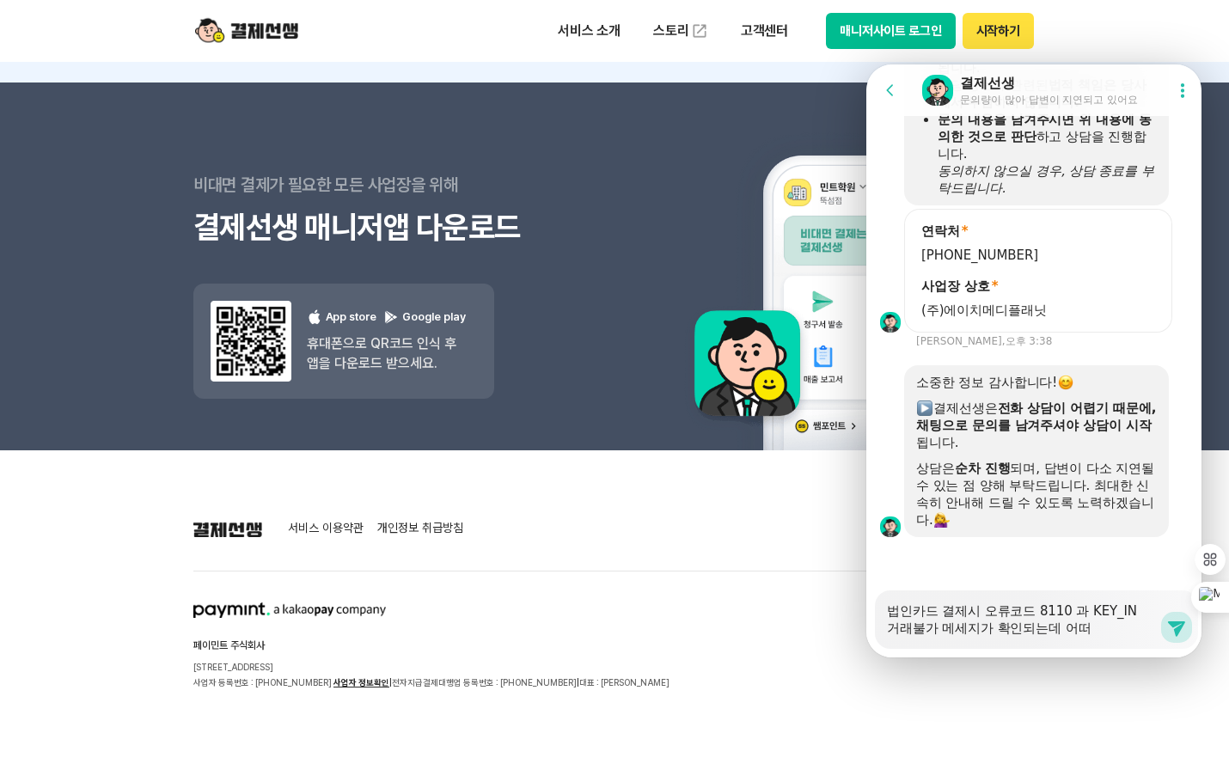
type textarea "법인카드 결제시 오류코드 8110 과 KEY_IN 거래불가 메세지가 확인되는데 어떤"
type textarea "x"
type textarea "법인카드 결제시 오류코드 8110 과 KEY_IN 거래불가 메세지가 확인되는데 어떤ㄱ"
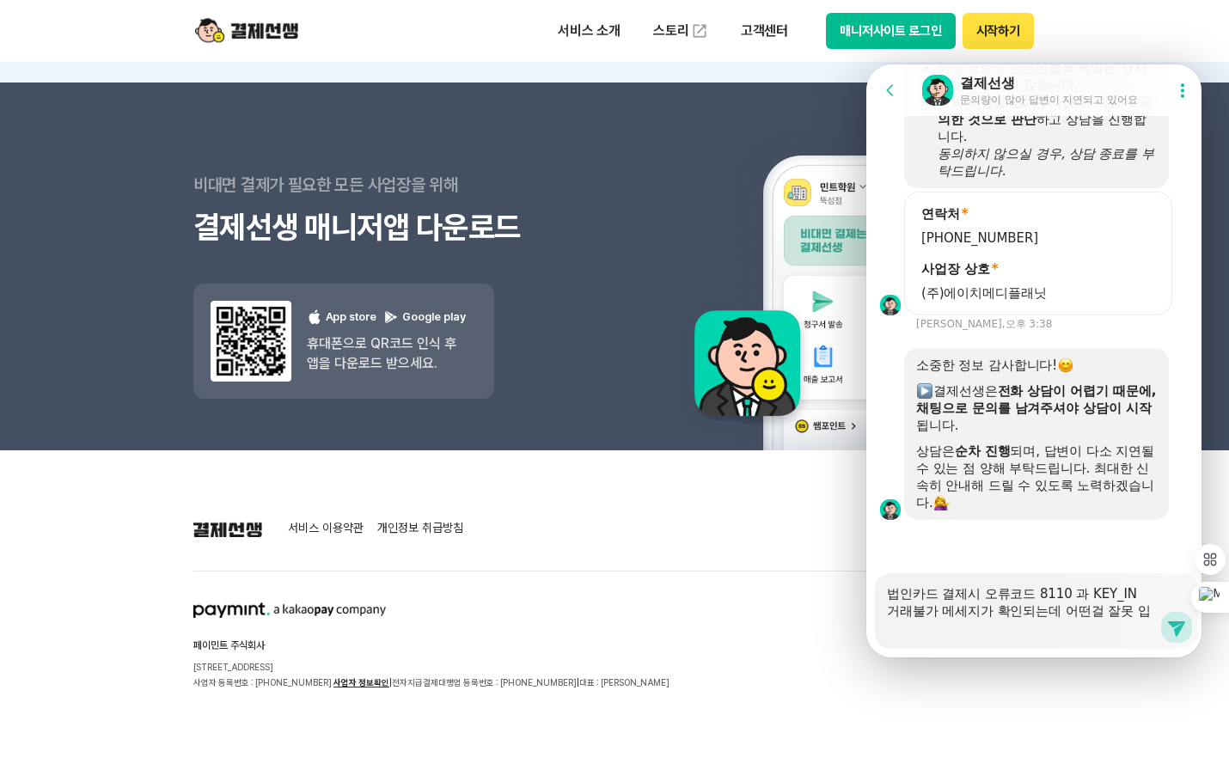
scroll to position [1804, 0]
click at [1167, 632] on icon at bounding box center [1176, 627] width 21 height 21
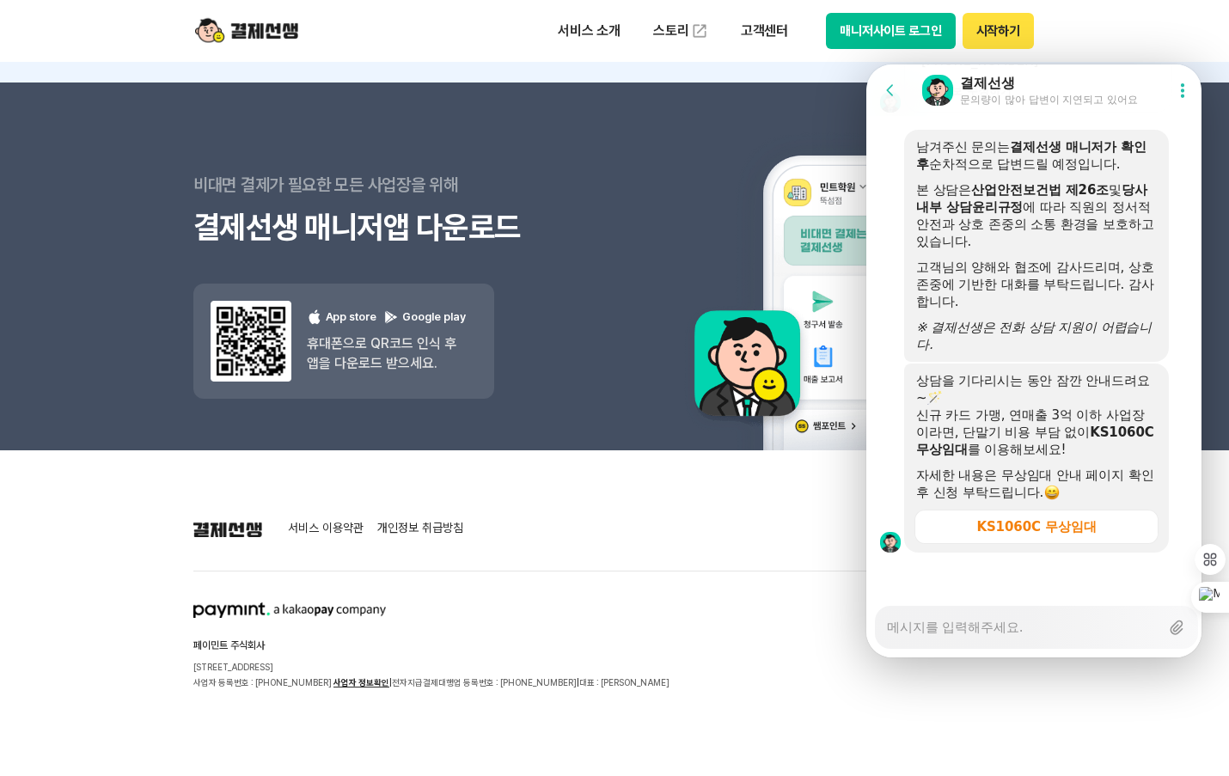
scroll to position [2562, 0]
click at [718, 580] on div "서비스 이용약관 개인정보 취급방침 페이민트 주식회사 [STREET_ADDRESS] 사업자 등록번호 : [PHONE_NUMBER] 사업자 정보확…" at bounding box center [614, 604] width 842 height 171
click at [863, 676] on section "페이민트 주식회사 [STREET_ADDRESS] 사업자 등록번호 : [PHONE_NUMBER] 사업자 정보확인 | 전자지급결제대행업 등록번호 …" at bounding box center [614, 646] width 842 height 88
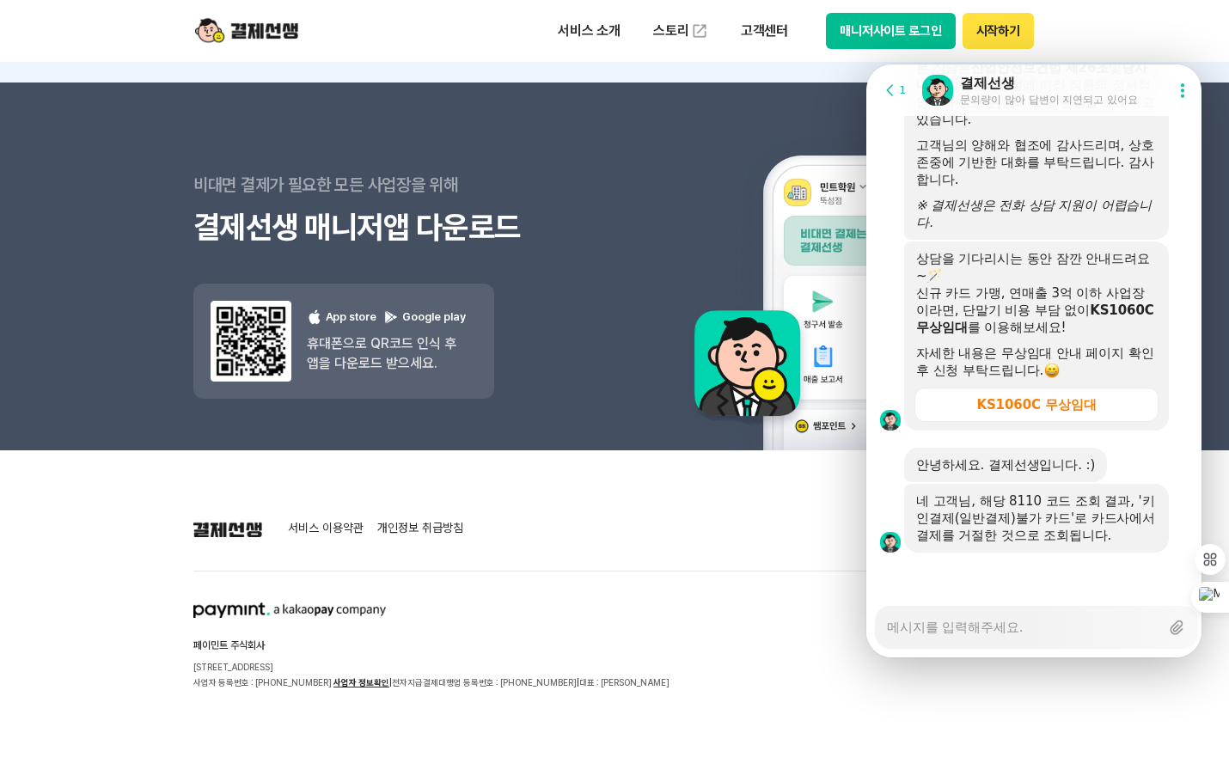
scroll to position [2684, 0]
click at [946, 632] on textarea "Messenger Input Textarea" at bounding box center [1023, 621] width 272 height 29
click at [919, 632] on textarea "Messenger Input Textarea" at bounding box center [1023, 621] width 272 height 29
click at [943, 629] on textarea "Messenger Input Textarea" at bounding box center [1023, 621] width 272 height 29
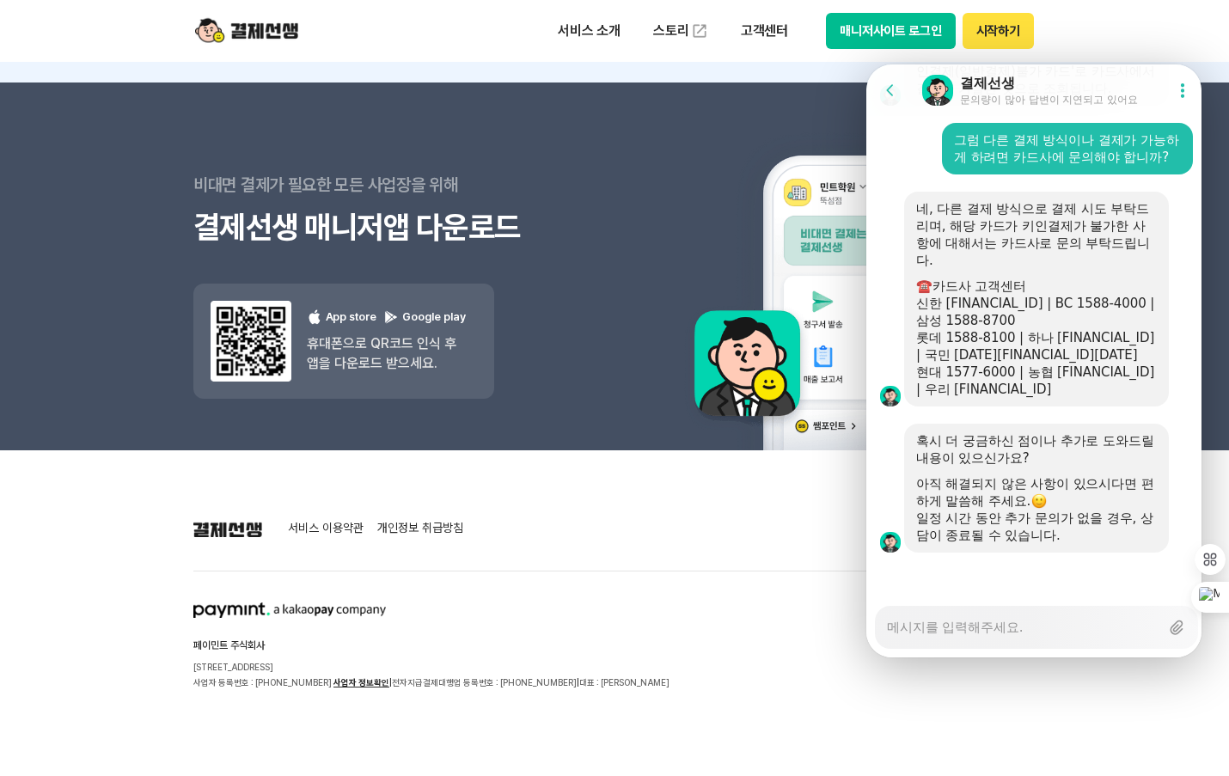
scroll to position [3148, 0]
click at [1141, 21] on header "서비스 소개 스토리 고객센터 매니저사이트 로그인 시작하기" at bounding box center [614, 31] width 1229 height 62
click at [880, 97] on button "Go to previous page" at bounding box center [898, 90] width 46 height 34
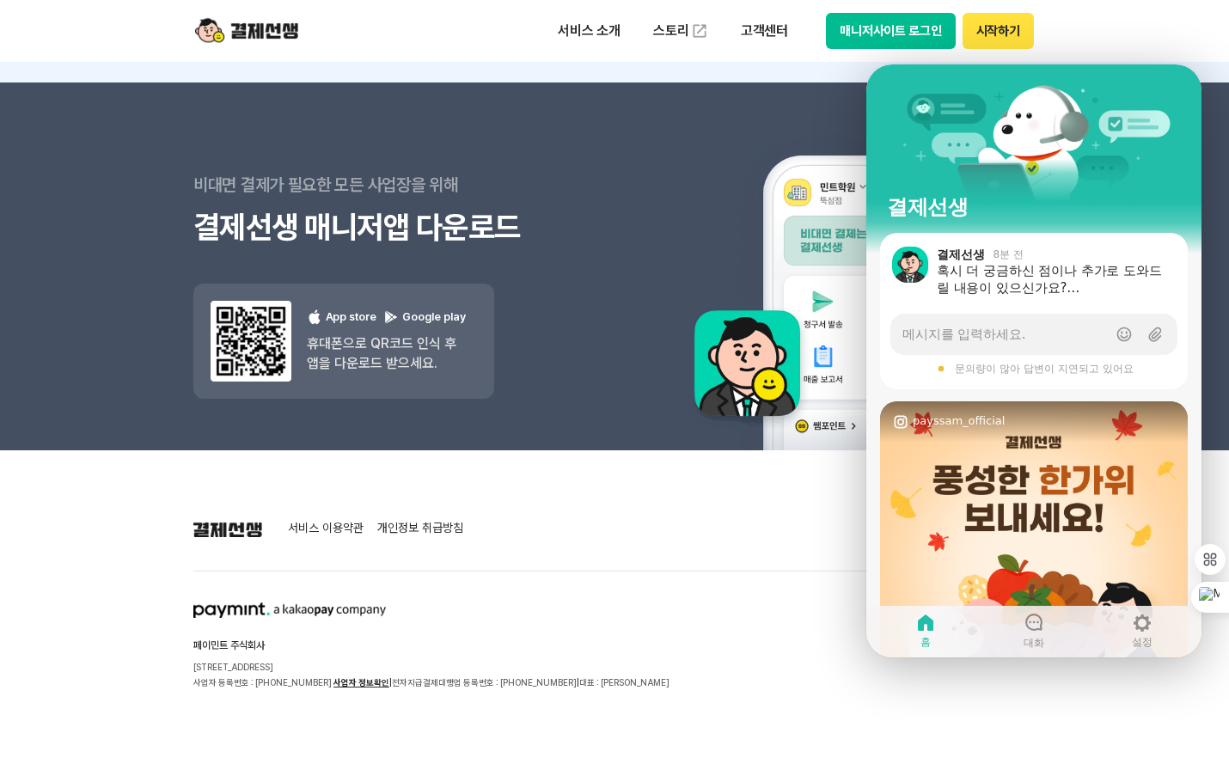
click at [509, 29] on div "서비스 소개 스토리 고객센터 매니저사이트 로그인 시작하기" at bounding box center [614, 31] width 880 height 62
